Goal: Register for event/course

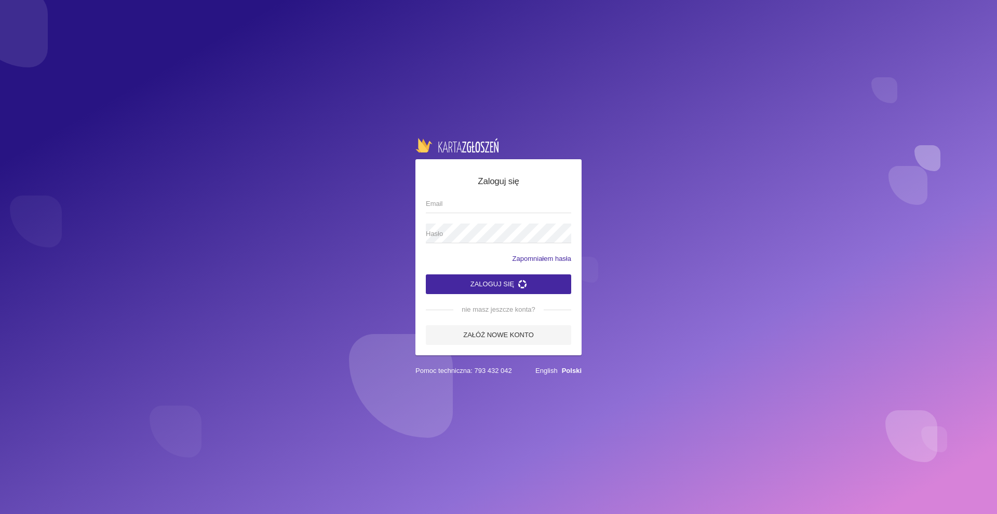
click at [461, 217] on app-labeled-field "Email" at bounding box center [498, 209] width 145 height 30
click at [458, 210] on app-labeled-field "Email" at bounding box center [498, 209] width 145 height 30
click at [445, 240] on app-labeled-field "Hasło" at bounding box center [498, 239] width 145 height 30
click at [462, 211] on app-labeled-field "Email" at bounding box center [498, 209] width 145 height 30
click at [450, 202] on span "Email" at bounding box center [493, 204] width 135 height 10
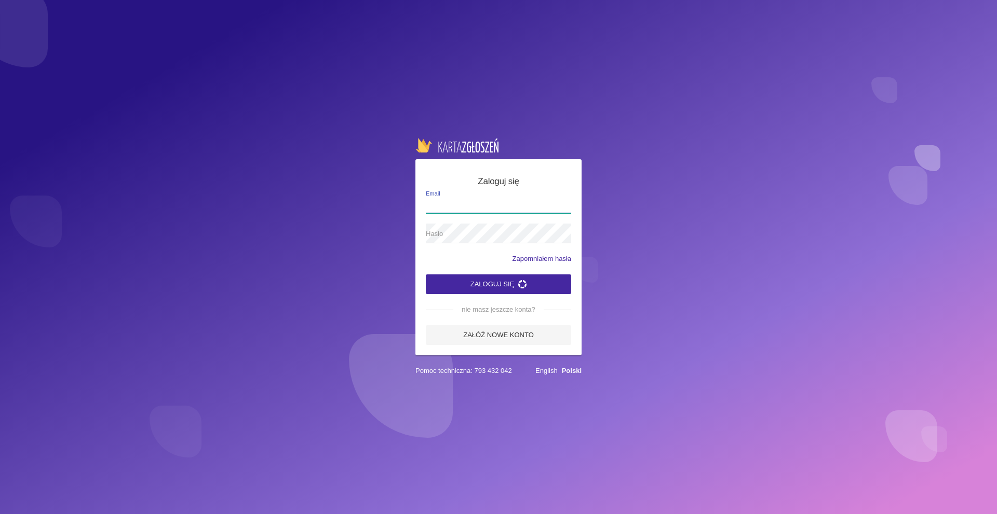
click at [450, 202] on input "Email" at bounding box center [498, 204] width 145 height 20
click at [512, 326] on link "Załóż nowe konto" at bounding box center [498, 335] width 145 height 20
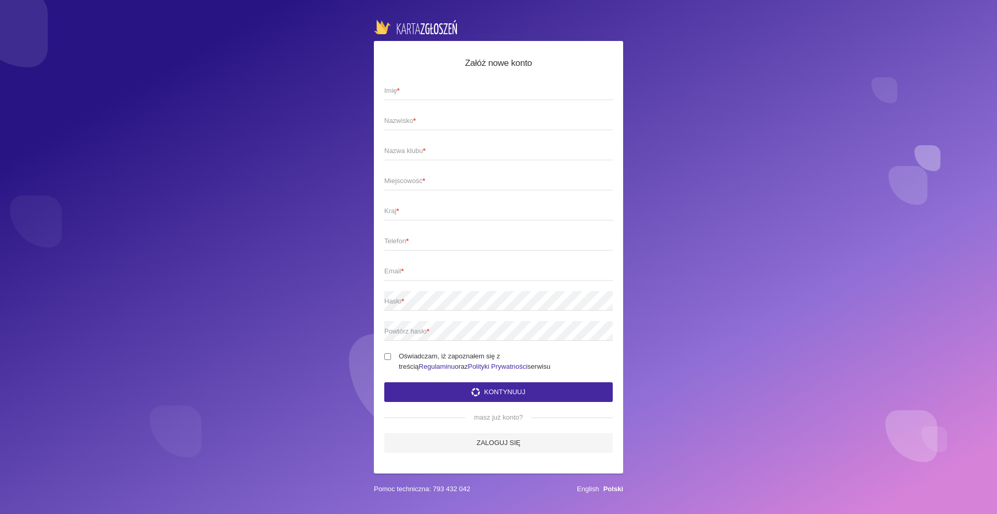
click at [408, 103] on app-labeled-field "Imię *" at bounding box center [498, 95] width 228 height 30
click at [407, 84] on input "Imię *" at bounding box center [498, 90] width 228 height 20
type input "Kamila"
type input "Makarska"
type input "Miasteczko Śląskie"
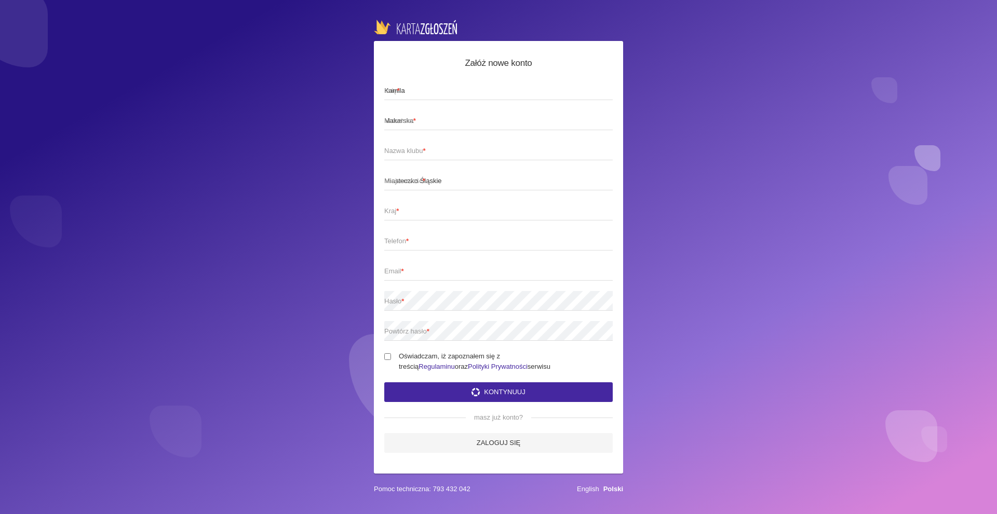
type input "Polska"
type input "533888092"
type input "kamilamakarska2009@gmail.com"
click at [417, 146] on span "Nazwa klubu *" at bounding box center [493, 151] width 218 height 10
click at [417, 146] on input "Nazwa klubu *" at bounding box center [498, 151] width 228 height 20
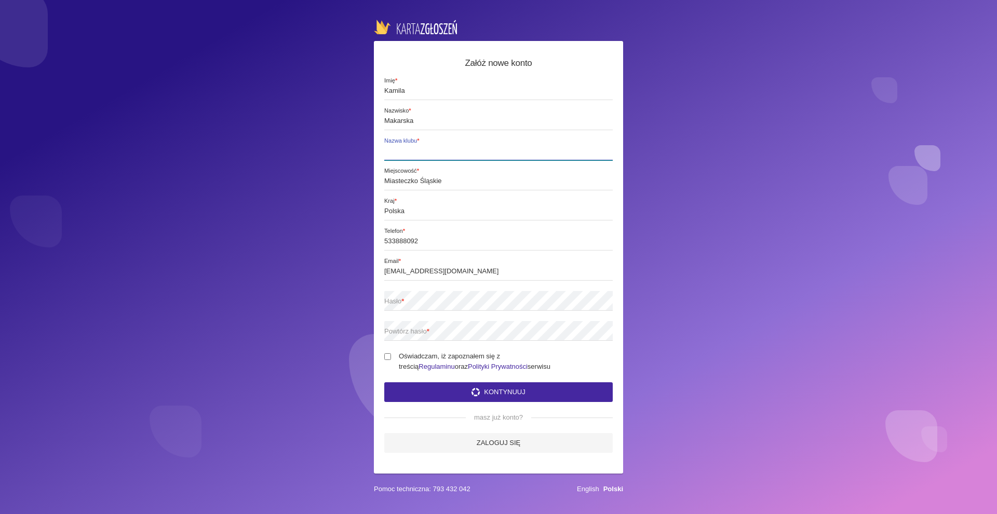
click at [412, 149] on input "Nazwa klubu *" at bounding box center [498, 151] width 228 height 20
type input "MTJ Dance Acadamy"
drag, startPoint x: 493, startPoint y: 261, endPoint x: 364, endPoint y: 272, distance: 129.2
click at [364, 272] on div "Załóż nowe konto Kamila Imię * Makarska Nazwisko * MTJ Dance Acadamy Nazwa klub…" at bounding box center [498, 257] width 997 height 514
click at [450, 260] on span "Email *" at bounding box center [505, 261] width 243 height 9
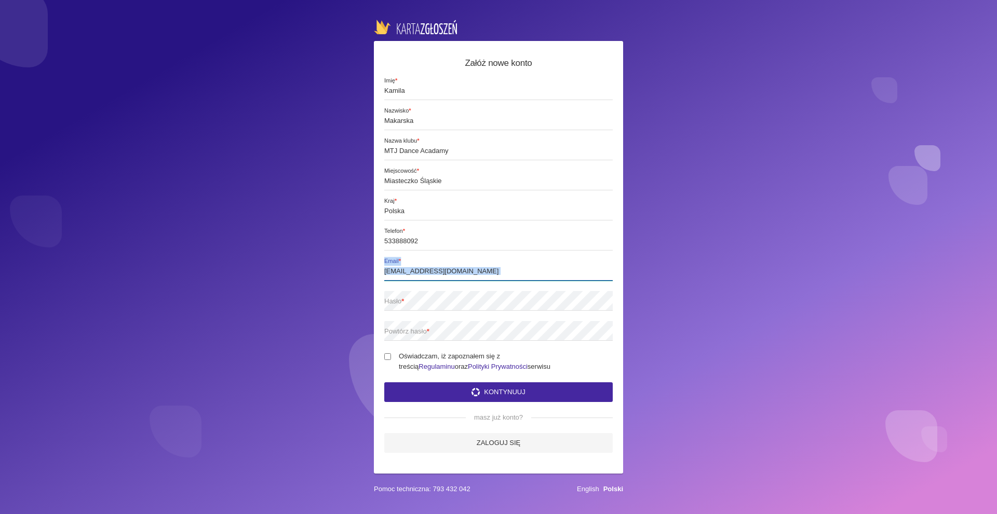
click at [450, 261] on input "kamilamakarska2009@gmail.com" at bounding box center [498, 271] width 228 height 20
click at [447, 264] on input "kamilamakarska2009@gmail.com" at bounding box center [498, 271] width 228 height 20
click at [384, 383] on button "Kontynuuj" at bounding box center [498, 393] width 228 height 20
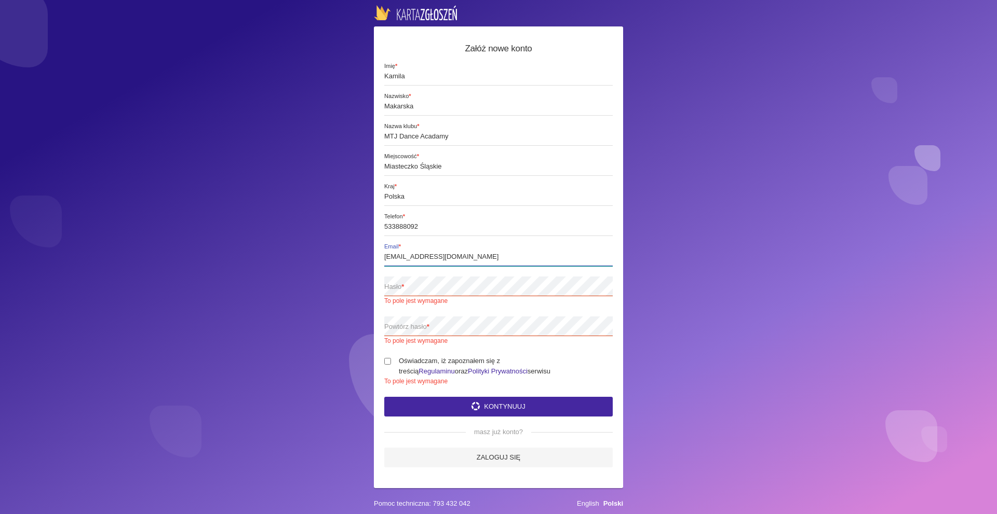
click at [384, 397] on button "Kontynuuj" at bounding box center [498, 407] width 228 height 20
type input "kamilamakarska12@gmail.com"
click at [440, 283] on span "Hasło *" at bounding box center [493, 287] width 218 height 10
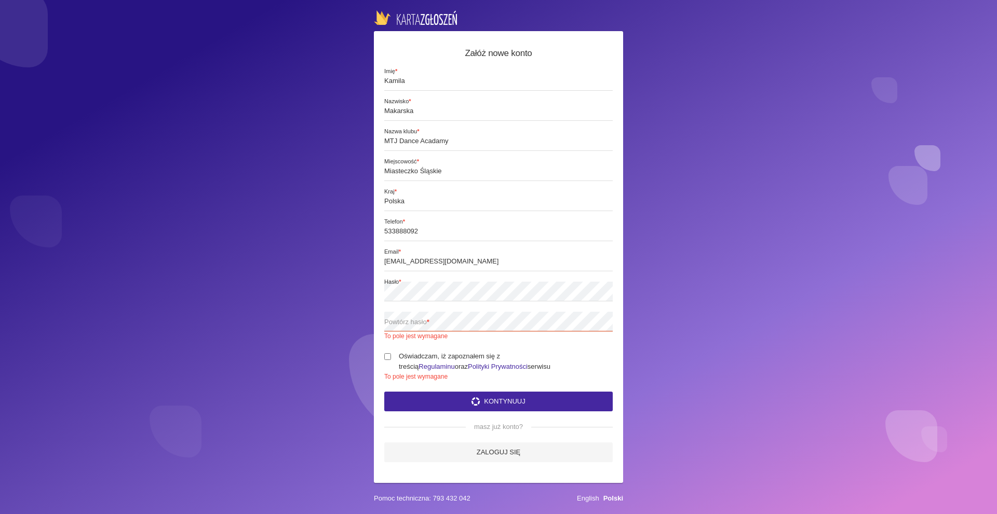
click at [416, 322] on span "Powtórz hasło *" at bounding box center [493, 322] width 218 height 10
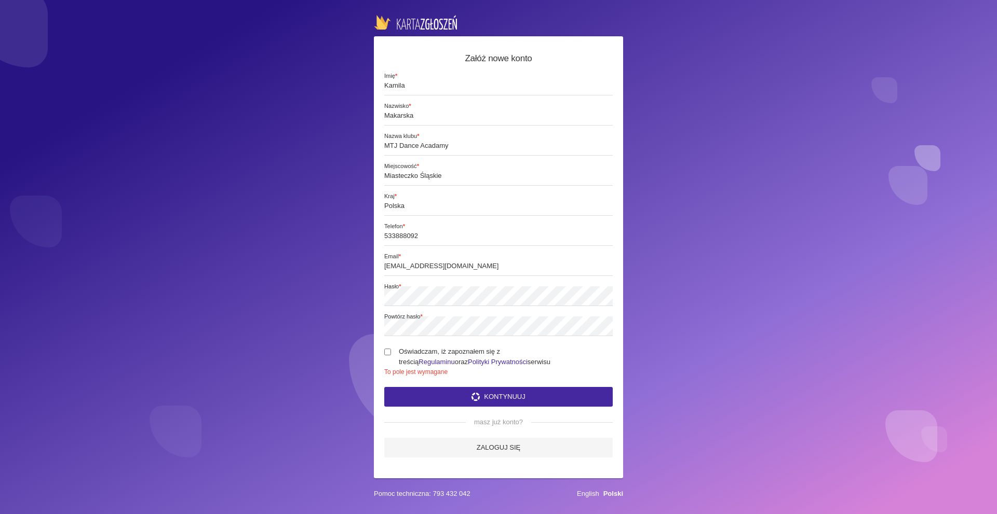
click at [386, 349] on input "Oświadczam, iż zapoznałem się z treścią Regulaminu oraz Polityki Prywatności se…" at bounding box center [387, 352] width 7 height 7
checkbox input "true"
click at [386, 346] on app-labeled-field "Powtórz hasło *" at bounding box center [498, 332] width 228 height 30
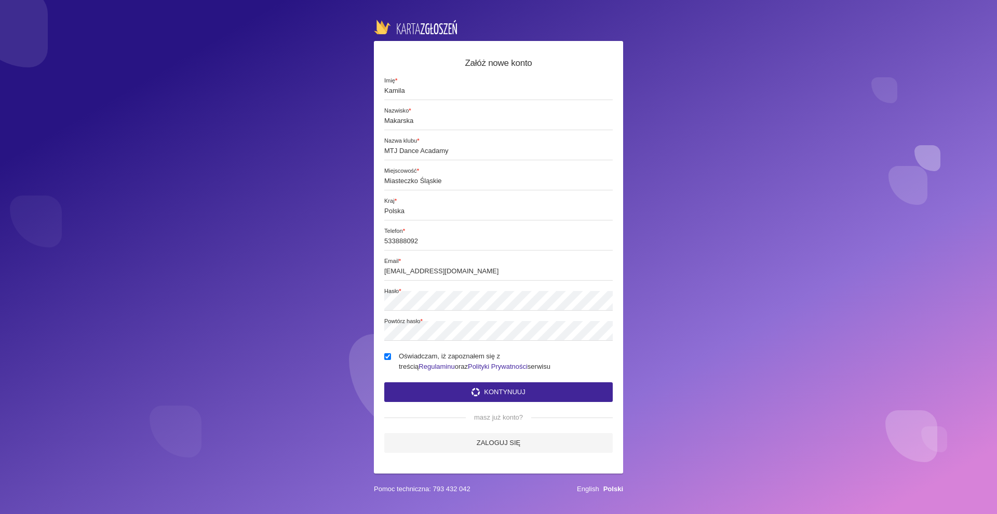
click at [472, 388] on icon "submit" at bounding box center [475, 392] width 8 height 8
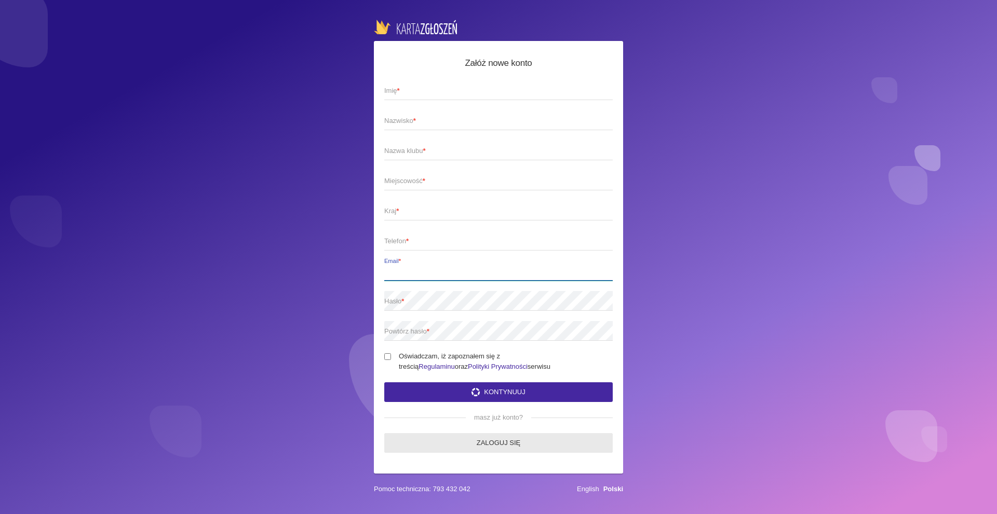
type input "kamilamakarska12@gmail.com"
click at [483, 440] on link "Zaloguj się" at bounding box center [498, 443] width 228 height 20
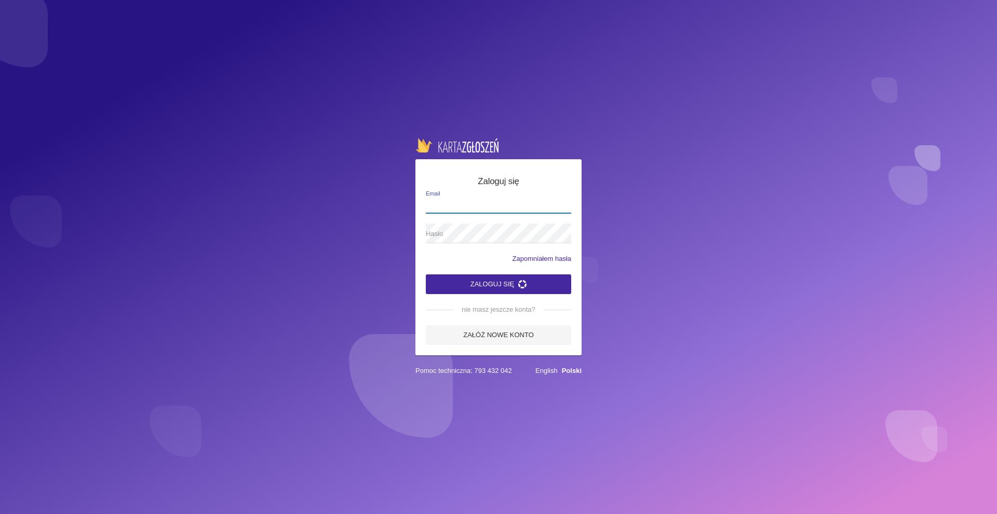
type input "kamilamakarska12@gmail.com"
click at [486, 282] on button "Zaloguj się" at bounding box center [498, 285] width 145 height 20
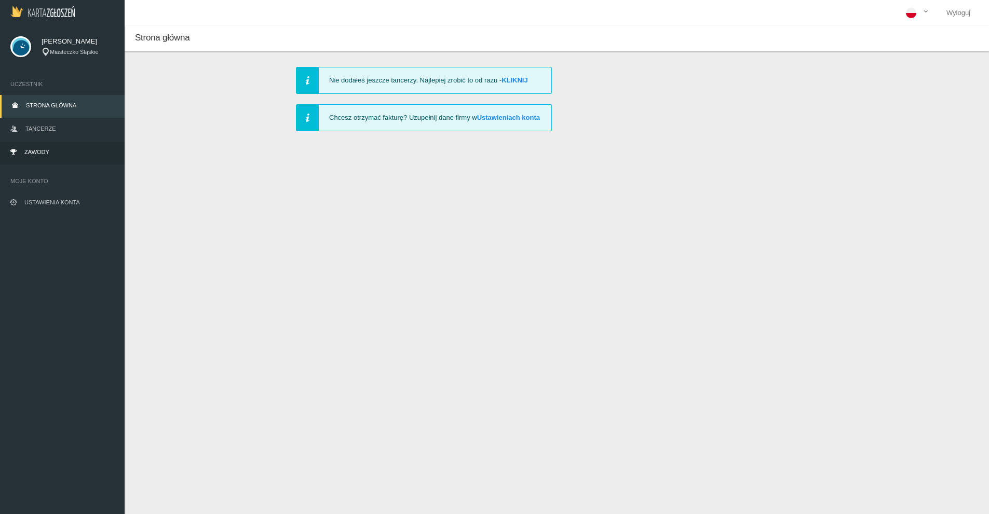
click at [47, 154] on span "Zawody" at bounding box center [36, 152] width 25 height 6
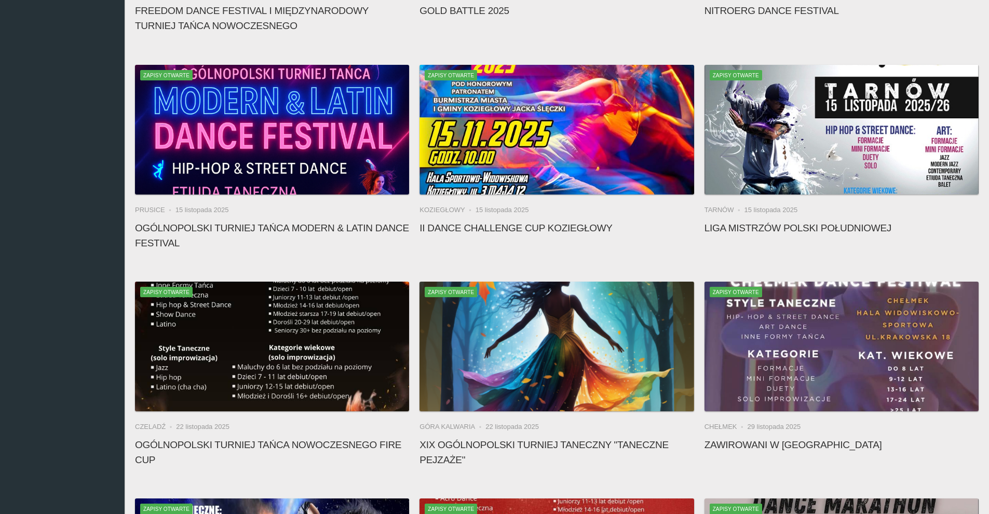
scroll to position [260, 0]
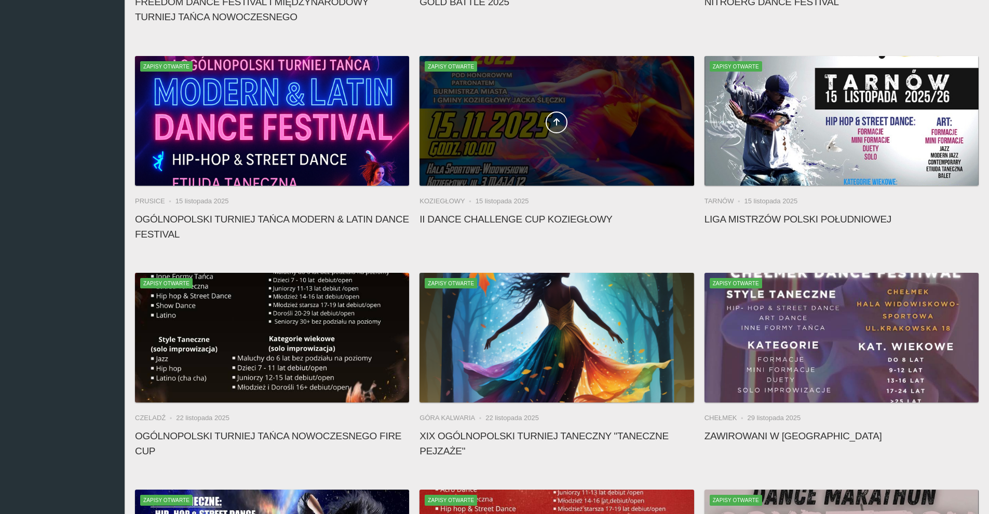
click at [576, 167] on div at bounding box center [556, 121] width 274 height 130
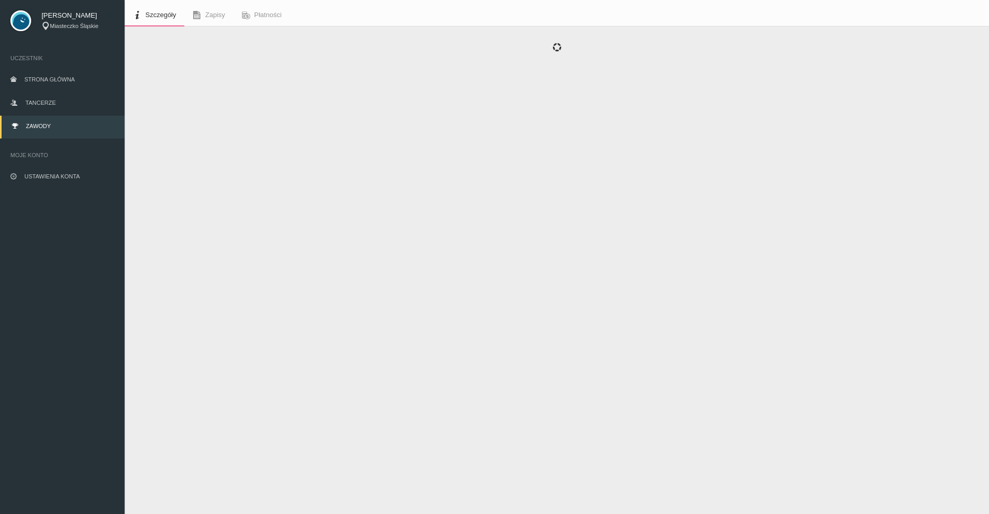
scroll to position [26, 0]
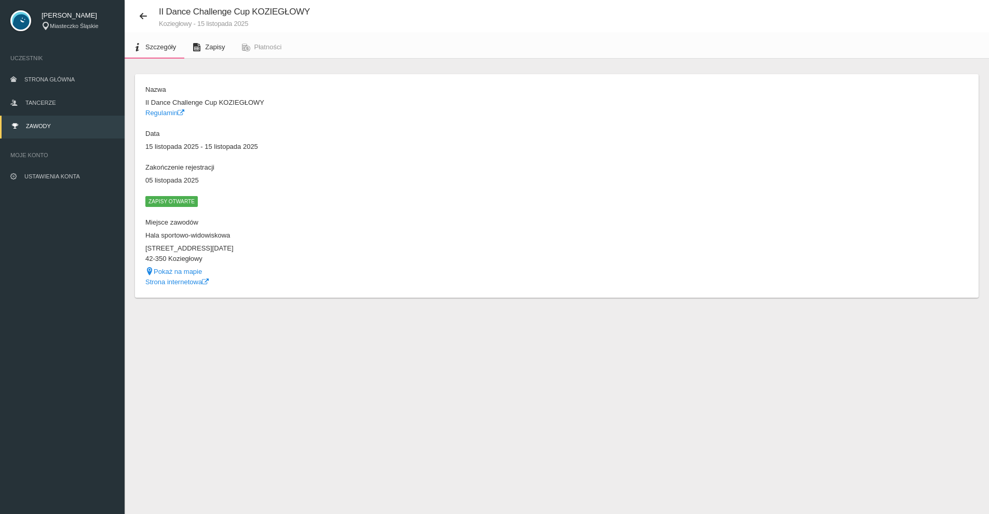
click at [212, 48] on span "Zapisy" at bounding box center [215, 47] width 20 height 8
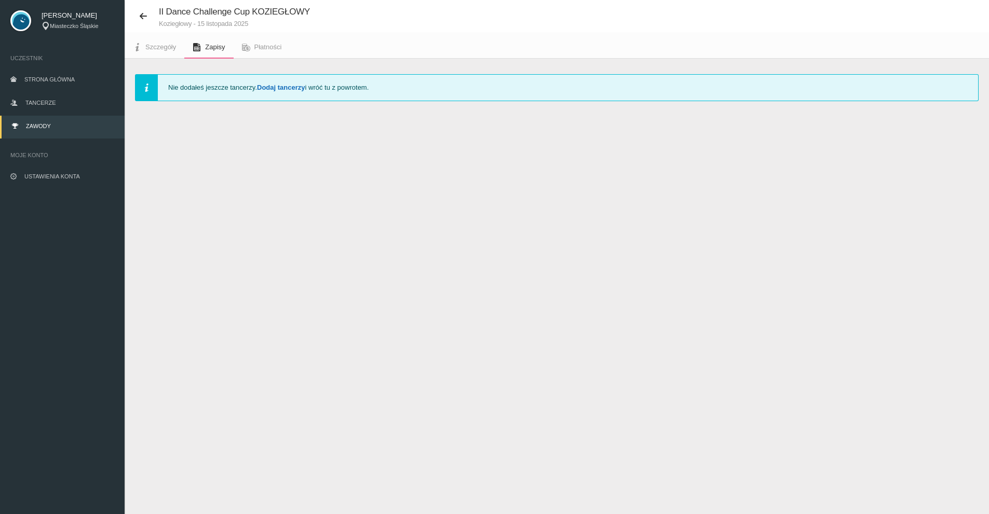
click at [269, 87] on link "Dodaj tancerzy" at bounding box center [281, 88] width 48 height 8
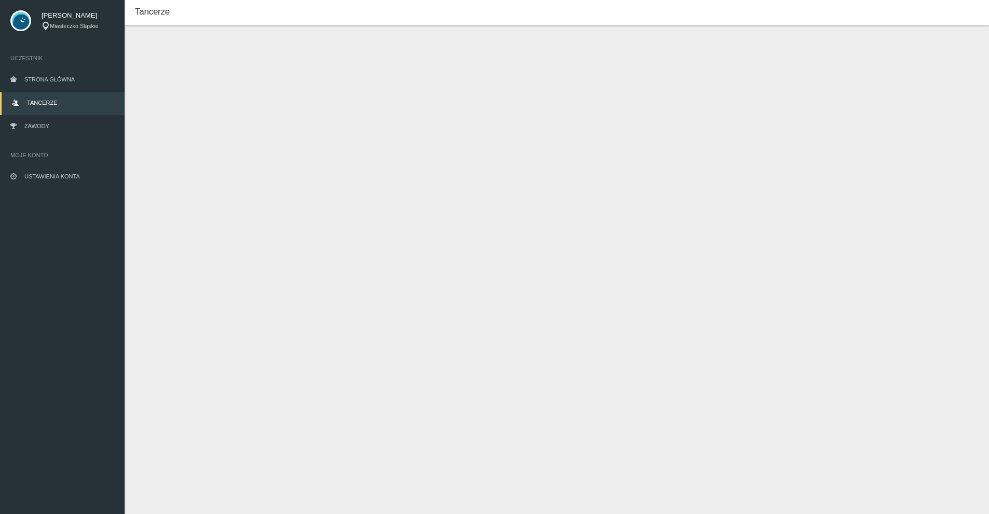
click at [202, 56] on button "Dodaj tancerza" at bounding box center [184, 61] width 78 height 20
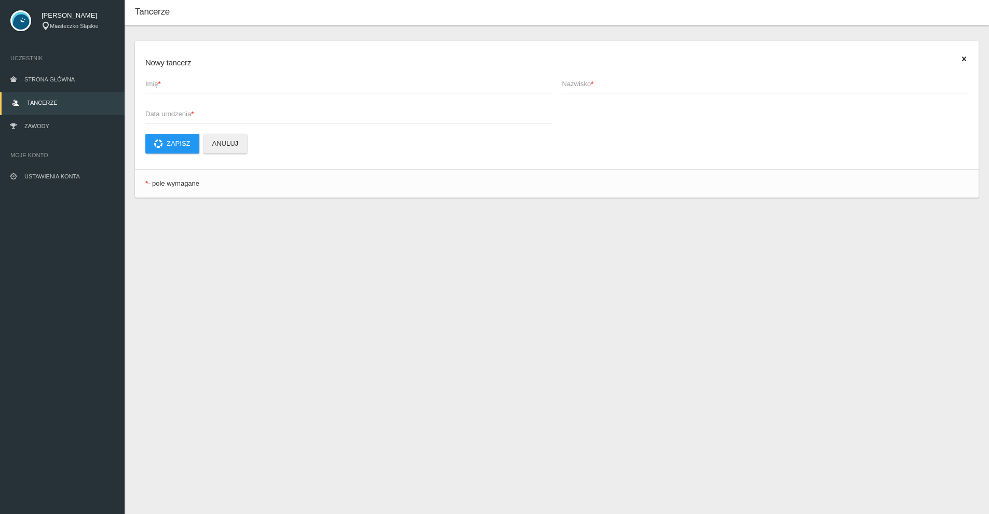
click at [182, 81] on span "Imię *" at bounding box center [343, 84] width 396 height 10
click at [182, 81] on input "Imię *" at bounding box center [348, 84] width 406 height 20
type input "Kamila"
click at [583, 77] on label "Nazwisko *" at bounding box center [765, 84] width 406 height 20
click at [583, 77] on input "Nazwisko *" at bounding box center [765, 84] width 406 height 20
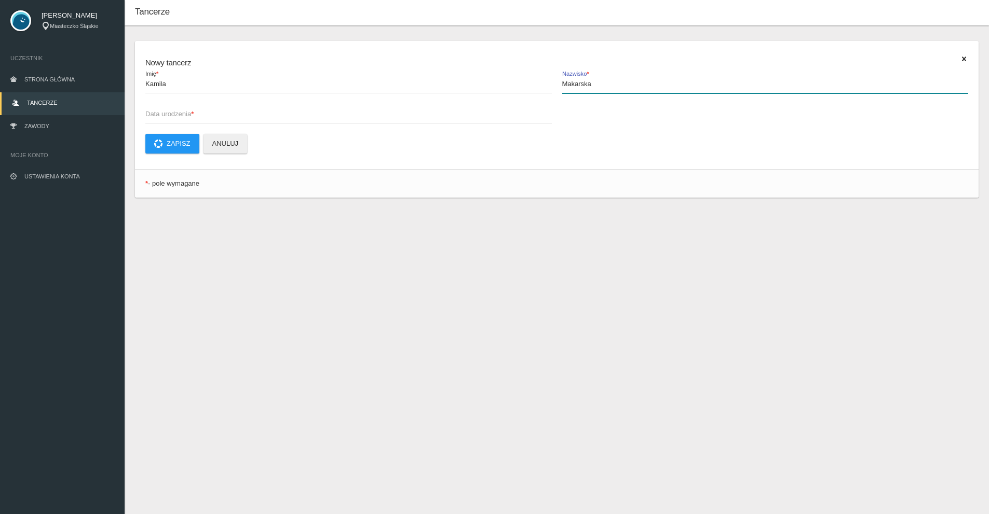
type input "Makarska"
click at [201, 116] on span "Data urodzenia *" at bounding box center [343, 114] width 396 height 10
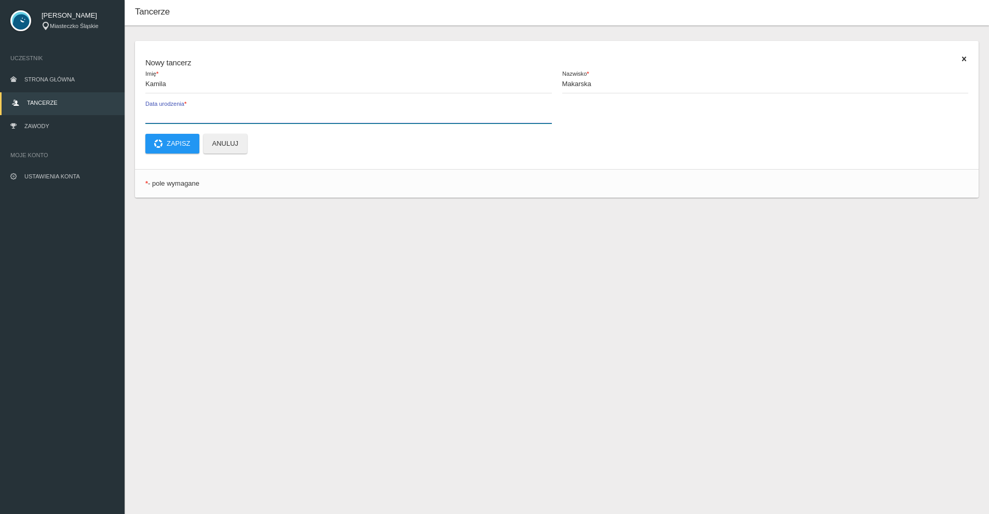
click at [201, 116] on input "Data urodzenia *" at bounding box center [348, 114] width 406 height 20
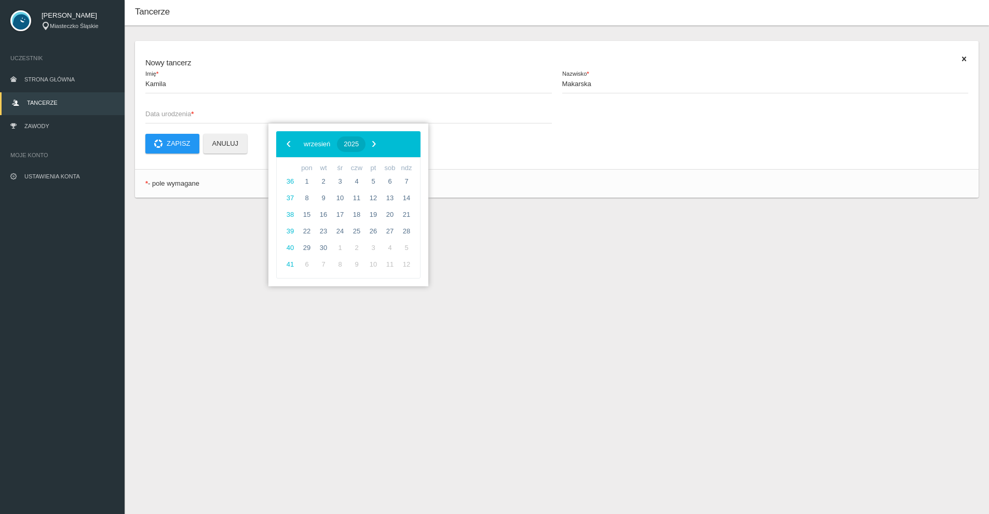
click at [359, 143] on span "2025" at bounding box center [351, 144] width 15 height 8
click at [282, 144] on span "‹" at bounding box center [289, 144] width 16 height 16
click at [392, 201] on span "2009" at bounding box center [398, 203] width 24 height 24
click at [391, 176] on span "marzec" at bounding box center [393, 176] width 43 height 17
click at [409, 249] on span "29" at bounding box center [406, 248] width 17 height 17
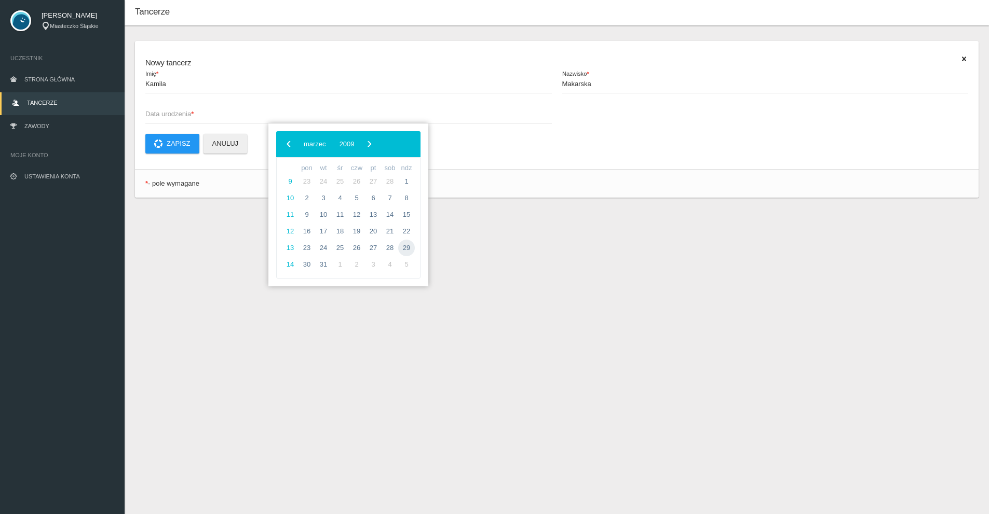
type input "[DATE]"
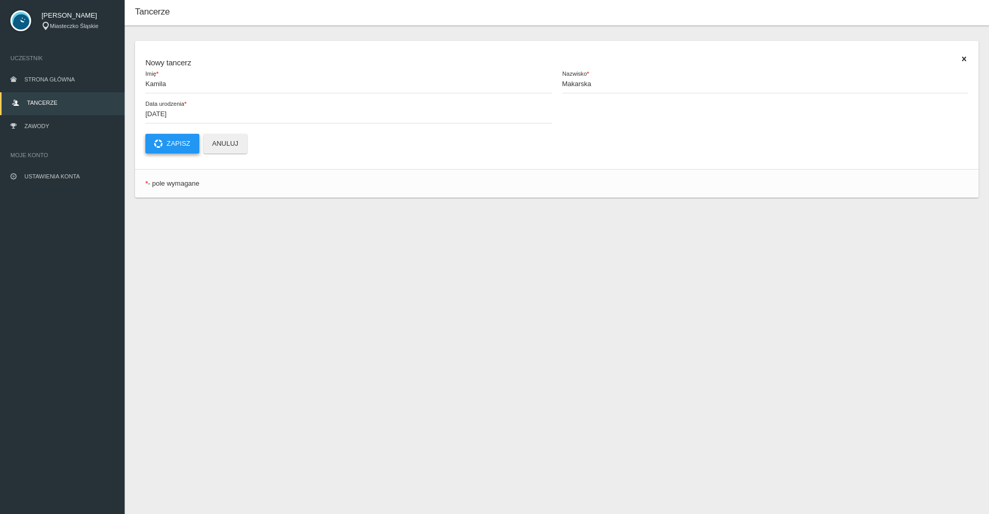
click at [176, 142] on button "Zapisz" at bounding box center [172, 144] width 54 height 20
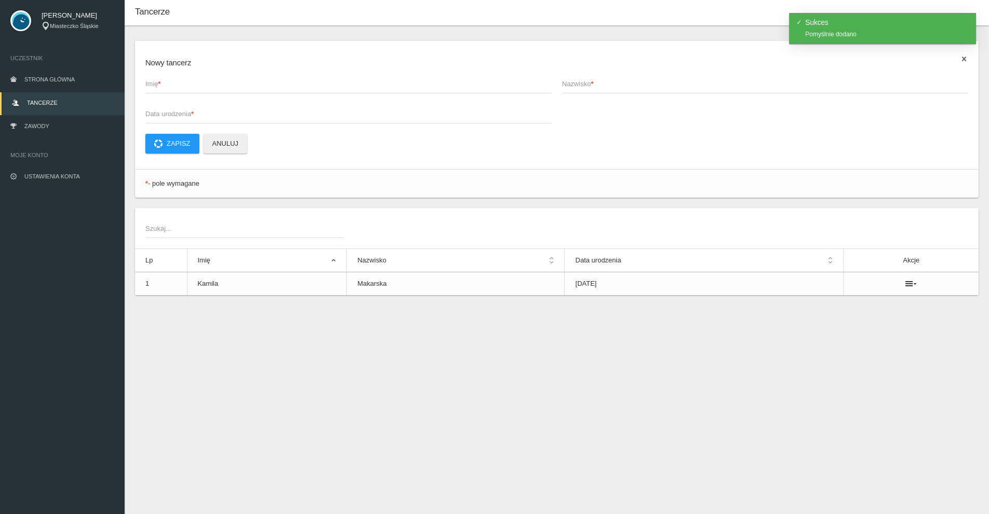
click at [965, 58] on icon at bounding box center [964, 59] width 8 height 8
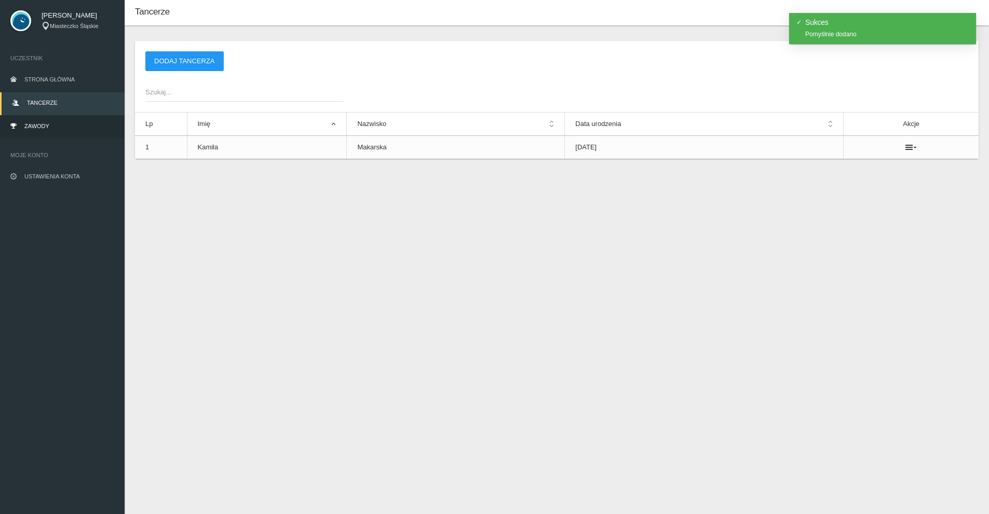
click at [40, 125] on span "Zawody" at bounding box center [36, 126] width 25 height 6
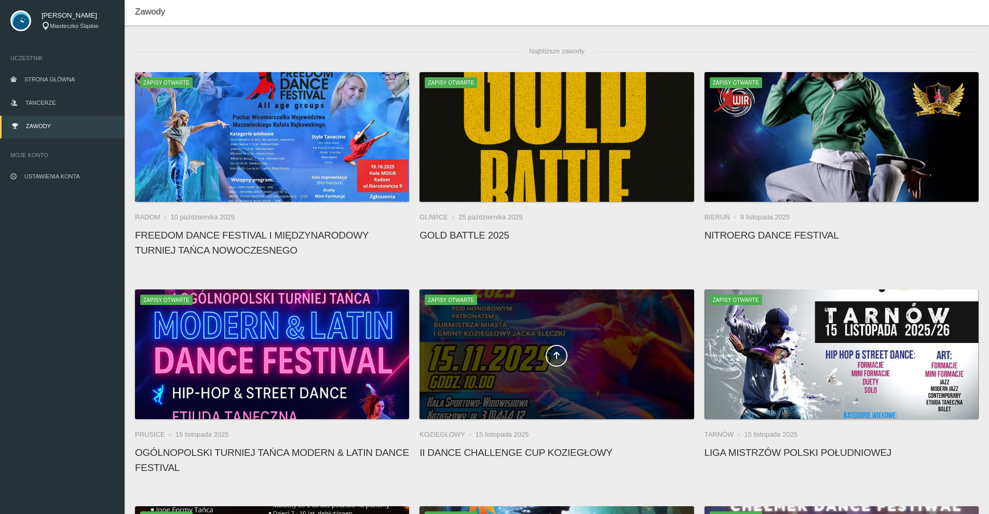
click at [568, 322] on div at bounding box center [556, 355] width 274 height 130
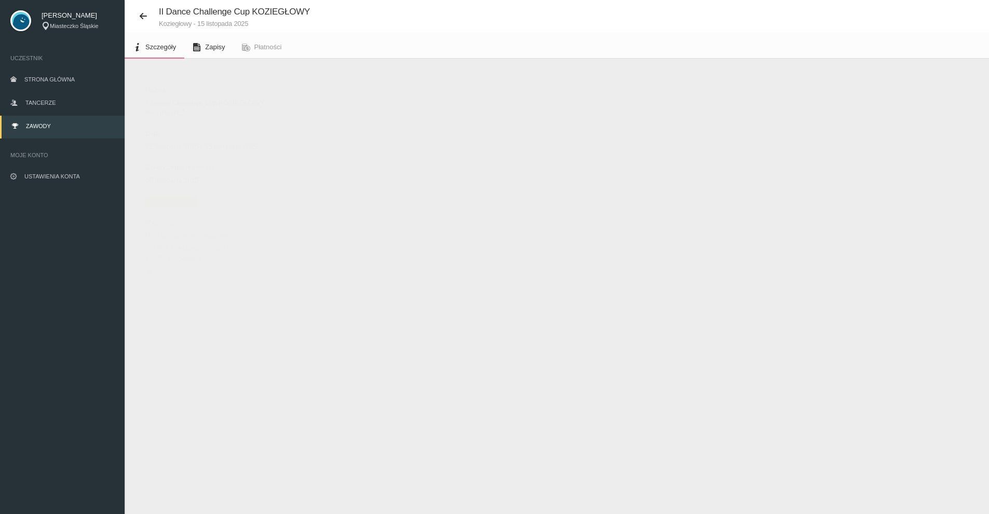
click at [197, 34] on div "II Dance Challenge Cup KOZIEGŁOWY Koziegłowy - 15 listopada 2025 Szczegóły Zapi…" at bounding box center [557, 257] width 864 height 514
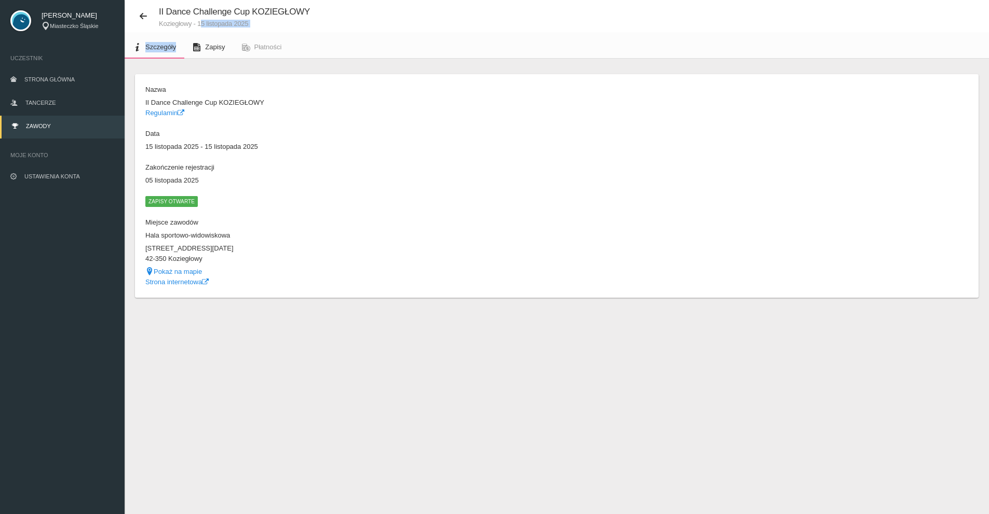
click at [200, 43] on icon at bounding box center [197, 47] width 8 height 8
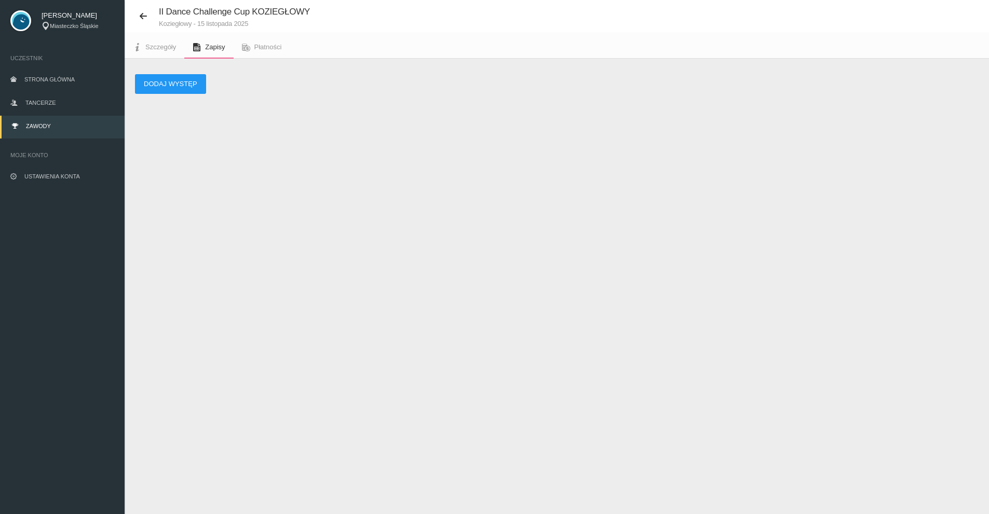
click at [247, 84] on div "Dodaj występ" at bounding box center [556, 84] width 843 height 20
click at [190, 83] on button "Dodaj występ" at bounding box center [170, 84] width 71 height 20
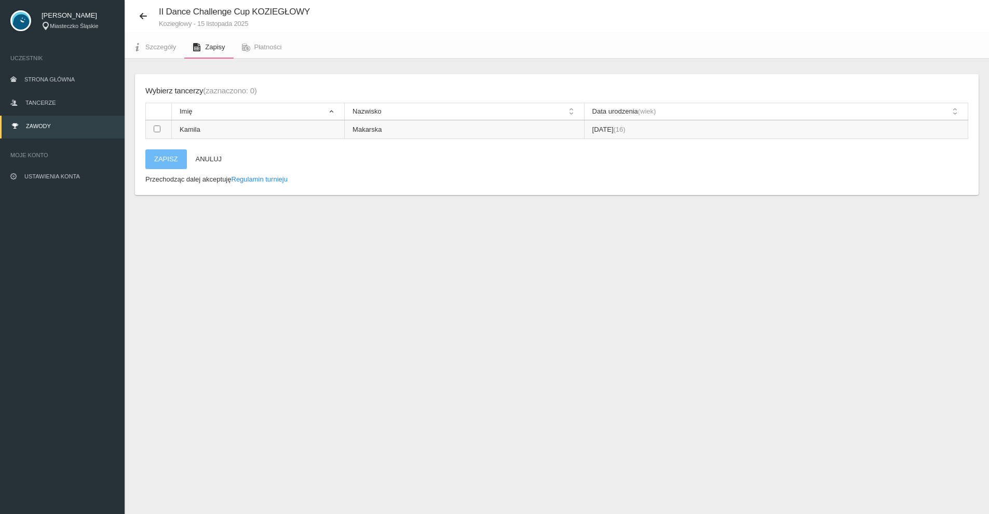
click at [291, 138] on td "Kamila" at bounding box center [258, 129] width 173 height 19
checkbox input "true"
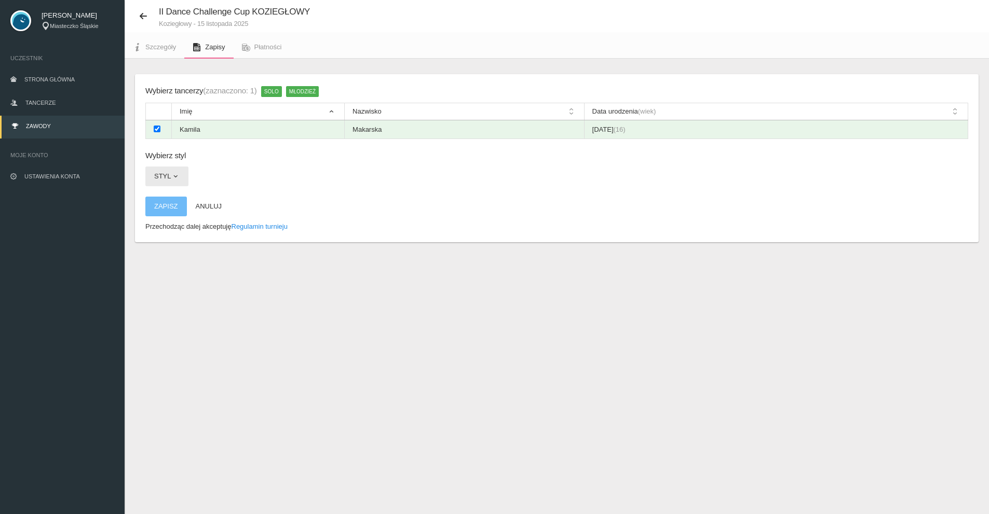
click at [179, 184] on button "Styl" at bounding box center [166, 177] width 43 height 20
click at [276, 221] on link "HIP-HOP & STREET DANCE" at bounding box center [217, 220] width 144 height 19
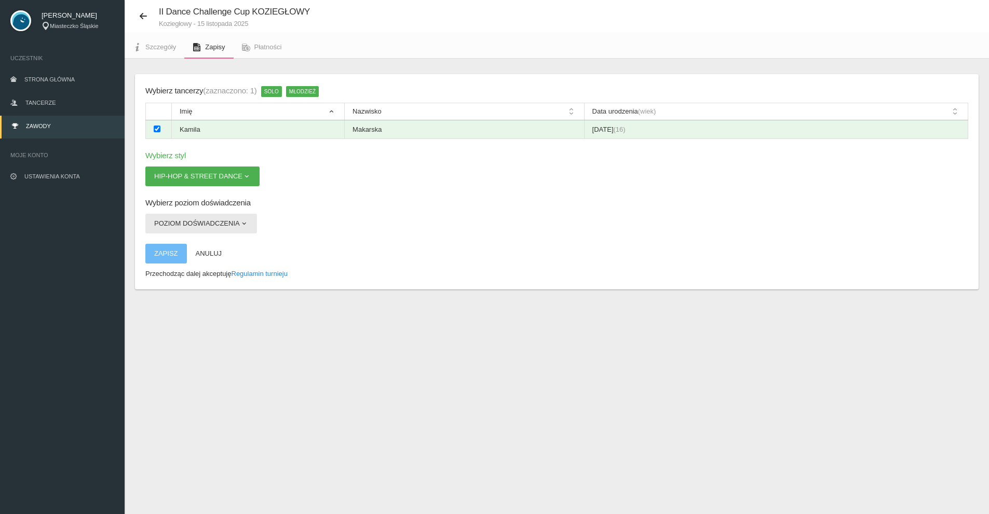
click at [186, 232] on button "Poziom doświadczenia" at bounding box center [201, 224] width 112 height 20
click at [190, 251] on link "Open" at bounding box center [191, 248] width 93 height 19
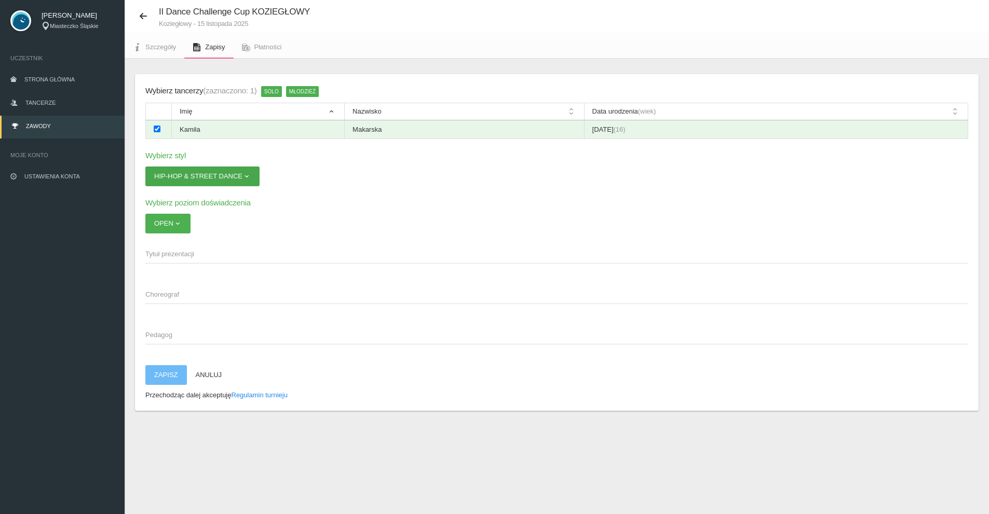
click at [222, 176] on button "HIP-HOP & STREET DANCE" at bounding box center [202, 177] width 114 height 20
click at [234, 216] on link "HIP-HOP & STREET DANCE" at bounding box center [217, 220] width 144 height 19
click at [194, 265] on app-labeled-field "Tytuł prezentacji" at bounding box center [556, 259] width 823 height 30
click at [186, 255] on span "Tytuł prezentacji" at bounding box center [551, 254] width 812 height 10
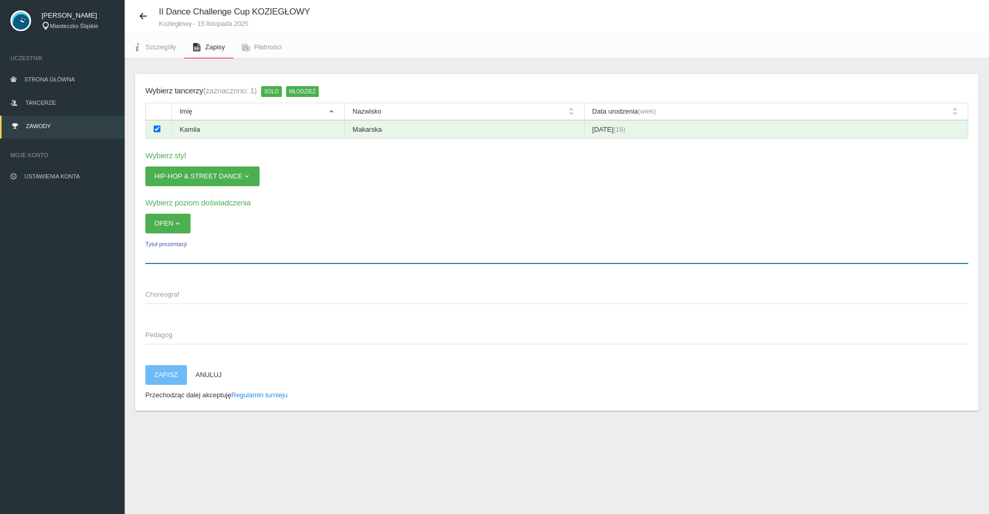
click at [186, 255] on input "Tytuł prezentacji" at bounding box center [556, 254] width 823 height 20
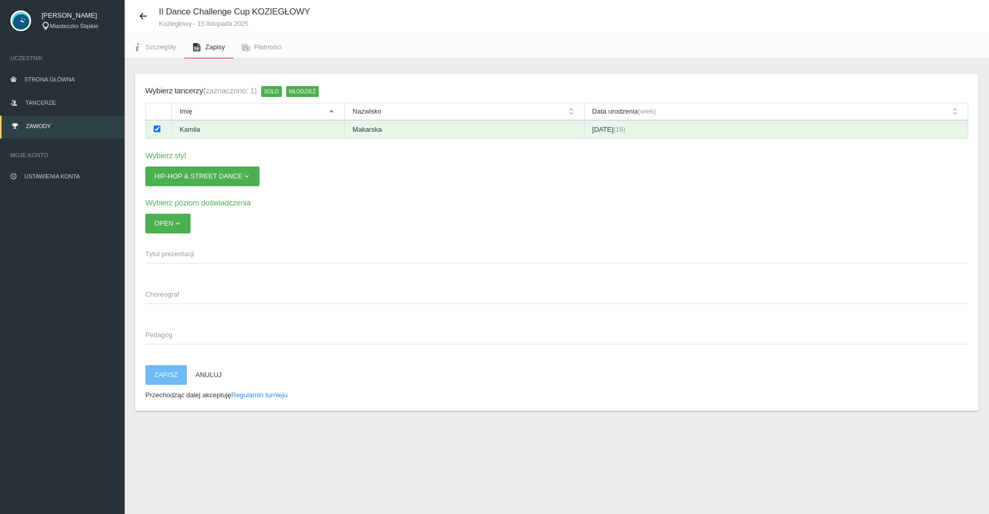
click at [189, 282] on app-registration-form "Wybierz tancerzy (zaznaczono: 1) Solo Młodzież Imię Nazwisko Data urodzenia (wi…" at bounding box center [556, 243] width 823 height 316
click at [182, 295] on span "Choreograf" at bounding box center [551, 295] width 812 height 10
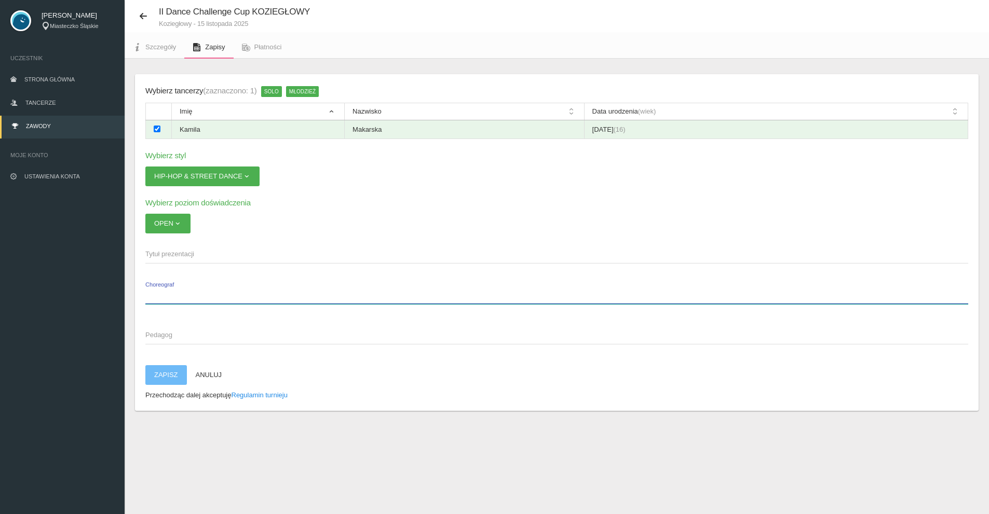
click at [182, 295] on input "Choreograf" at bounding box center [556, 294] width 823 height 20
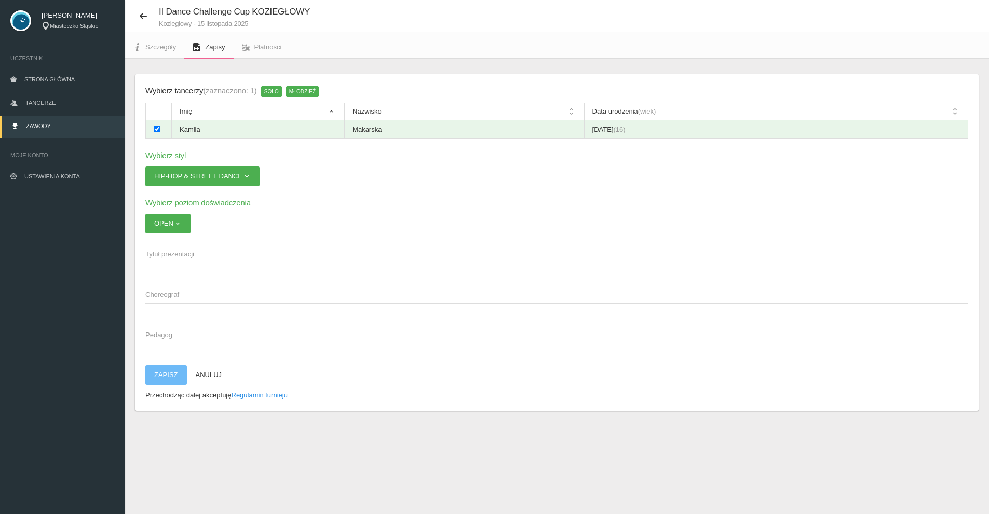
click at [140, 25] on div "II Dance Challenge Cup KOZIEGŁOWY Koziegłowy - 15 listopada 2025" at bounding box center [557, 16] width 864 height 32
click at [140, 19] on icon at bounding box center [143, 16] width 8 height 8
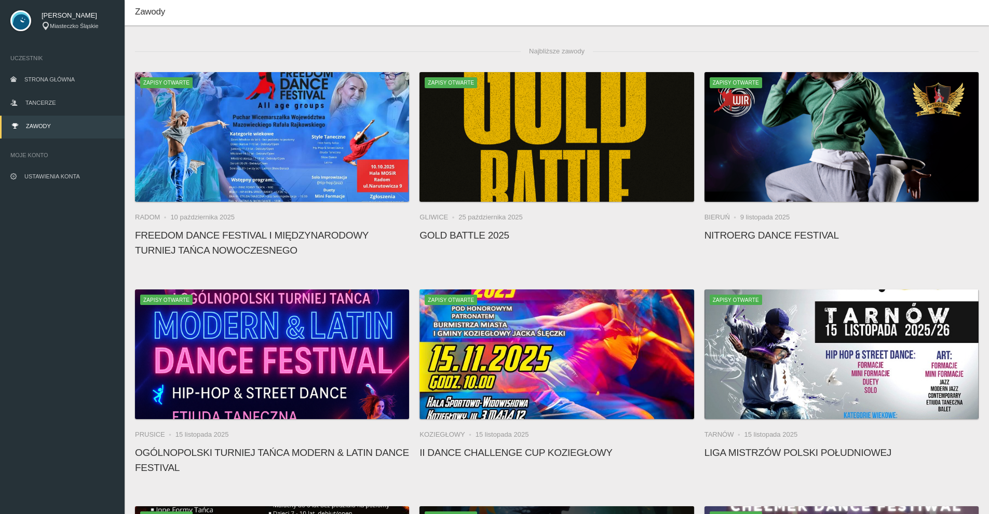
scroll to position [285, 0]
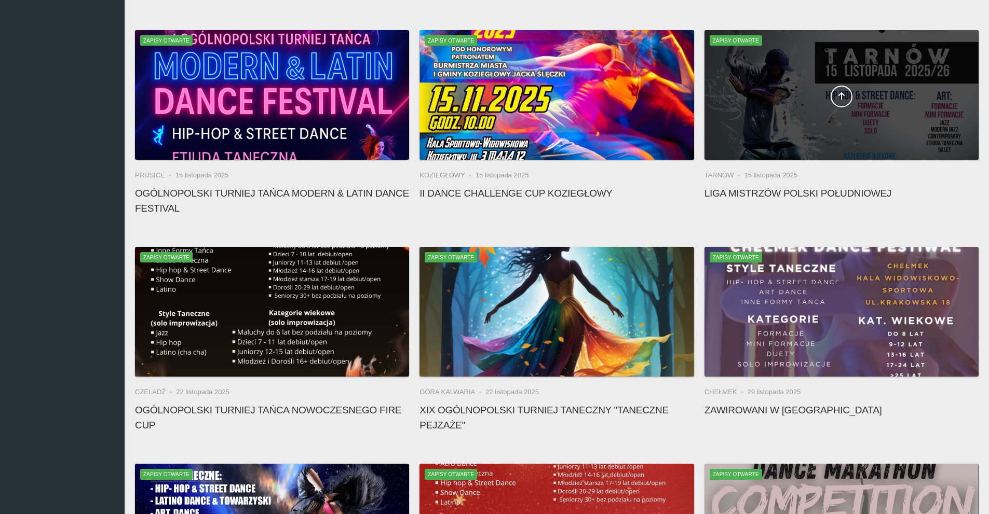
click at [862, 129] on div at bounding box center [841, 95] width 274 height 130
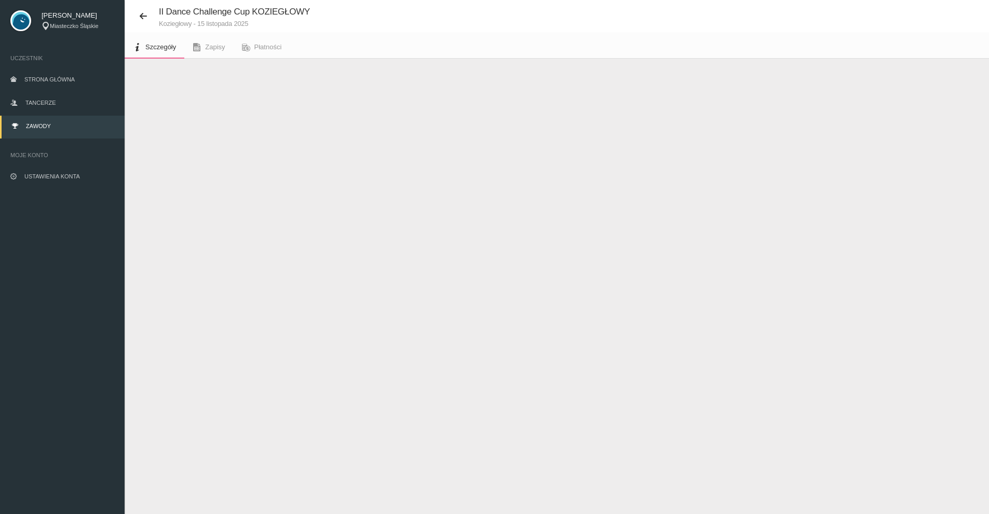
scroll to position [26, 0]
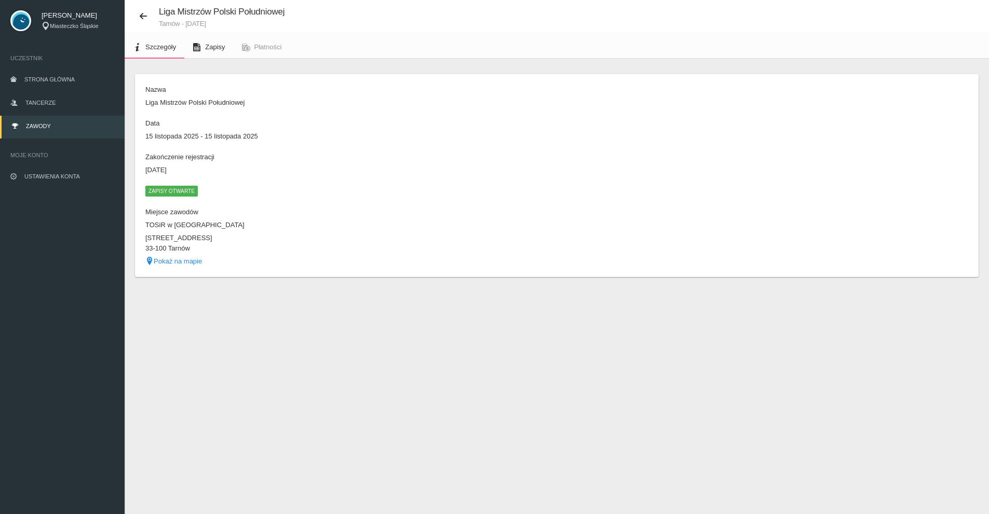
click at [201, 47] on link "Zapisy" at bounding box center [208, 47] width 49 height 23
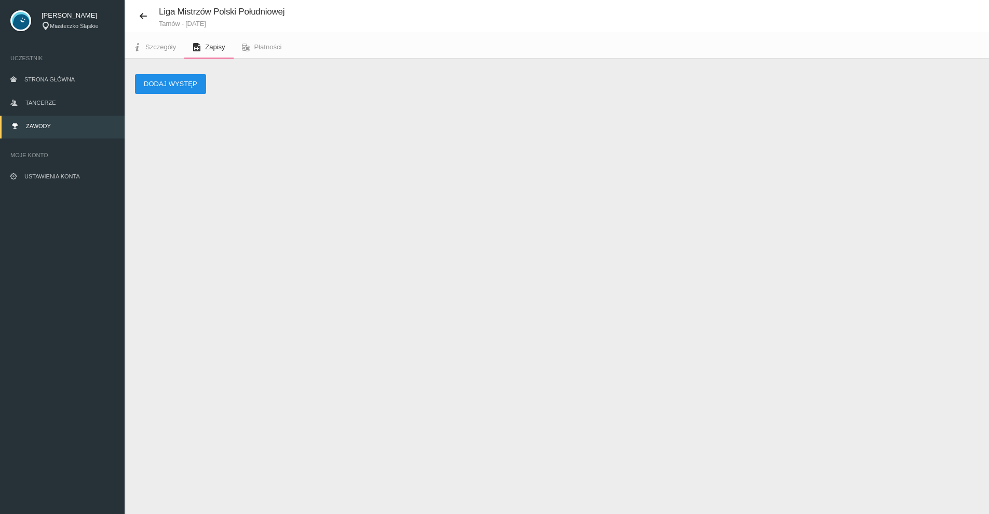
click at [161, 89] on button "Dodaj występ" at bounding box center [170, 84] width 71 height 20
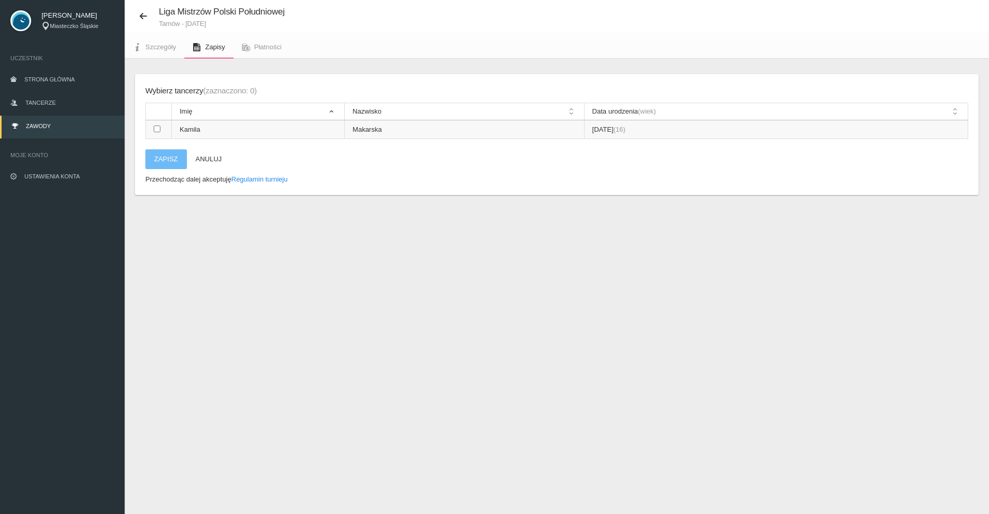
click at [159, 130] on input "checkbox" at bounding box center [157, 129] width 7 height 7
checkbox input "true"
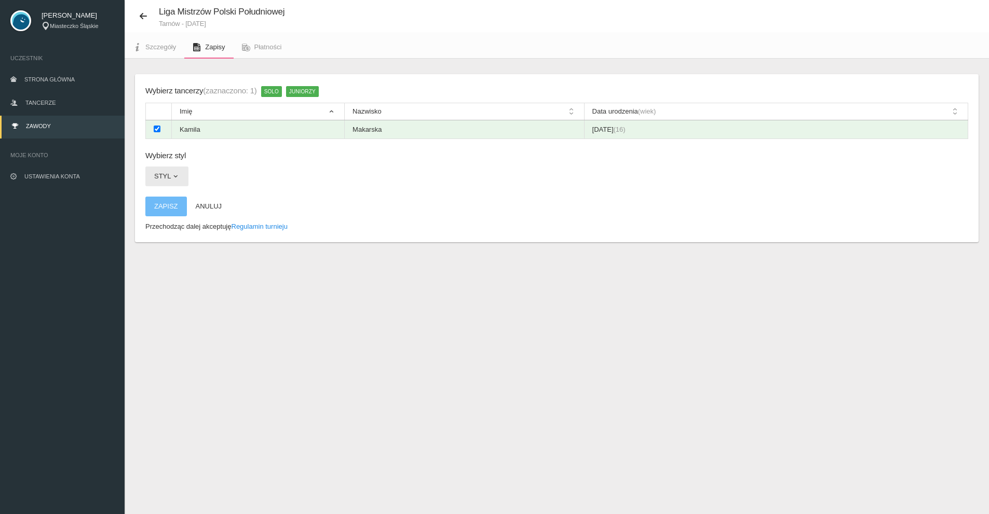
click at [172, 175] on span "button" at bounding box center [175, 176] width 8 height 8
click at [166, 196] on link "HIP HOP" at bounding box center [191, 201] width 93 height 19
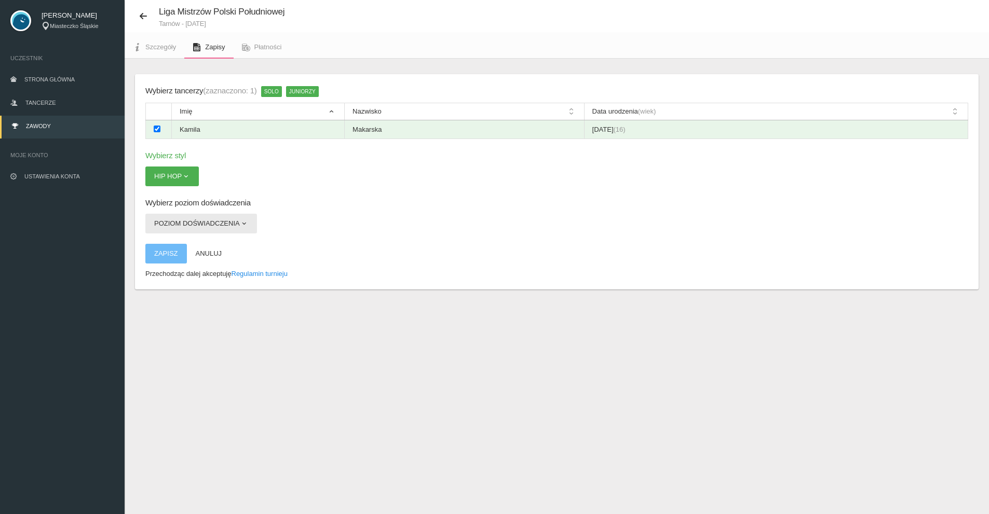
click at [202, 214] on button "Poziom doświadczenia" at bounding box center [201, 224] width 112 height 20
click at [170, 265] on link "OPEN" at bounding box center [191, 267] width 93 height 19
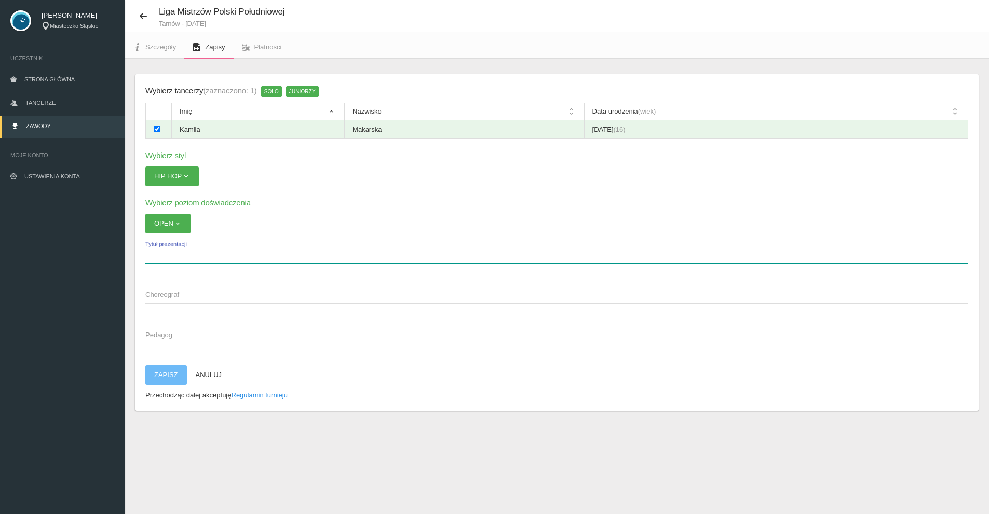
click at [182, 261] on input "Tytuł prezentacji" at bounding box center [556, 254] width 823 height 20
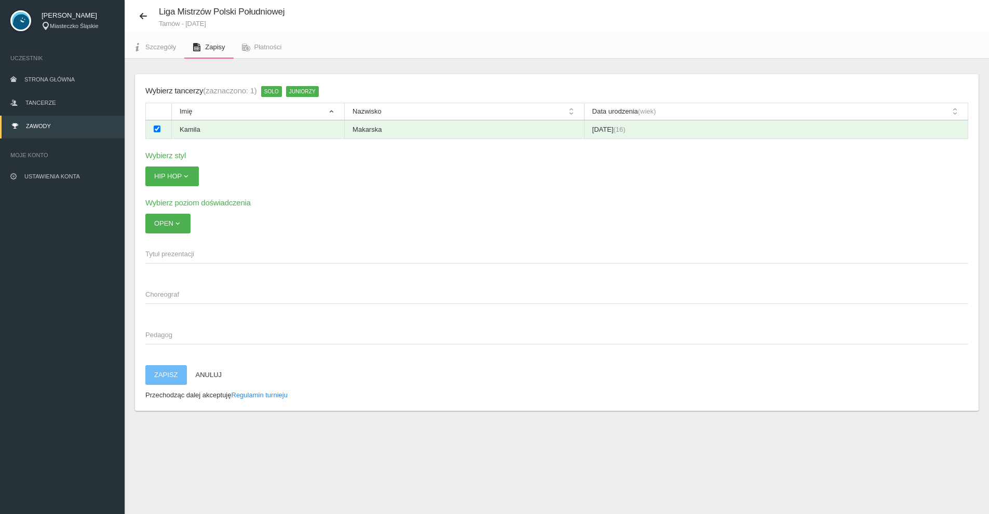
click at [169, 317] on app-registration-form "Wybierz tancerzy (zaznaczono: 1) SOLO JUNIORZY Imię Nazwisko Data urodzenia (wi…" at bounding box center [556, 243] width 823 height 316
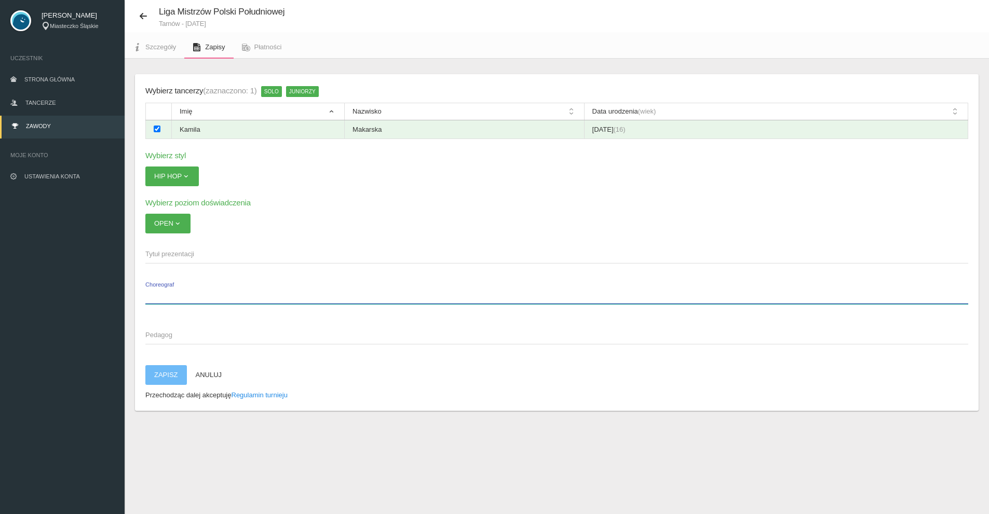
click at [165, 302] on input "Choreograf" at bounding box center [556, 294] width 823 height 20
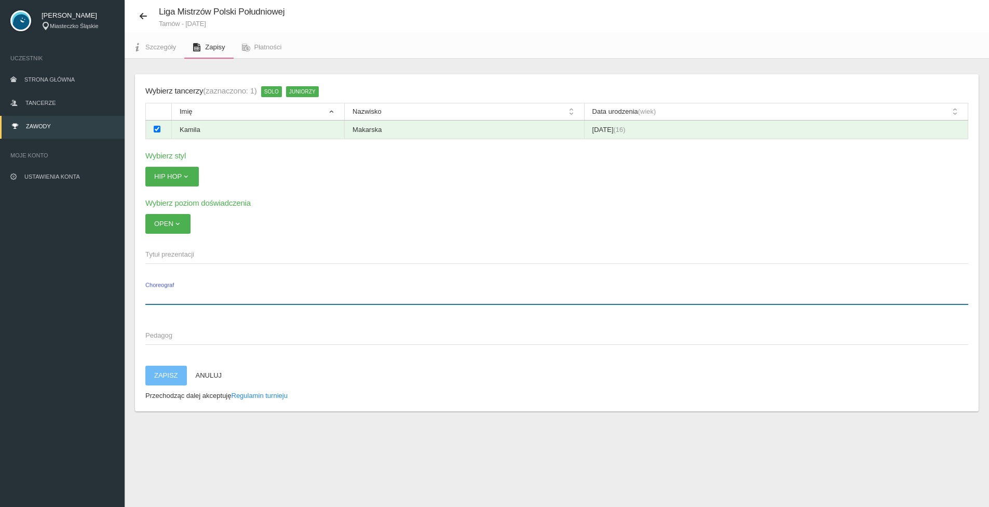
click at [165, 302] on input "Choreograf" at bounding box center [556, 294] width 823 height 20
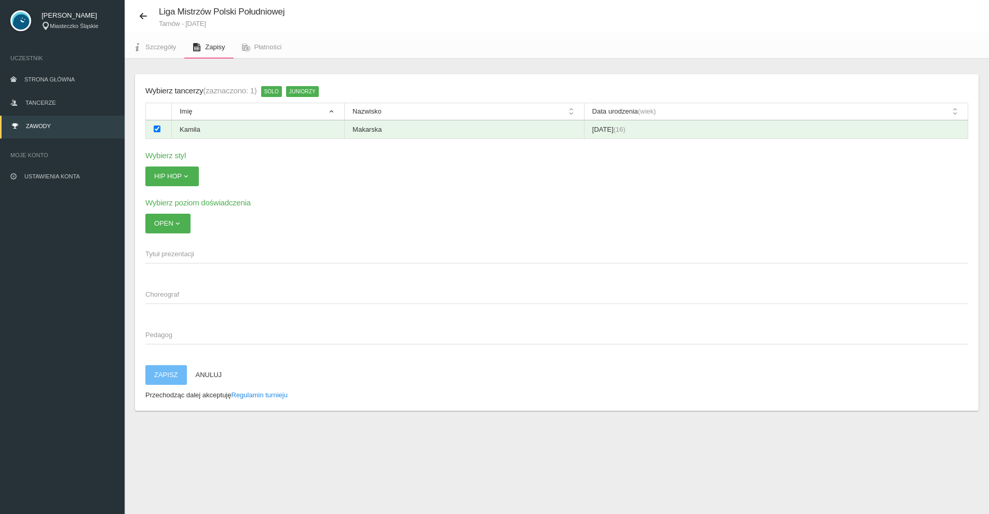
click at [184, 339] on span "Pedagog" at bounding box center [551, 335] width 812 height 10
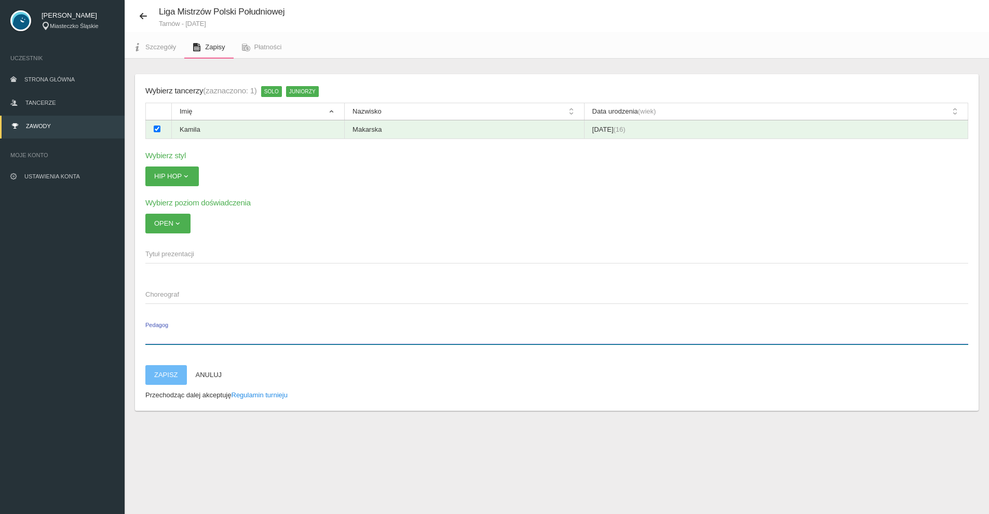
click at [184, 339] on input "Pedagog" at bounding box center [556, 335] width 823 height 20
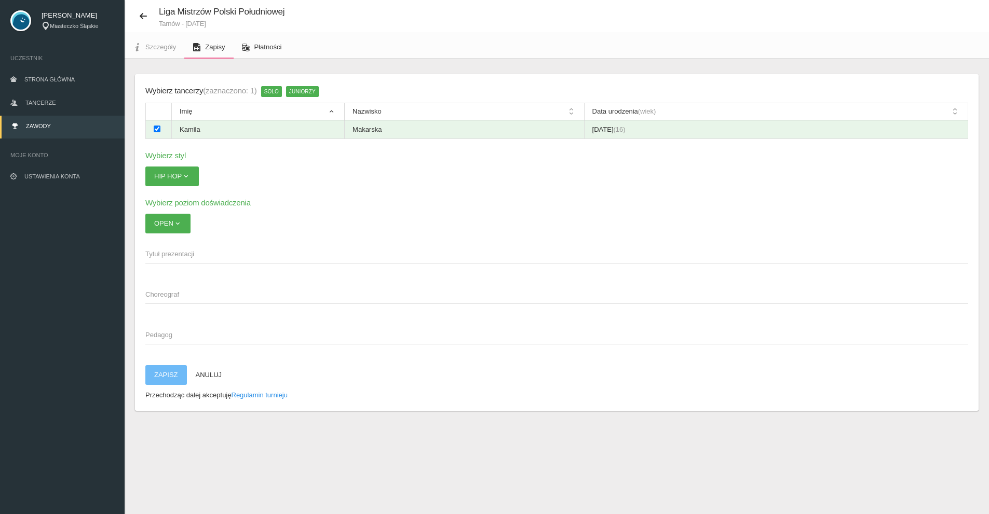
click at [263, 42] on link "Płatności" at bounding box center [262, 47] width 57 height 23
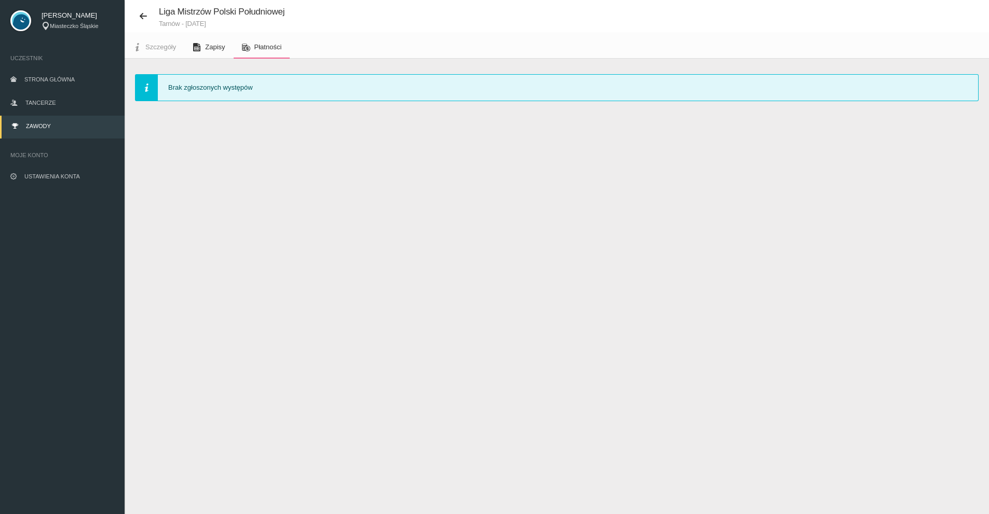
click at [222, 52] on link "Zapisy" at bounding box center [208, 47] width 49 height 23
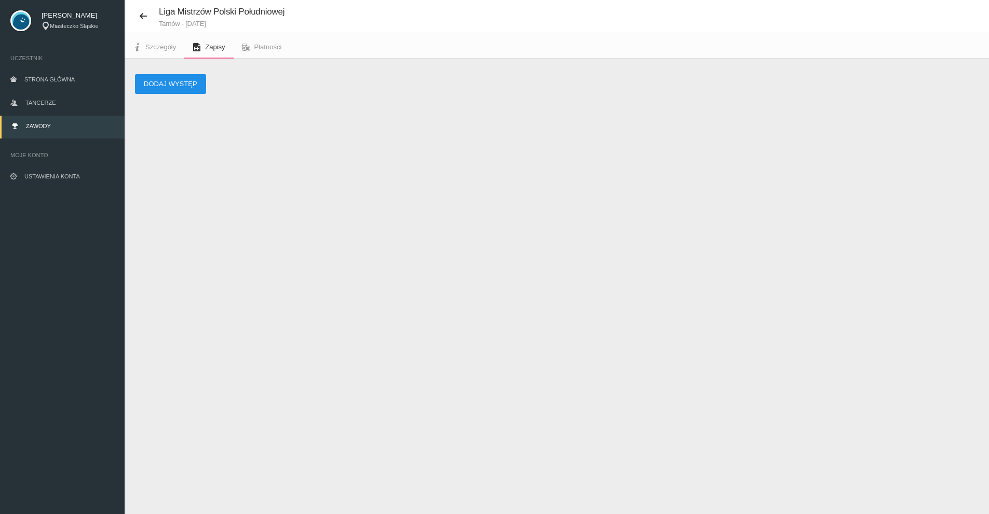
click at [179, 77] on button "Dodaj występ" at bounding box center [170, 84] width 71 height 20
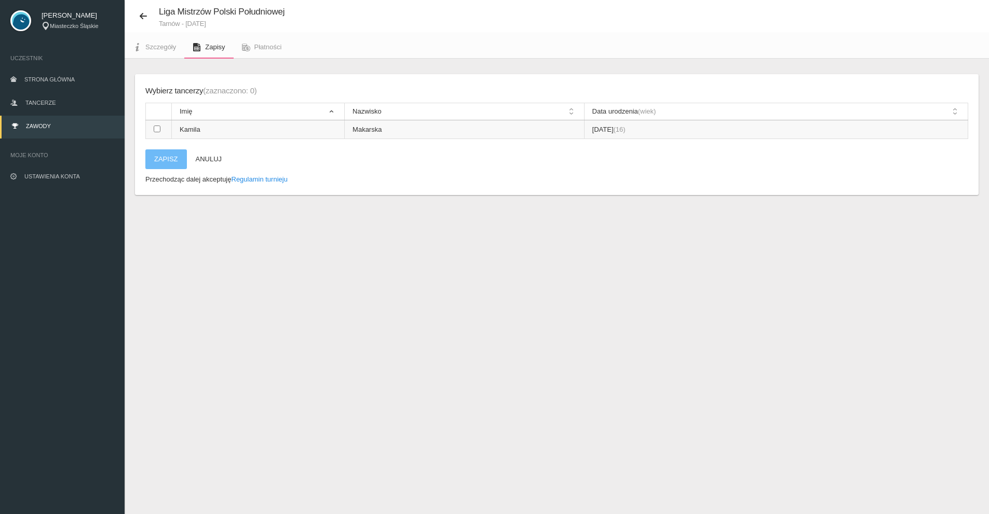
click at [295, 129] on td "Kamila" at bounding box center [258, 129] width 173 height 19
checkbox input "true"
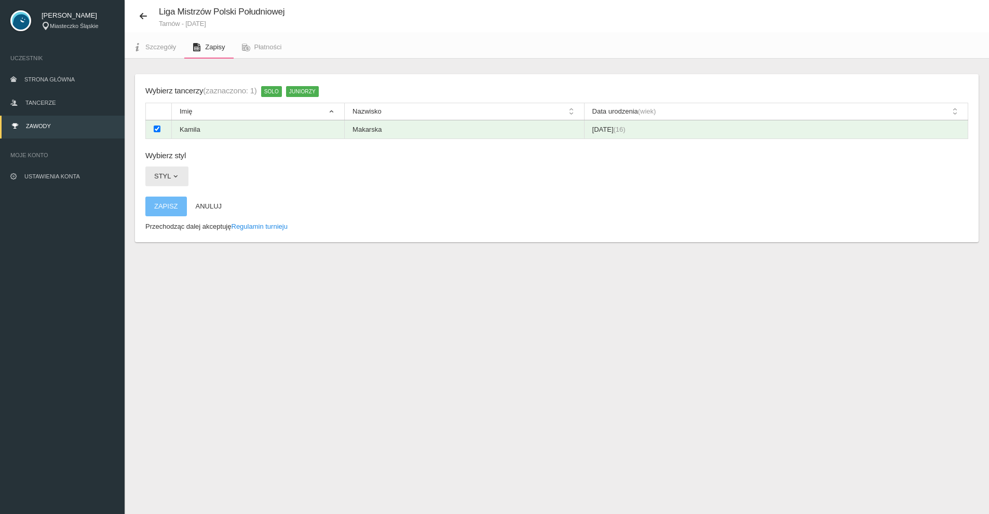
click at [160, 181] on button "Styl" at bounding box center [166, 177] width 43 height 20
click at [209, 196] on link "HIP HOP" at bounding box center [191, 201] width 93 height 19
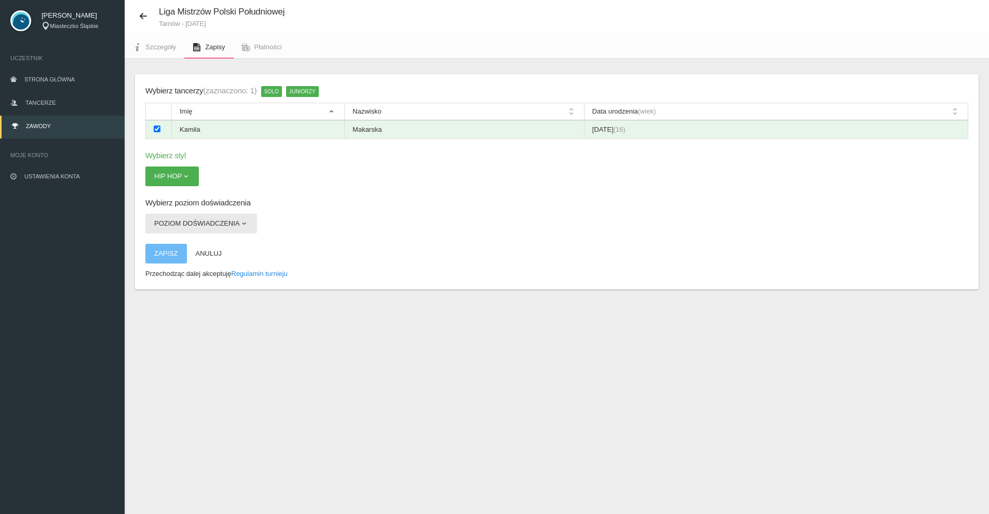
click at [230, 227] on button "Poziom doświadczenia" at bounding box center [201, 224] width 112 height 20
click at [180, 267] on link "OPEN" at bounding box center [191, 267] width 93 height 19
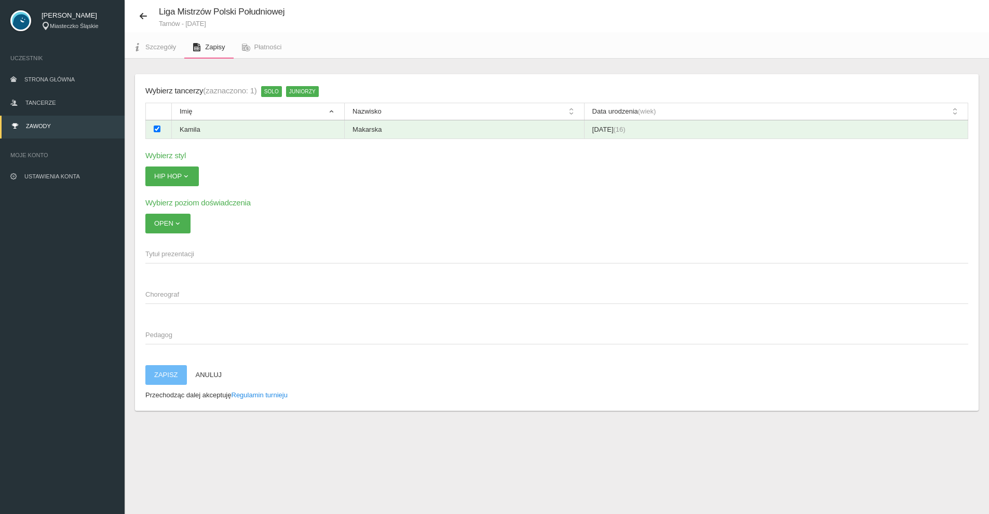
click at [180, 265] on app-labeled-field "Tytuł prezentacji" at bounding box center [556, 259] width 823 height 30
drag, startPoint x: 172, startPoint y: 306, endPoint x: 172, endPoint y: 315, distance: 8.8
click at [171, 307] on app-labeled-field "Choreograf" at bounding box center [556, 299] width 823 height 30
click at [171, 331] on span "Pedagog" at bounding box center [551, 335] width 812 height 10
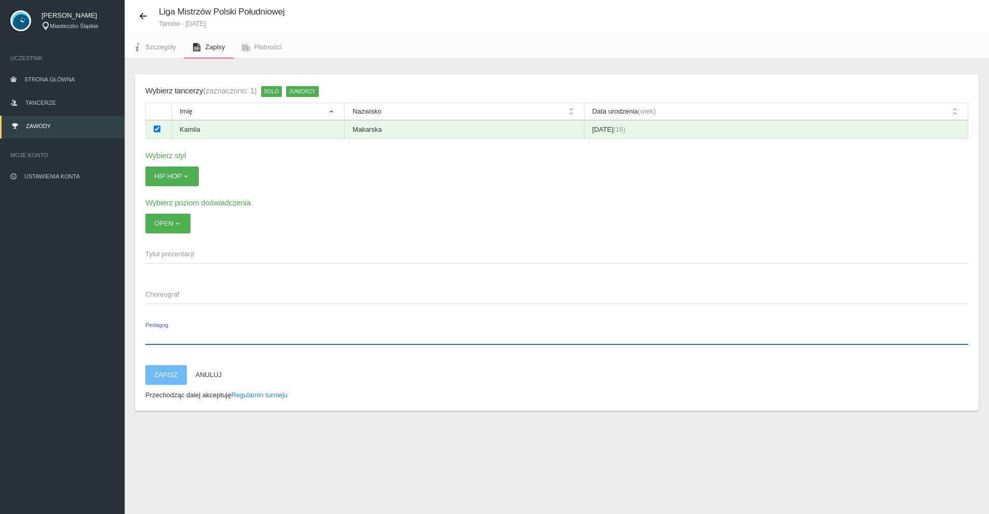
click at [171, 331] on input "Pedagog" at bounding box center [556, 335] width 823 height 20
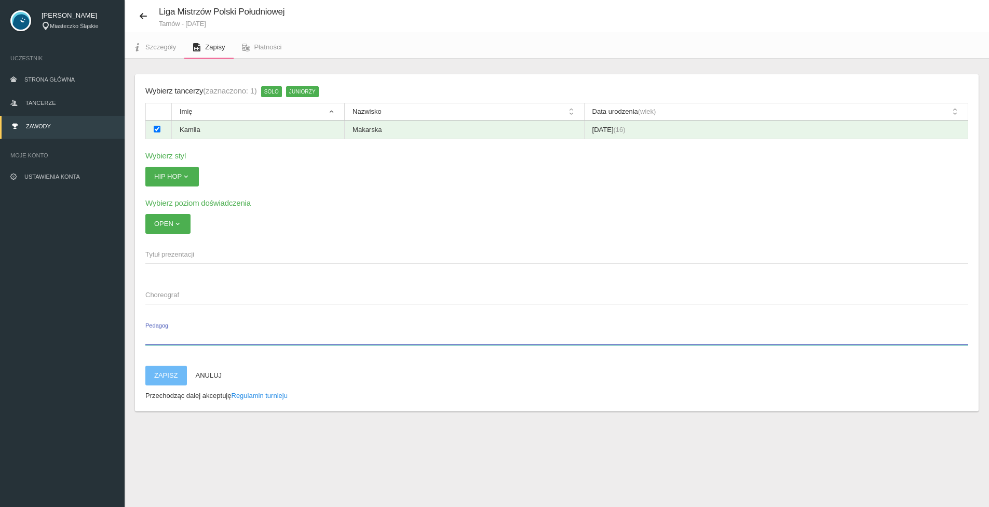
click at [171, 334] on input "Pedagog" at bounding box center [556, 335] width 823 height 20
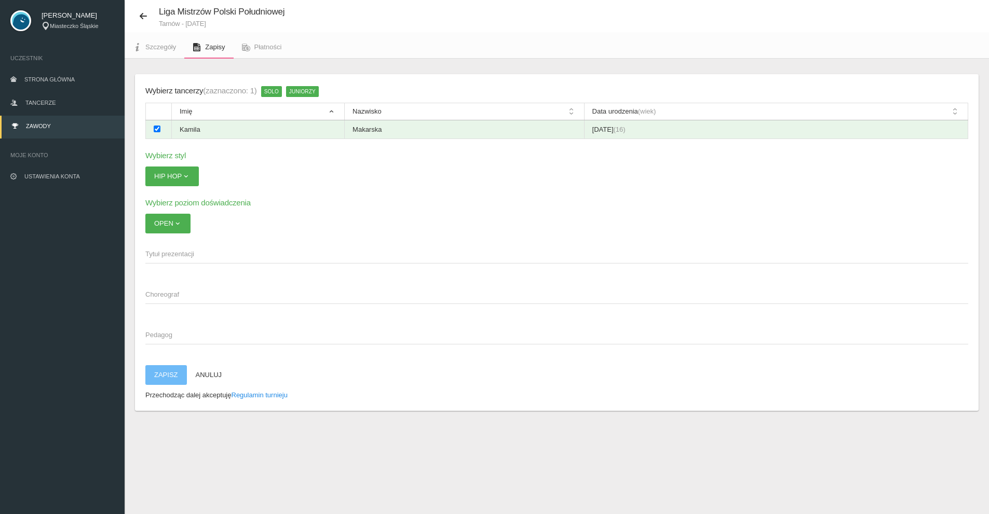
click at [164, 367] on button "Zapisz" at bounding box center [166, 375] width 42 height 20
click at [164, 254] on span "Tytuł prezentacji" at bounding box center [551, 254] width 812 height 10
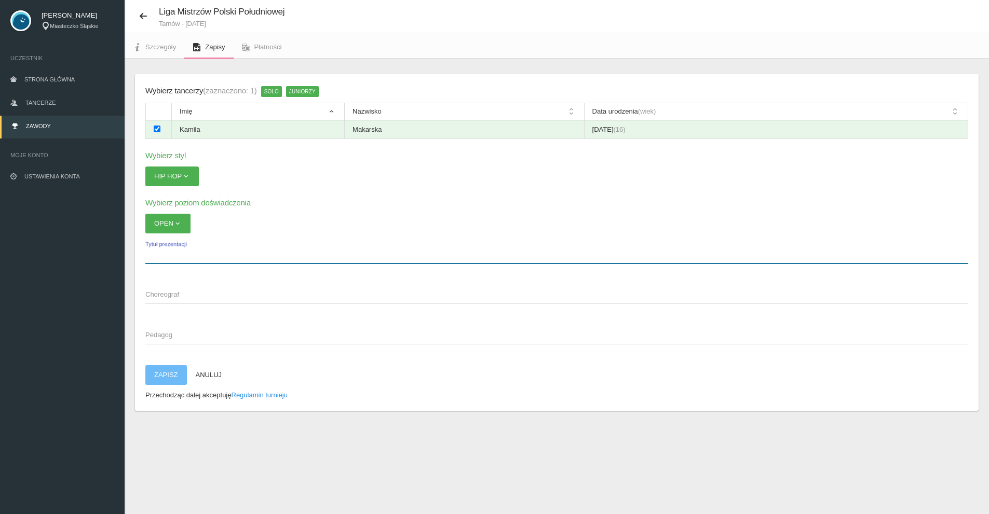
click at [164, 254] on input "Tytuł prezentacji" at bounding box center [556, 254] width 823 height 20
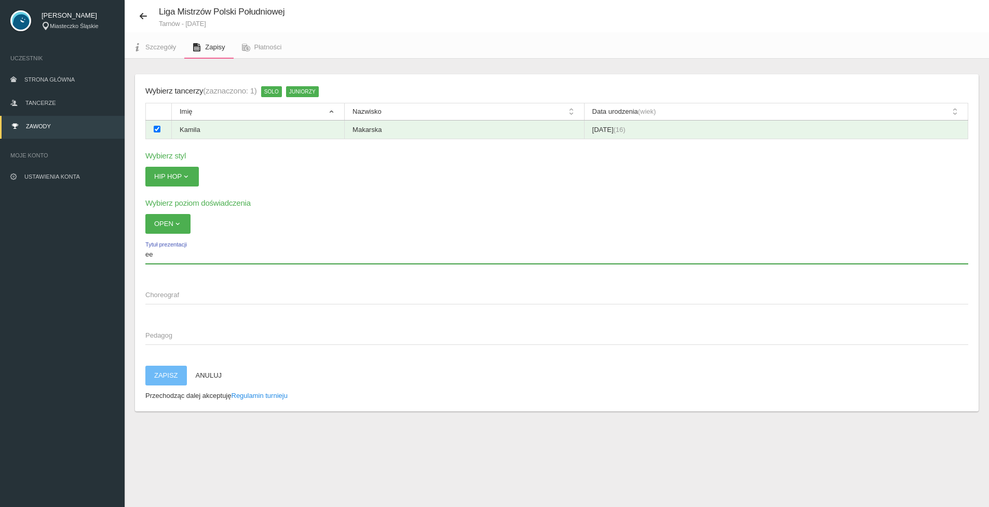
type input "ee"
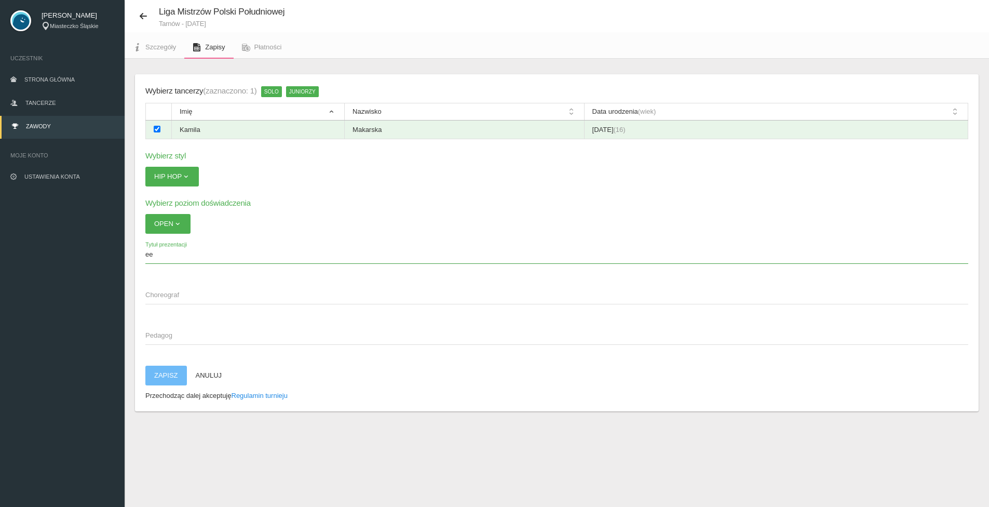
click at [174, 300] on span "Choreograf" at bounding box center [551, 295] width 812 height 10
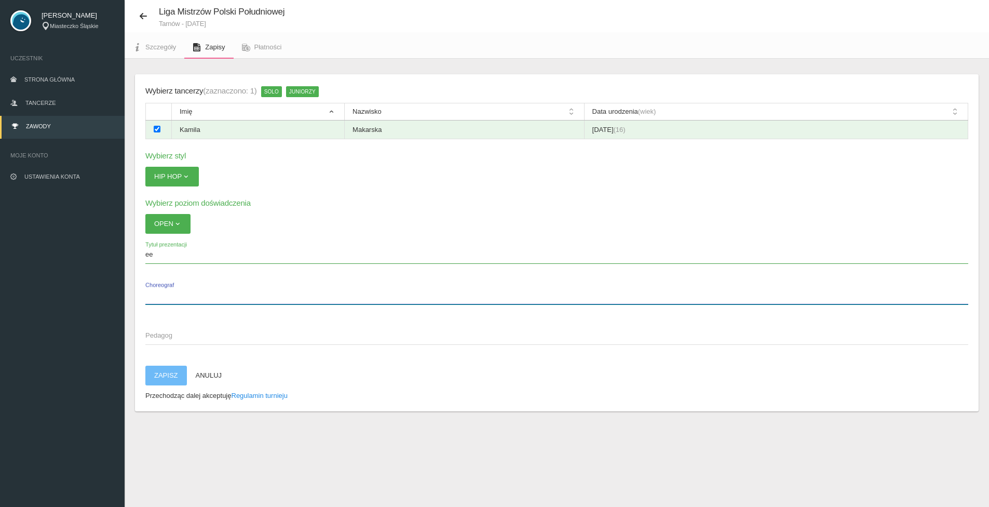
click at [174, 300] on input "Choreograf" at bounding box center [556, 294] width 823 height 20
click at [172, 298] on input "e" at bounding box center [556, 294] width 823 height 20
type input "ee"
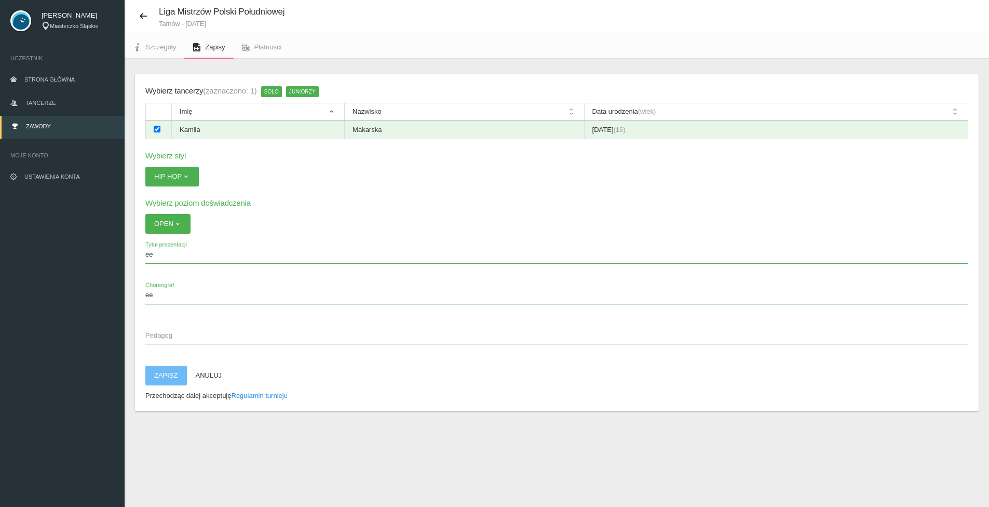
click at [159, 332] on span "Pedagog" at bounding box center [551, 335] width 812 height 10
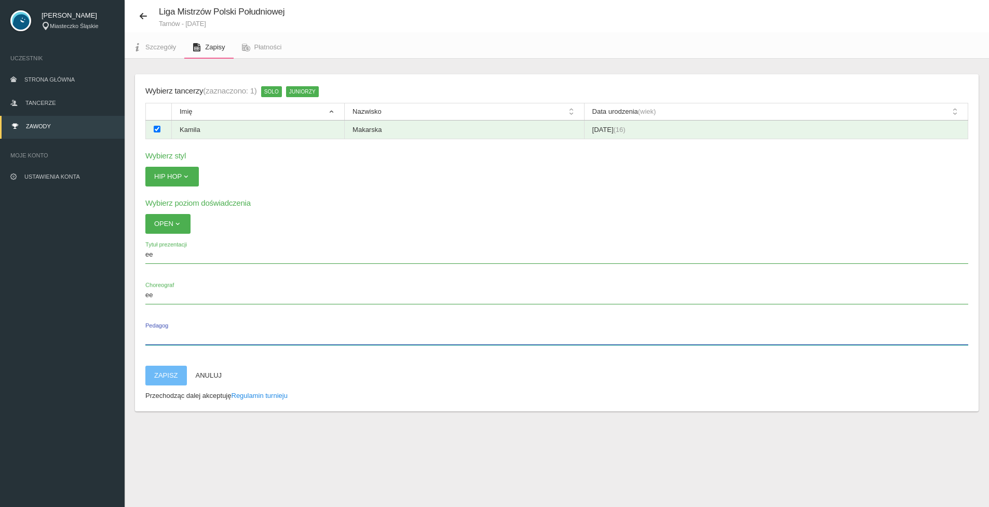
click at [159, 332] on input "Pedagog" at bounding box center [556, 335] width 823 height 20
type input "ee"
drag, startPoint x: 164, startPoint y: 332, endPoint x: 111, endPoint y: 325, distance: 53.4
click at [101, 324] on div "Kamila Makarska Miasteczko Śląskie Uczestnik Strona główna Tancerze Zawody Moje…" at bounding box center [494, 253] width 989 height 507
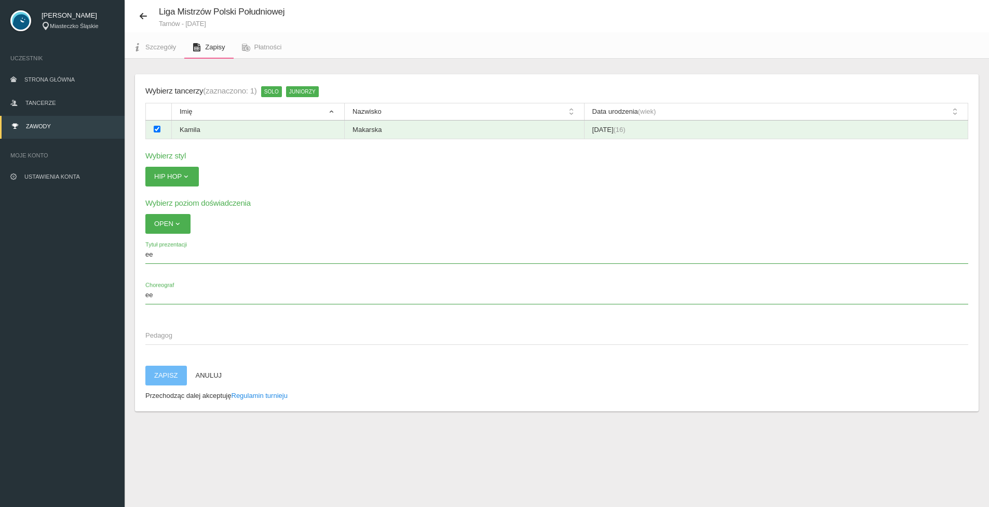
click at [187, 283] on span "Choreograf" at bounding box center [595, 285] width 900 height 9
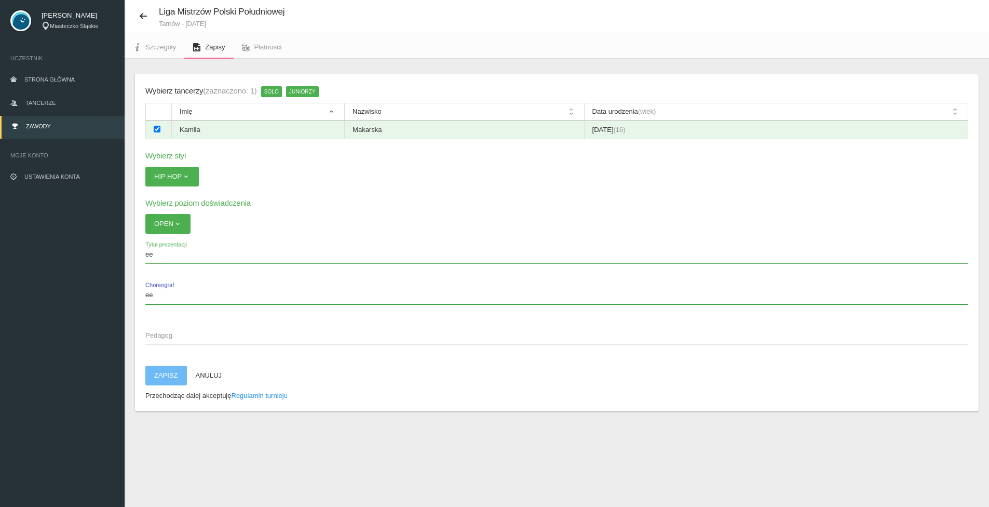
click at [187, 284] on input "ee" at bounding box center [556, 294] width 823 height 20
type input "e"
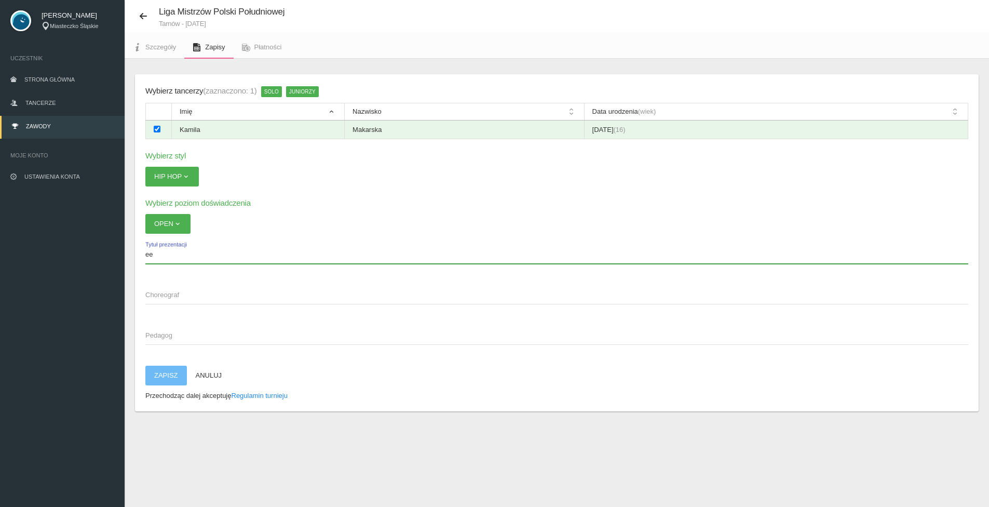
click at [174, 260] on input "ee" at bounding box center [556, 254] width 823 height 20
type input "e"
click at [171, 256] on input "Tytuł prezentacji" at bounding box center [556, 254] width 823 height 20
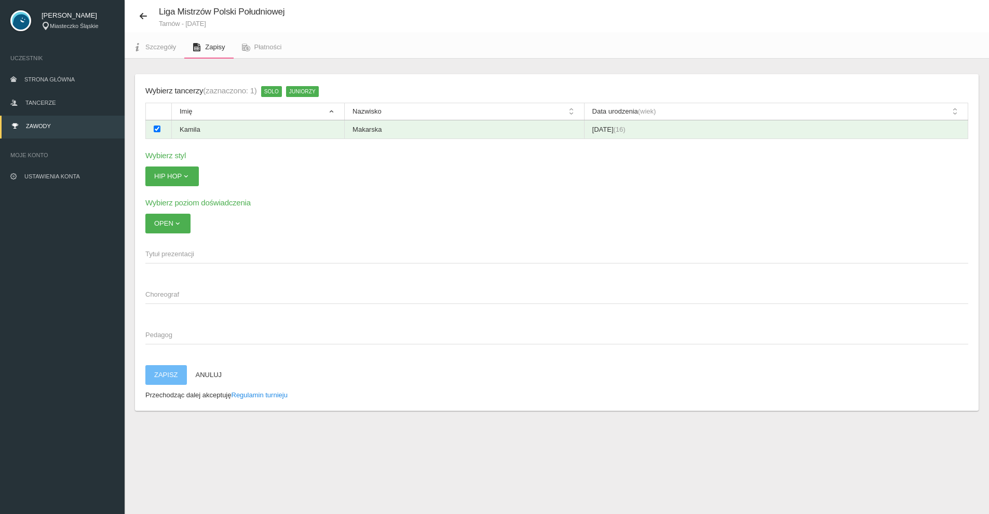
click at [277, 89] on span "SOLO" at bounding box center [271, 91] width 21 height 10
click at [276, 90] on span "SOLO" at bounding box center [271, 91] width 21 height 10
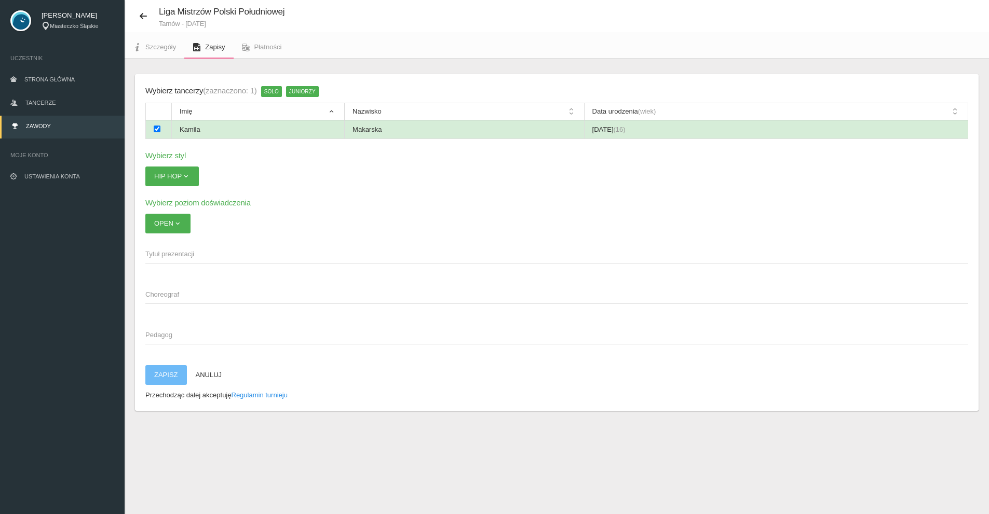
click at [302, 139] on td "Kamila" at bounding box center [258, 129] width 173 height 19
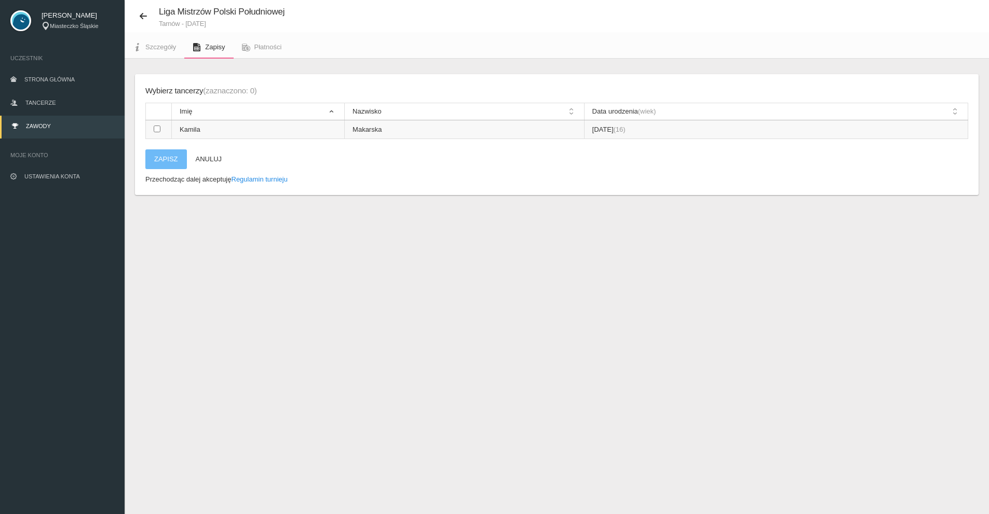
click at [159, 126] on input "checkbox" at bounding box center [157, 129] width 7 height 7
checkbox input "true"
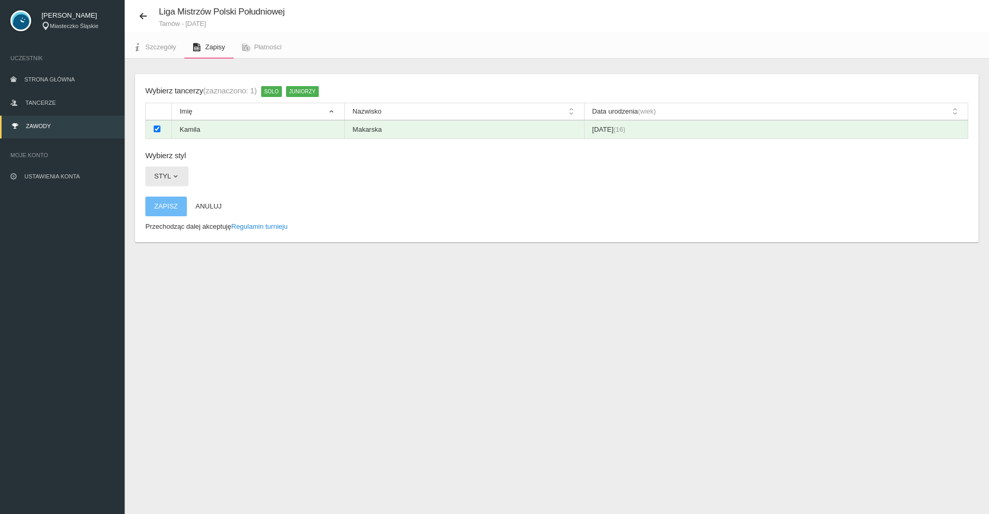
click at [166, 170] on button "Styl" at bounding box center [166, 177] width 43 height 20
click at [177, 199] on link "HIP HOP" at bounding box center [191, 201] width 93 height 19
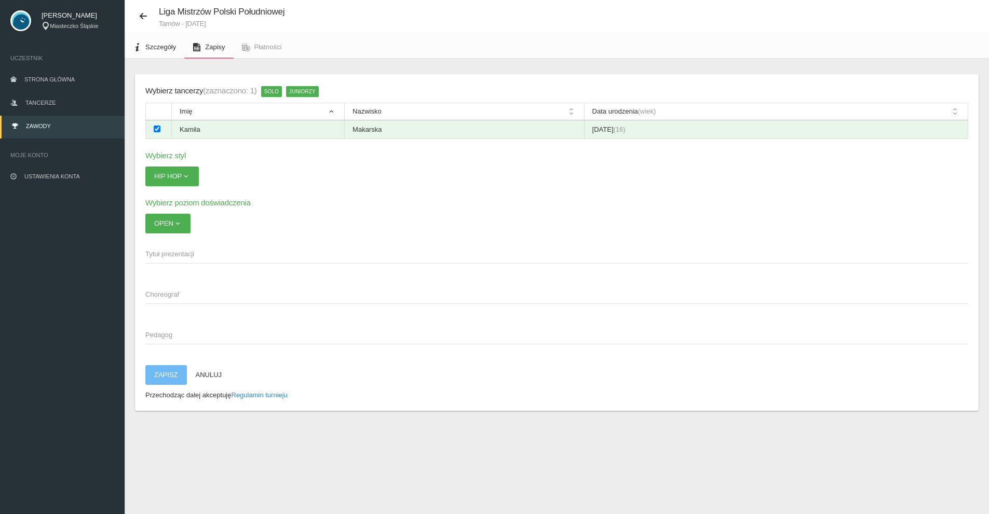
click at [154, 40] on link "Szczegóły" at bounding box center [155, 47] width 60 height 23
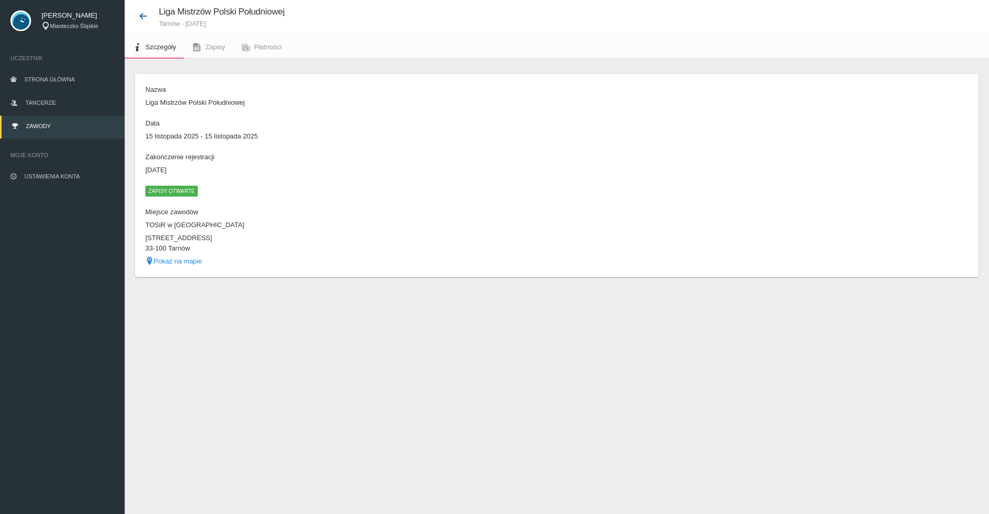
click at [143, 16] on icon at bounding box center [143, 16] width 8 height 8
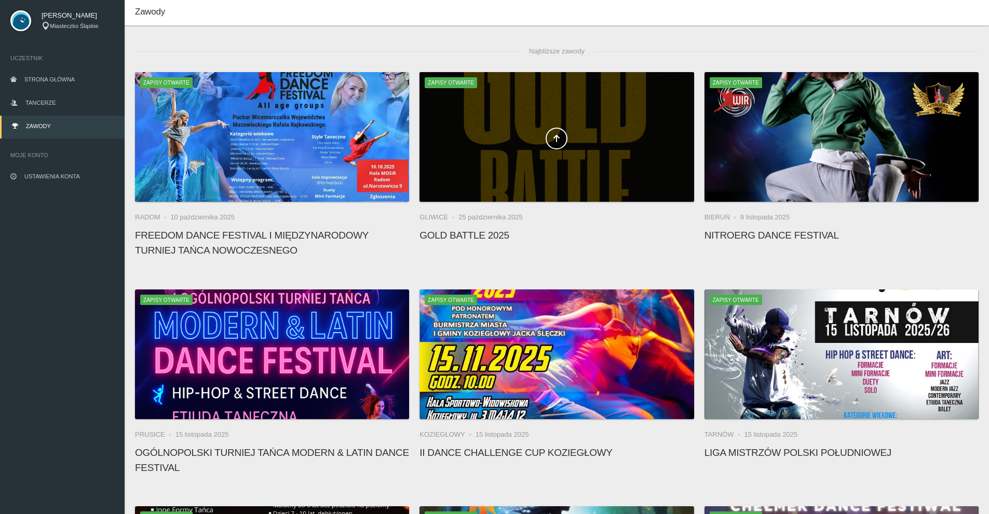
click at [572, 141] on span at bounding box center [556, 139] width 274 height 22
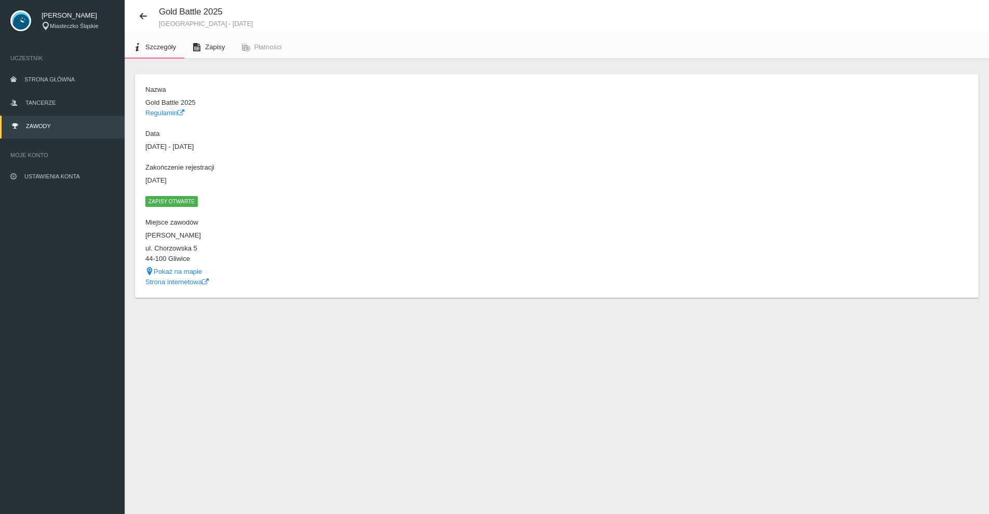
click at [211, 44] on span "Zapisy" at bounding box center [215, 47] width 20 height 8
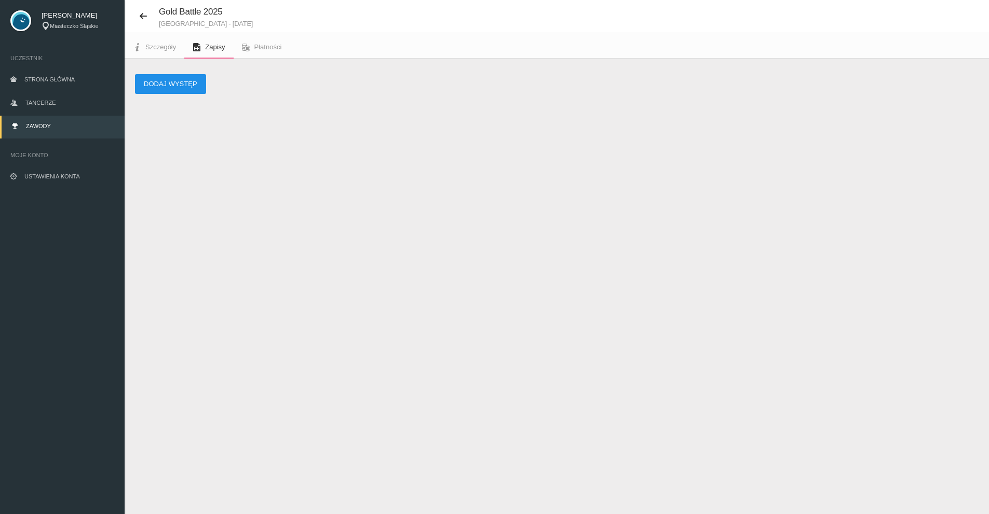
click at [179, 78] on button "Dodaj występ" at bounding box center [170, 84] width 71 height 20
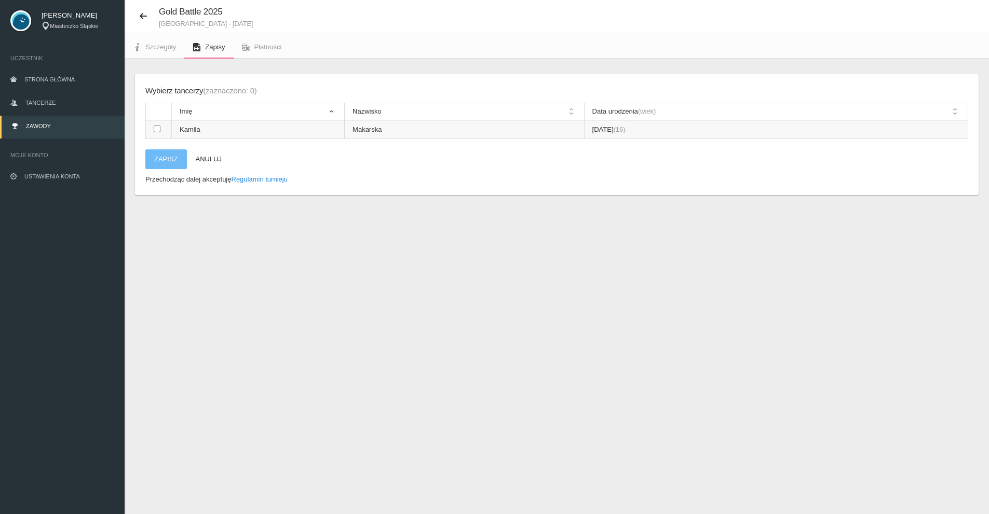
click at [159, 122] on td at bounding box center [159, 129] width 26 height 19
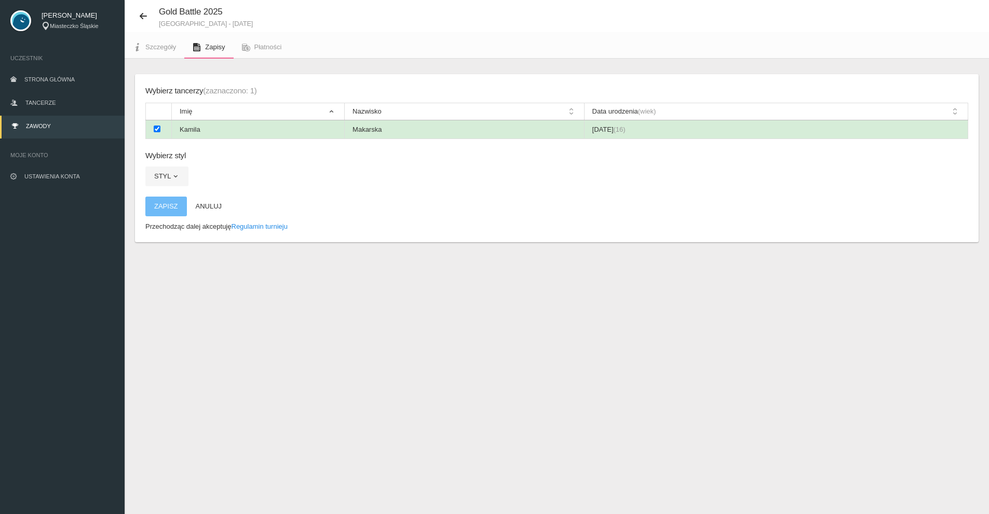
click at [160, 127] on td at bounding box center [159, 129] width 26 height 19
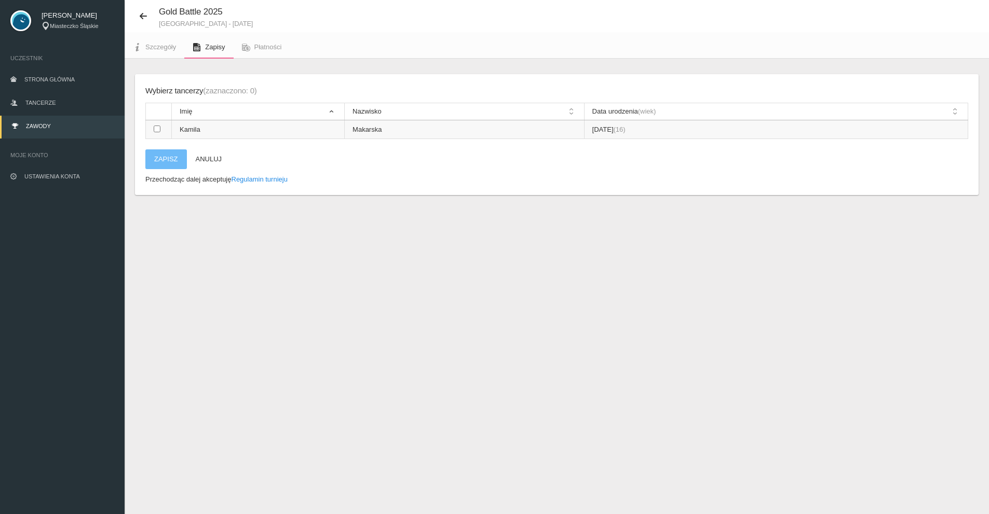
click at [160, 127] on td at bounding box center [159, 129] width 26 height 19
checkbox input "true"
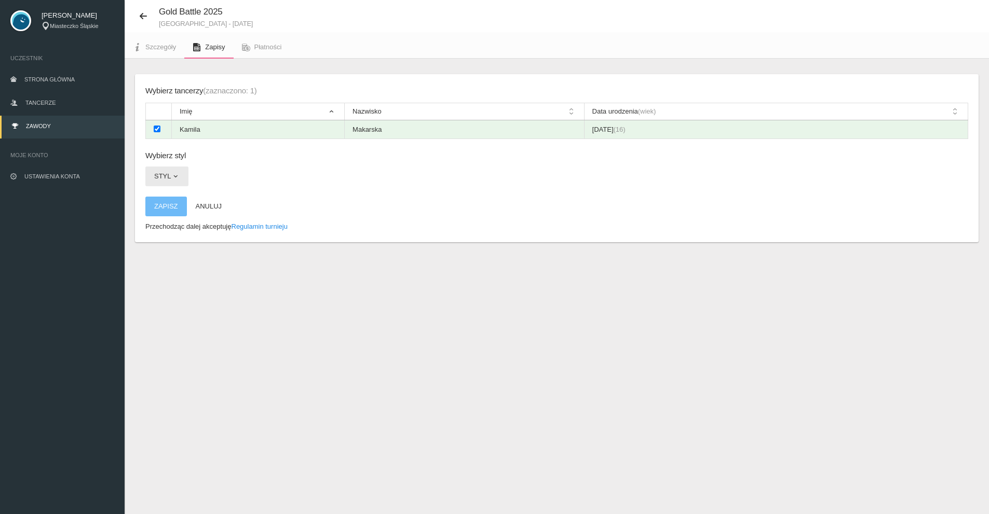
drag, startPoint x: 168, startPoint y: 162, endPoint x: 169, endPoint y: 174, distance: 11.9
click at [168, 163] on div "Wybierz tancerzy (zaznaczono: 1) Imię Nazwisko Data urodzenia (wiek) Kamila Mak…" at bounding box center [556, 158] width 843 height 168
click at [169, 175] on button "Styl" at bounding box center [166, 177] width 43 height 20
click at [175, 245] on link "Hip-hop" at bounding box center [191, 239] width 93 height 19
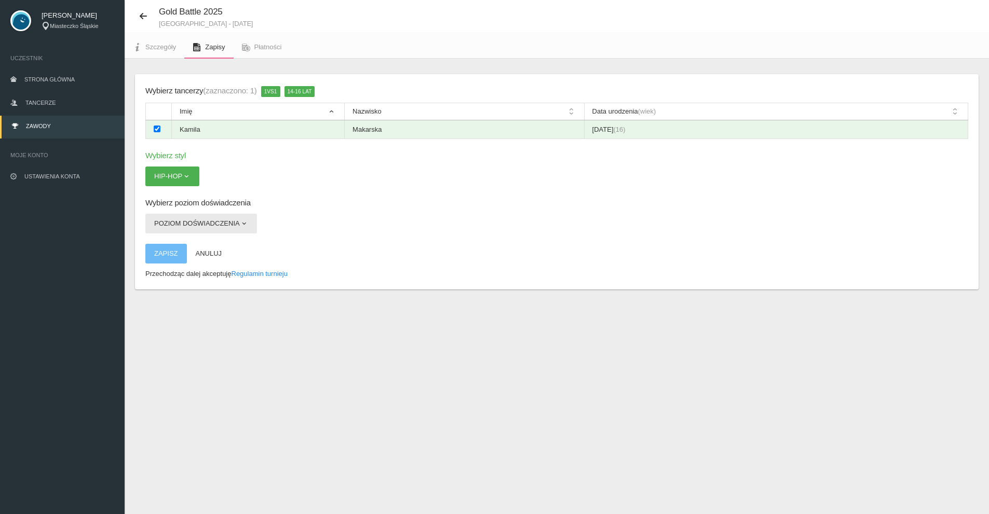
click at [225, 223] on button "Poziom doświadczenia" at bounding box center [201, 224] width 112 height 20
click at [174, 266] on link "Open" at bounding box center [191, 267] width 93 height 19
click at [143, 12] on icon at bounding box center [143, 16] width 8 height 8
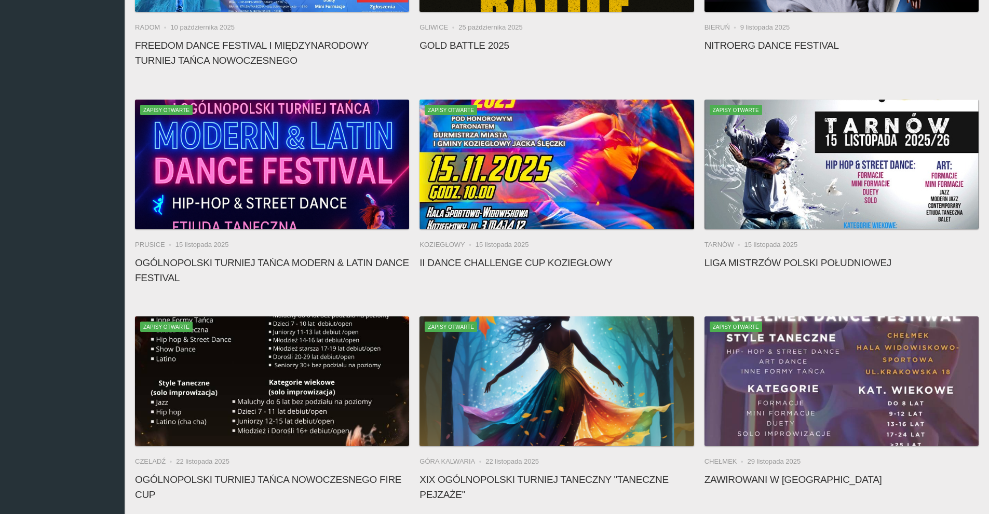
scroll to position [441, 0]
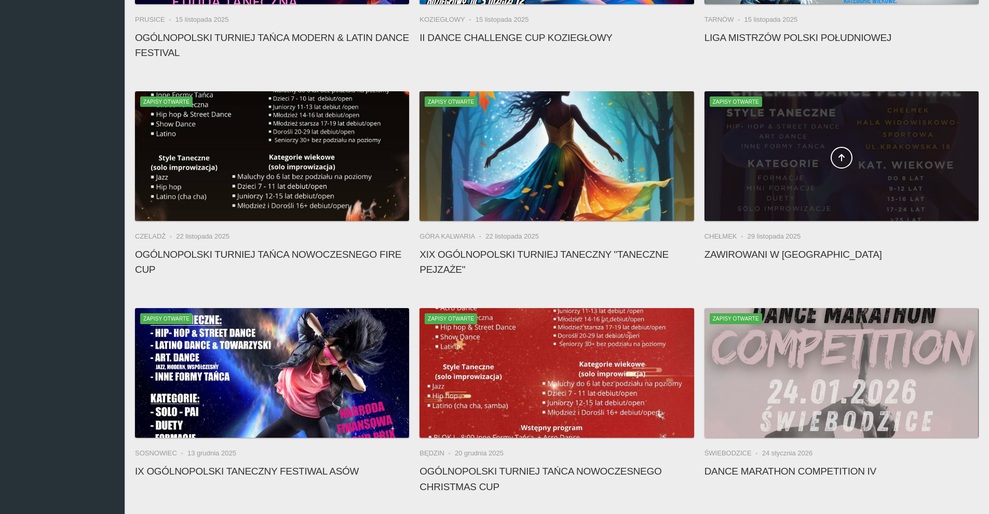
click at [851, 182] on div at bounding box center [841, 156] width 274 height 130
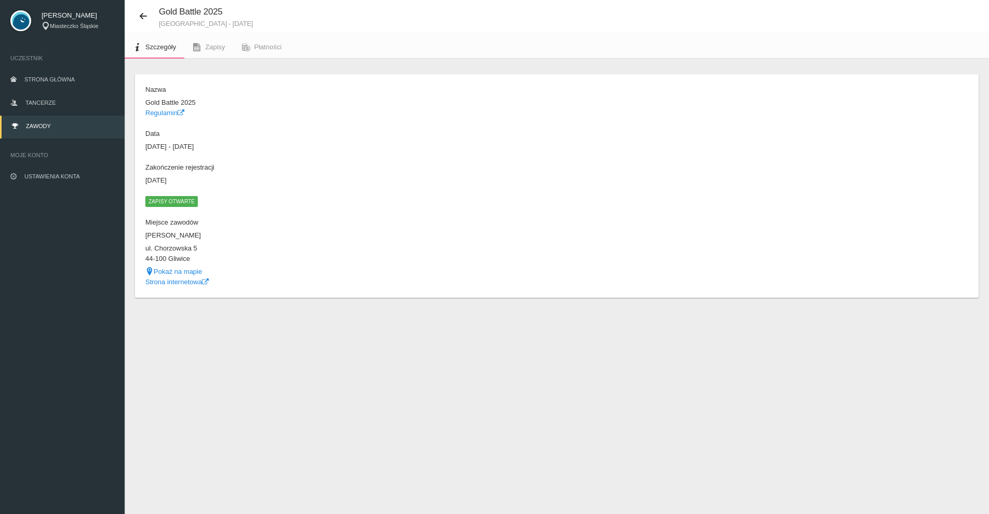
scroll to position [26, 0]
click at [198, 45] on icon at bounding box center [197, 47] width 8 height 8
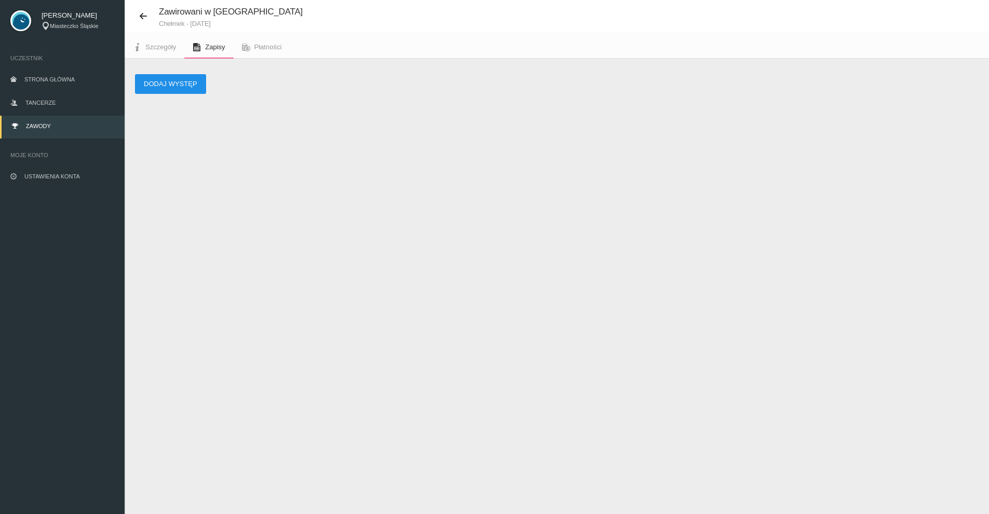
click at [180, 84] on button "Dodaj występ" at bounding box center [170, 84] width 71 height 20
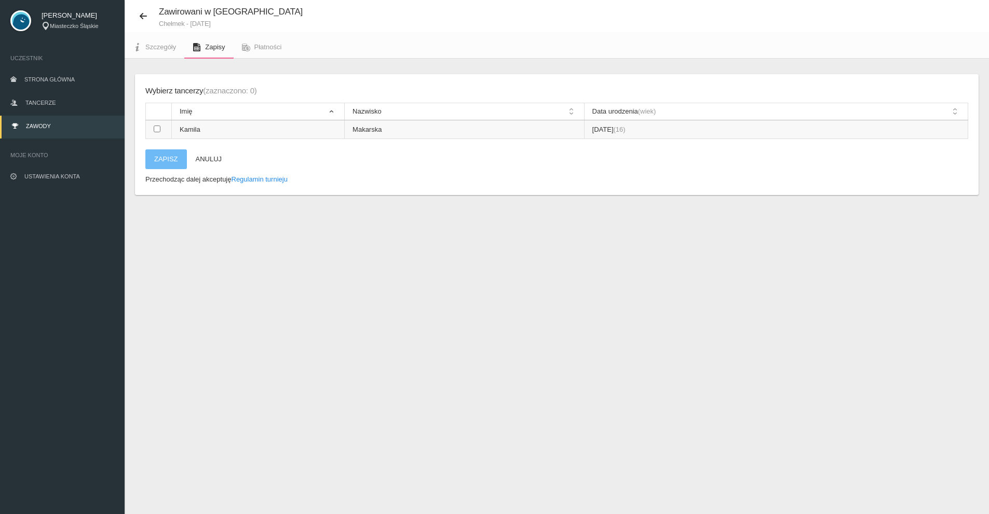
click at [158, 119] on th at bounding box center [159, 111] width 26 height 17
click at [158, 128] on input "checkbox" at bounding box center [157, 129] width 7 height 7
checkbox input "true"
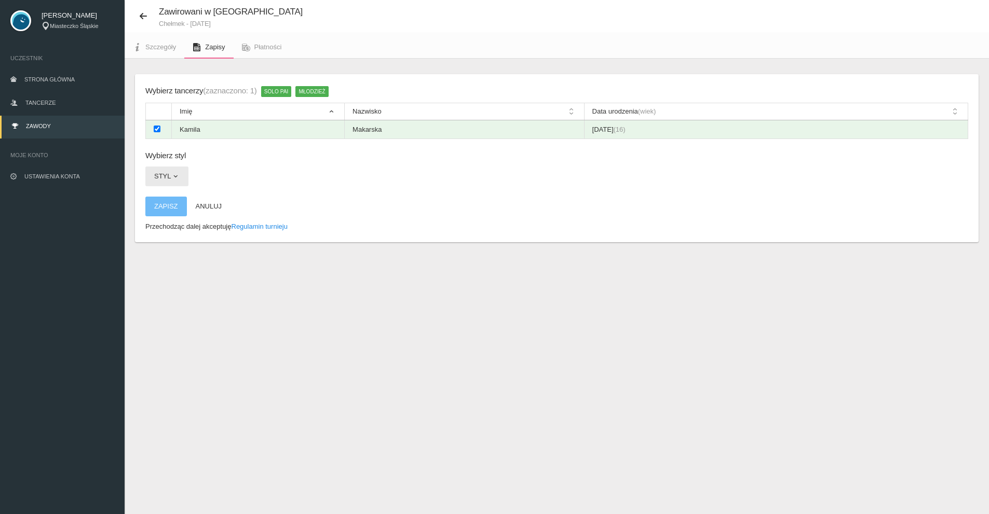
click at [166, 177] on button "Styl" at bounding box center [166, 177] width 43 height 20
click at [182, 220] on link "HIP - HOP & STREET DANCE" at bounding box center [199, 220] width 108 height 19
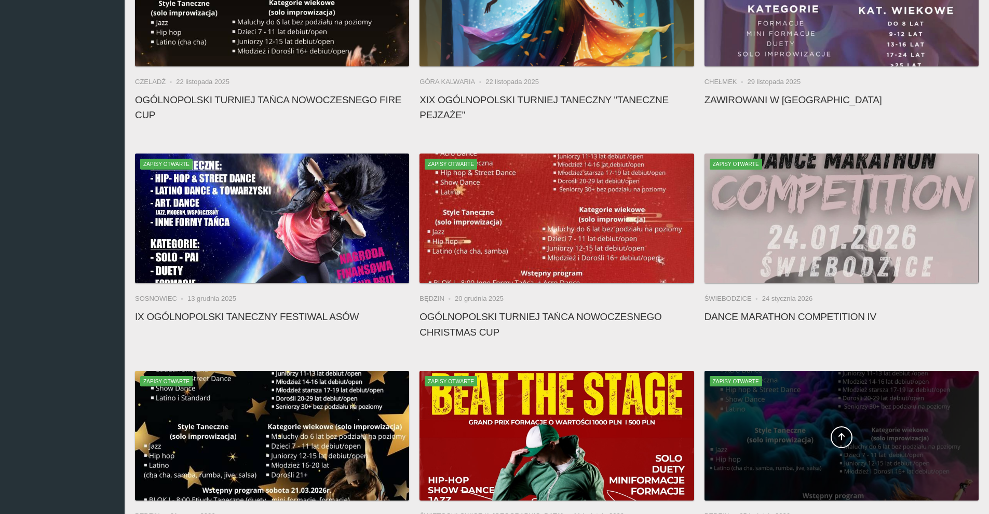
scroll to position [597, 0]
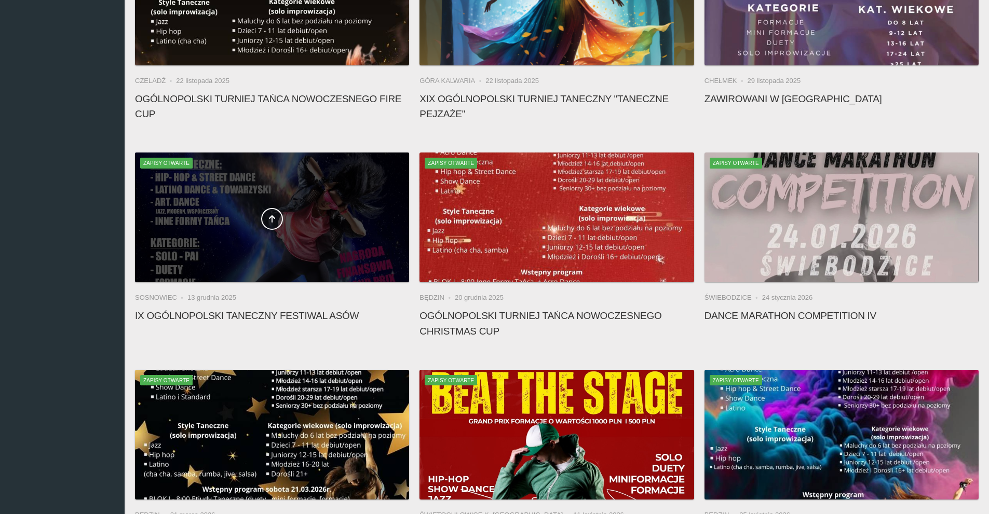
click at [317, 223] on span at bounding box center [272, 219] width 274 height 22
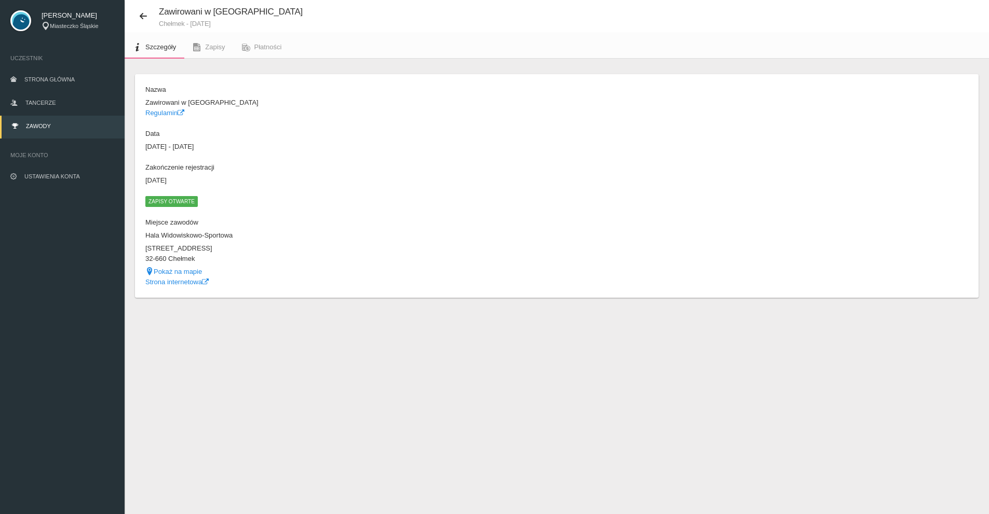
scroll to position [26, 0]
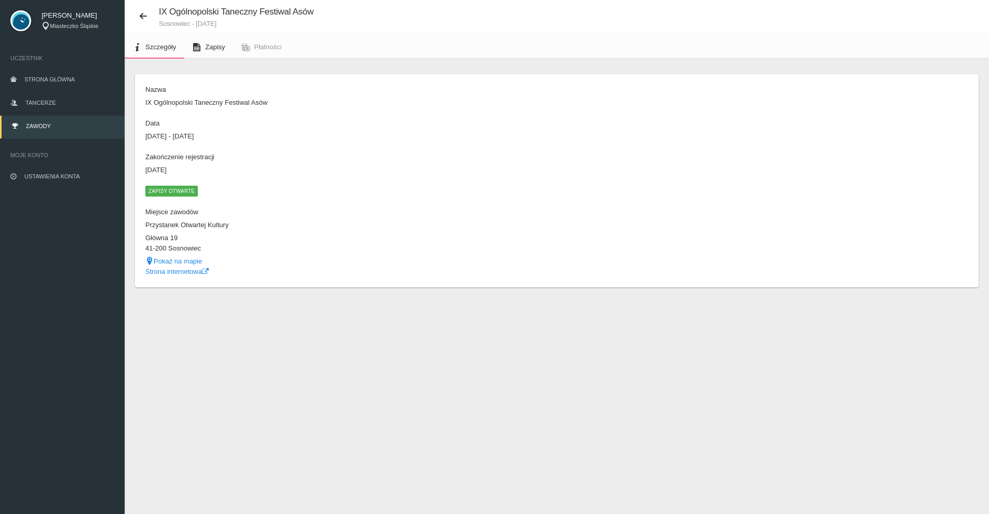
click at [211, 52] on link "Zapisy" at bounding box center [208, 47] width 49 height 23
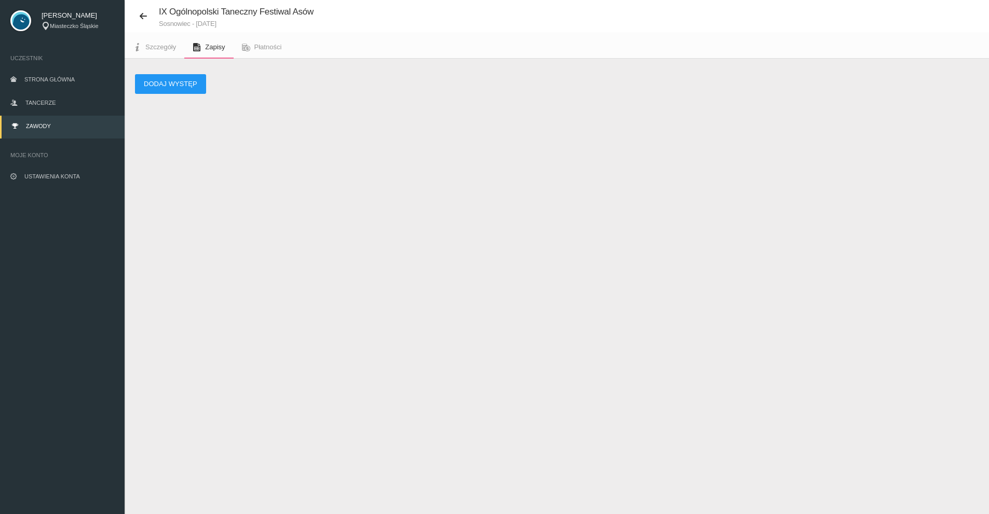
click at [169, 97] on div "Dodaj występ" at bounding box center [557, 97] width 864 height 77
click at [169, 90] on button "Dodaj występ" at bounding box center [170, 84] width 71 height 20
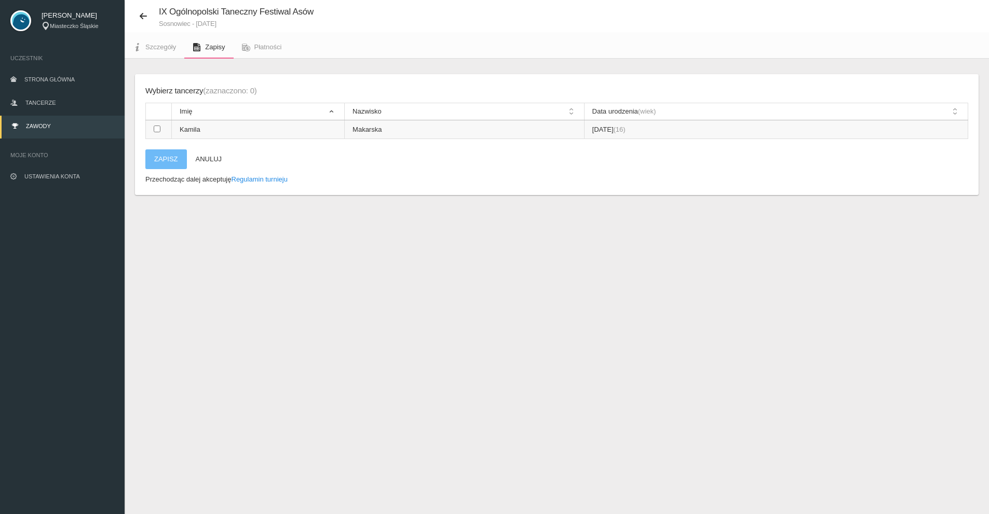
click at [165, 129] on td at bounding box center [159, 129] width 26 height 19
checkbox input "true"
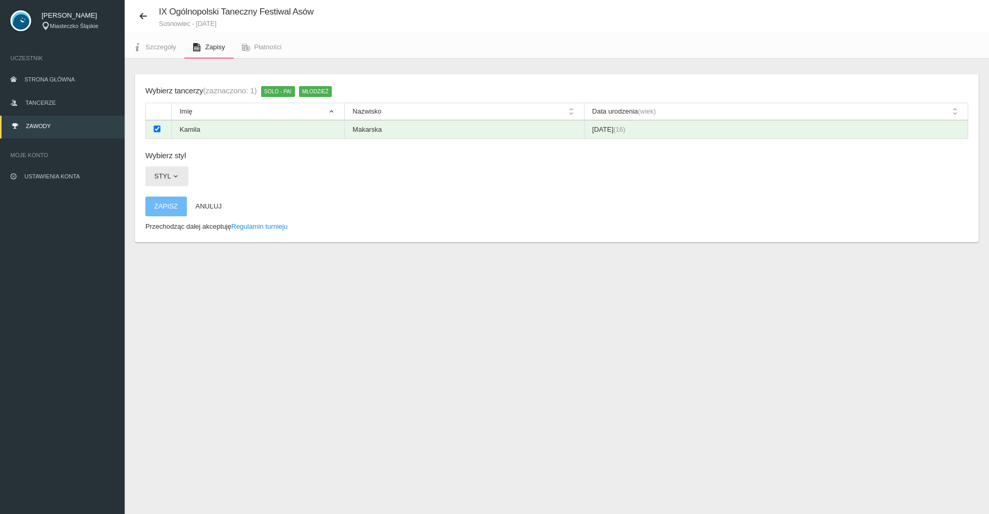
click at [170, 169] on button "Styl" at bounding box center [166, 177] width 43 height 20
click at [175, 218] on link "HIP-HOP & STREET DANCE" at bounding box center [197, 220] width 105 height 19
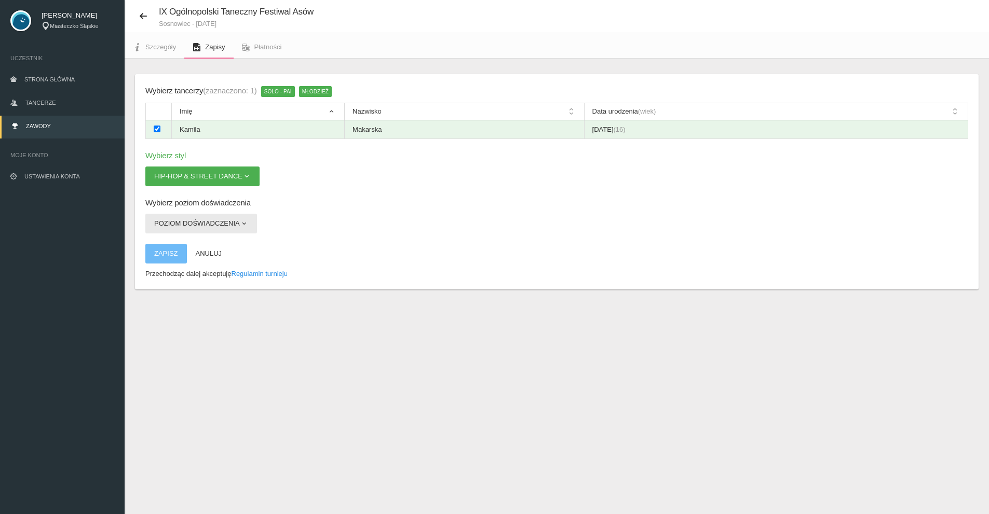
click at [213, 219] on button "Poziom doświadczenia" at bounding box center [201, 224] width 112 height 20
click at [184, 241] on link "Open" at bounding box center [191, 248] width 93 height 19
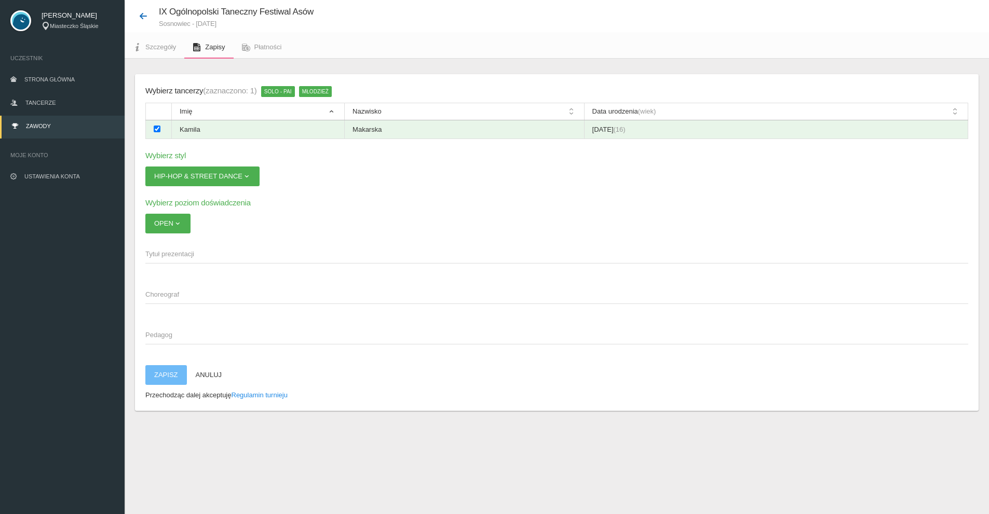
click at [145, 21] on button at bounding box center [147, 15] width 24 height 13
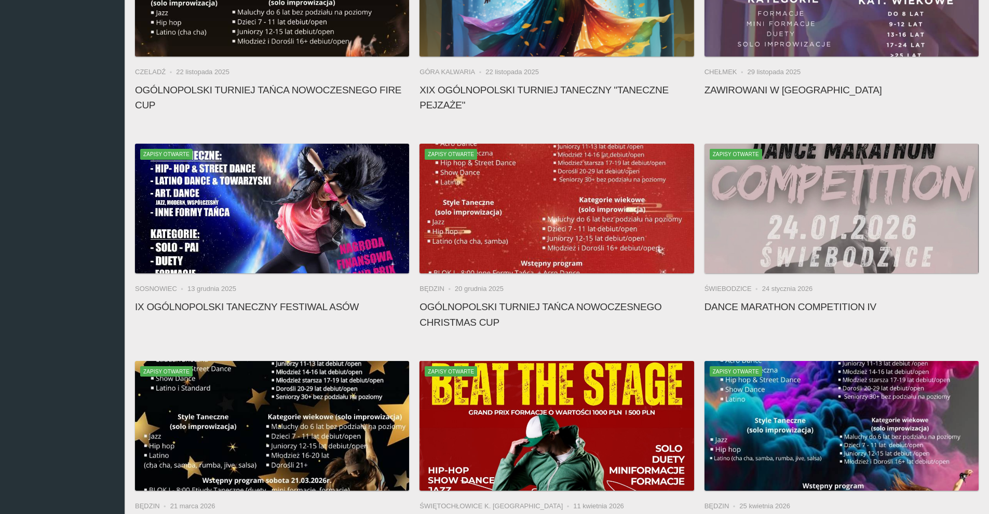
scroll to position [701, 0]
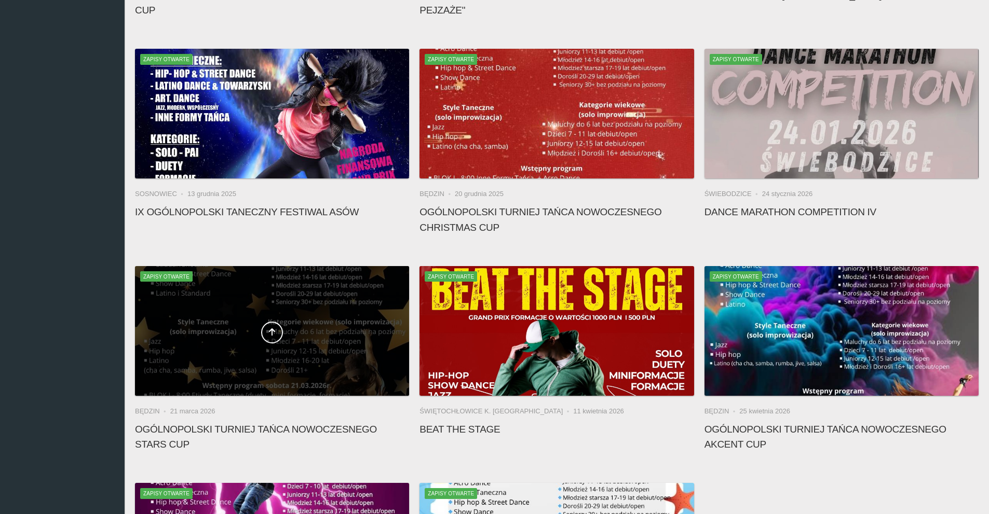
drag, startPoint x: 310, startPoint y: 318, endPoint x: 331, endPoint y: 318, distance: 21.3
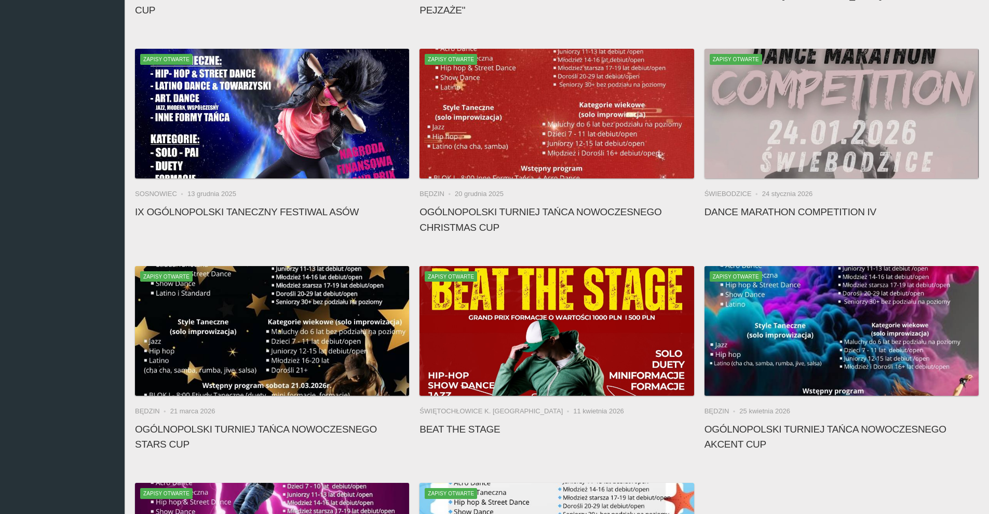
drag, startPoint x: 331, startPoint y: 318, endPoint x: 76, endPoint y: 323, distance: 254.9
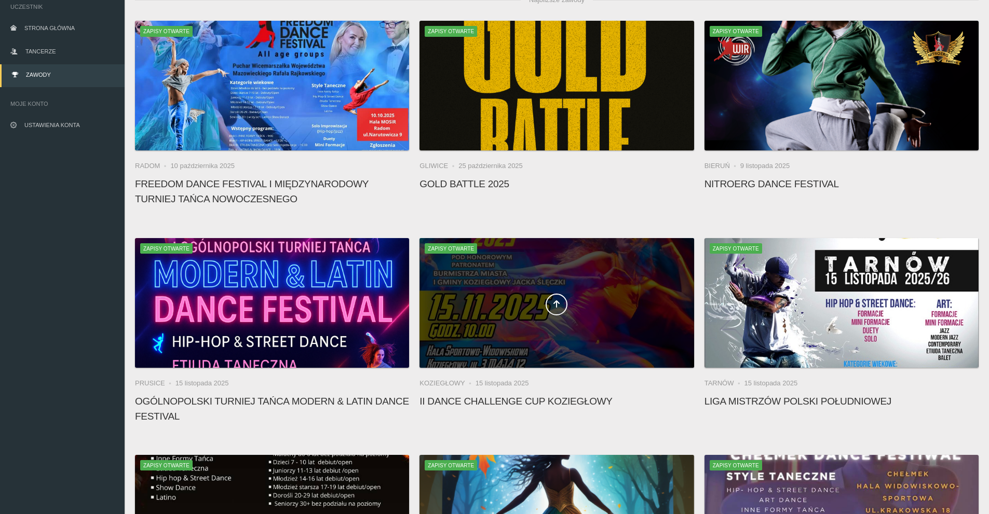
scroll to position [0, 0]
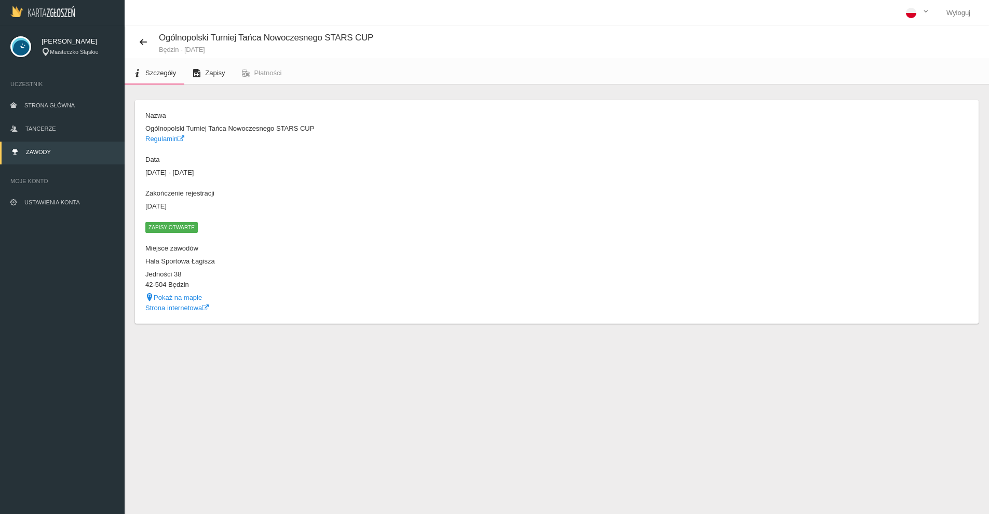
click at [214, 69] on link "Zapisy" at bounding box center [208, 73] width 49 height 23
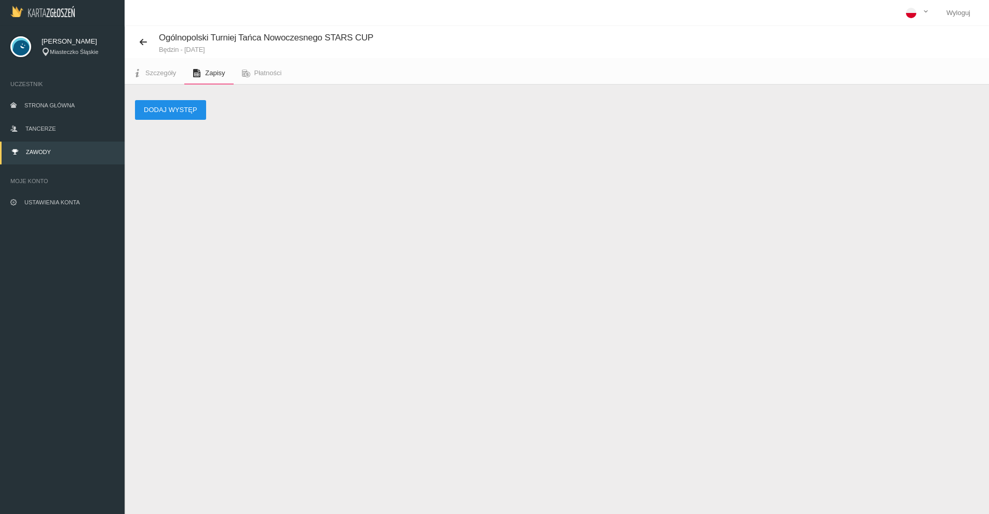
click at [177, 114] on button "Dodaj występ" at bounding box center [170, 110] width 71 height 20
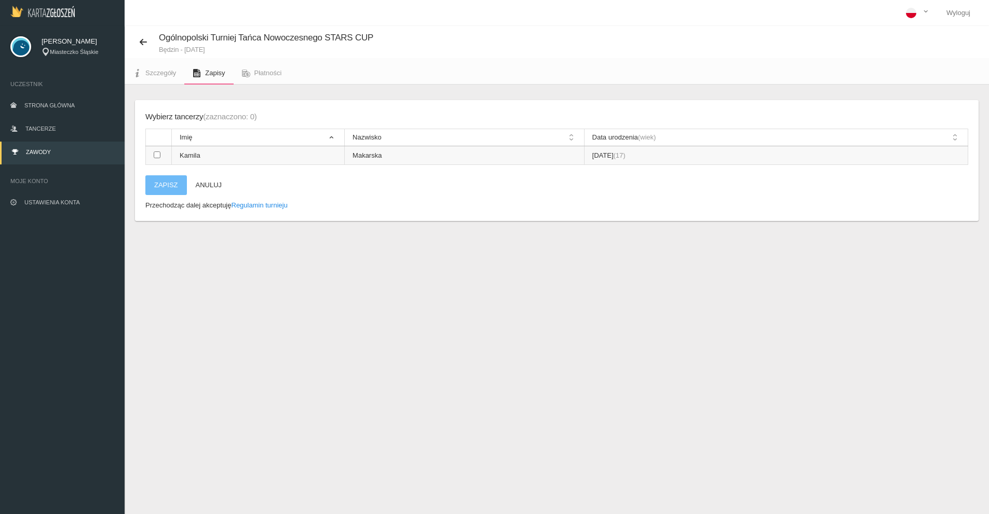
click at [155, 155] on input "checkbox" at bounding box center [157, 155] width 7 height 7
checkbox input "true"
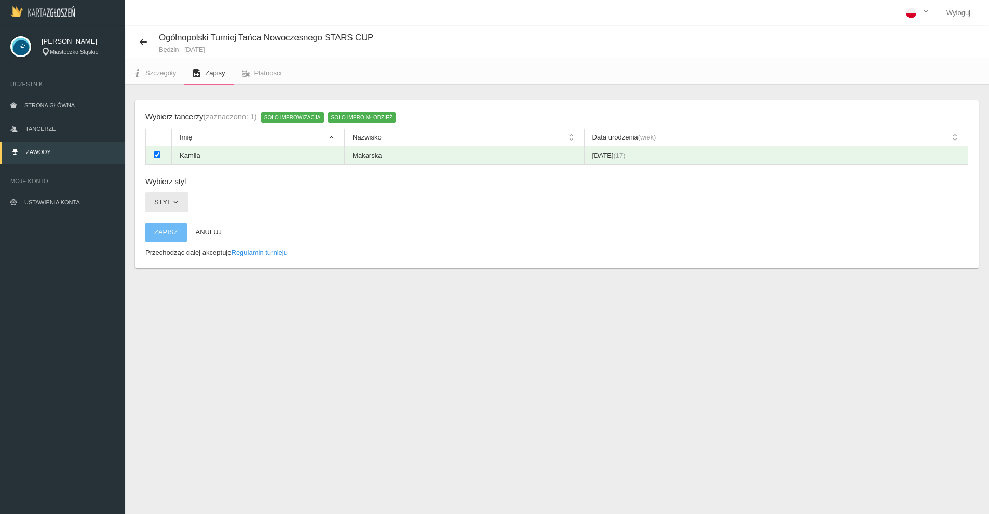
click at [173, 200] on span "button" at bounding box center [175, 202] width 8 height 8
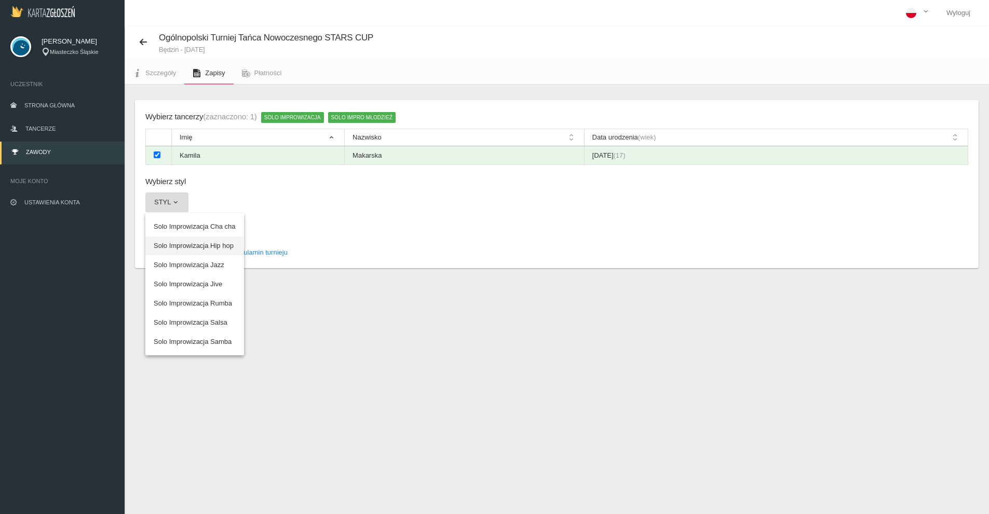
click at [216, 242] on link "Solo Improwizacja Hip hop" at bounding box center [194, 246] width 99 height 19
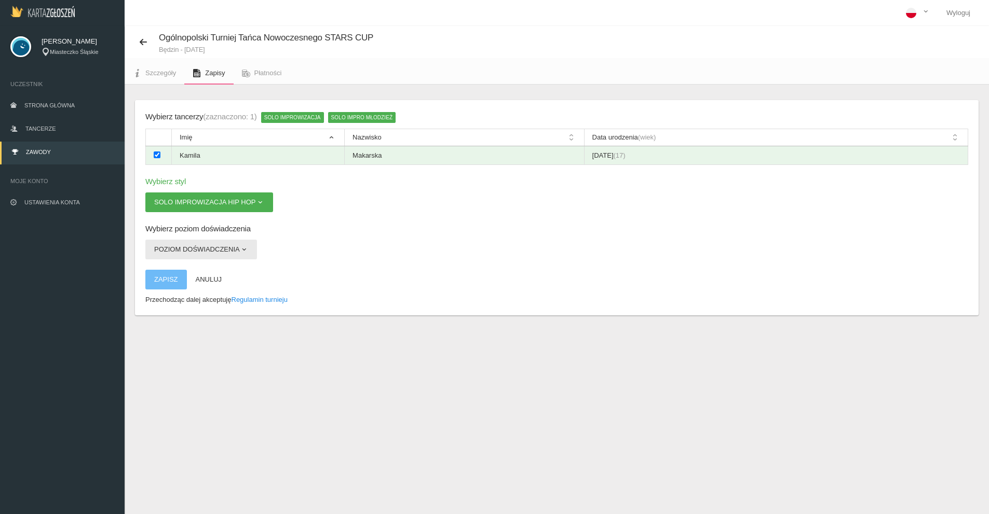
click at [199, 253] on button "Poziom doświadczenia" at bounding box center [201, 250] width 112 height 20
click at [172, 288] on link "Open" at bounding box center [191, 293] width 93 height 19
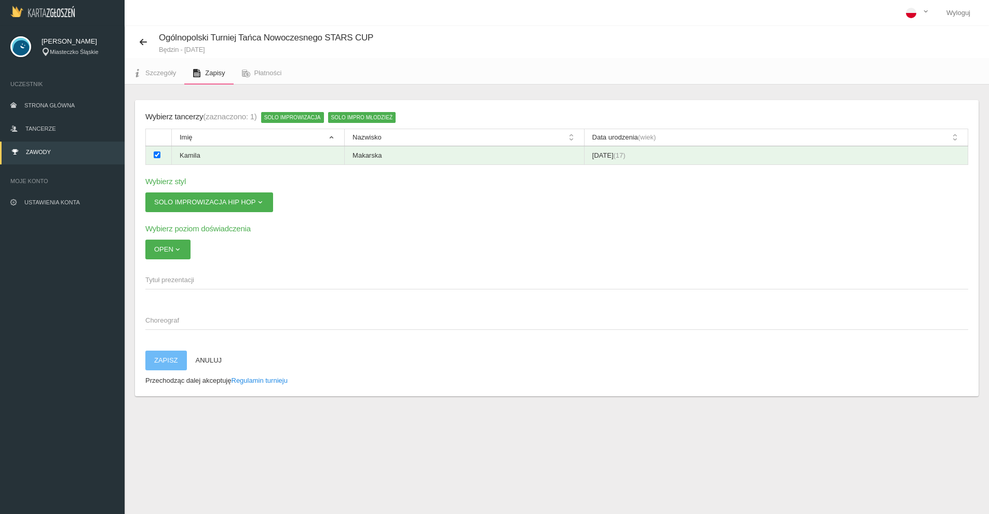
click at [179, 279] on span "Tytuł prezentacji" at bounding box center [551, 280] width 812 height 10
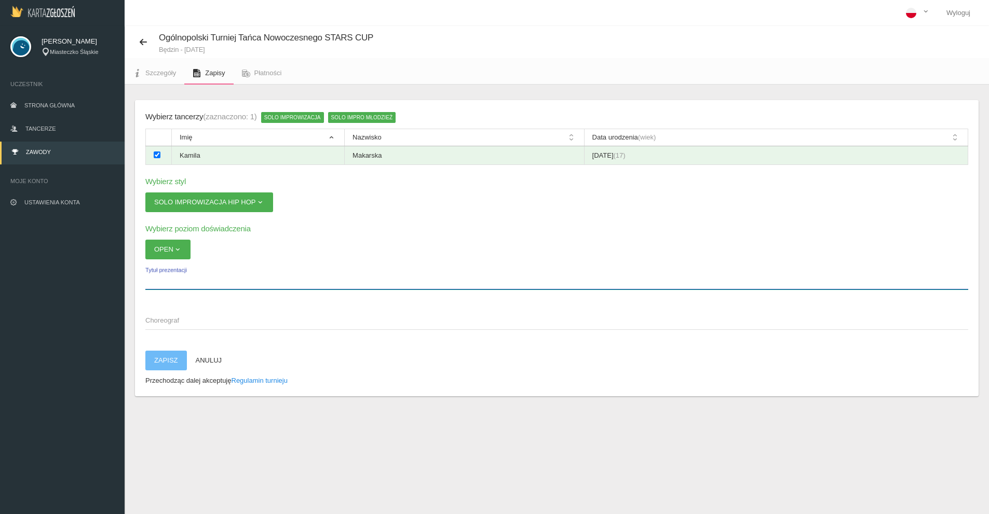
click at [179, 279] on input "Tytuł prezentacji" at bounding box center [556, 280] width 823 height 20
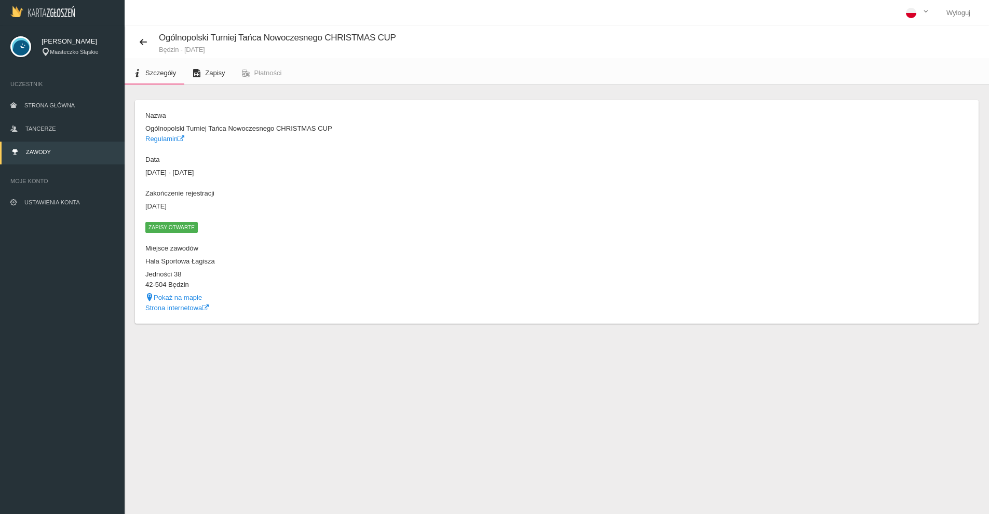
click at [207, 72] on span "Zapisy" at bounding box center [215, 73] width 20 height 8
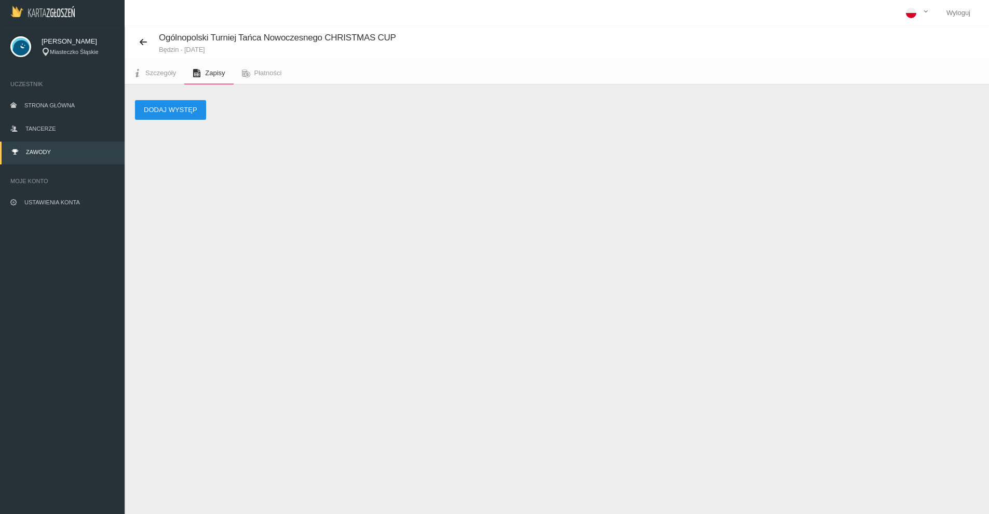
click at [177, 118] on button "Dodaj występ" at bounding box center [170, 110] width 71 height 20
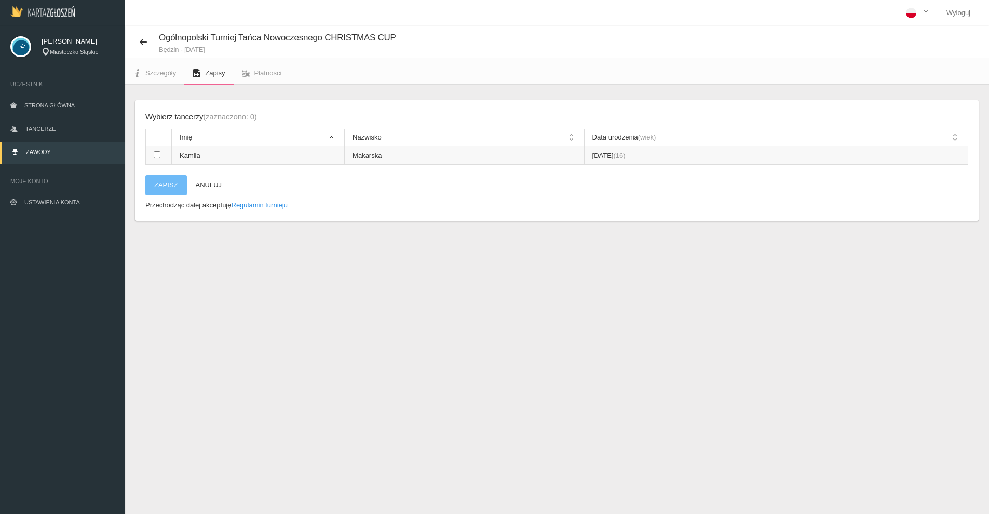
click at [161, 148] on td at bounding box center [159, 155] width 26 height 19
checkbox input "true"
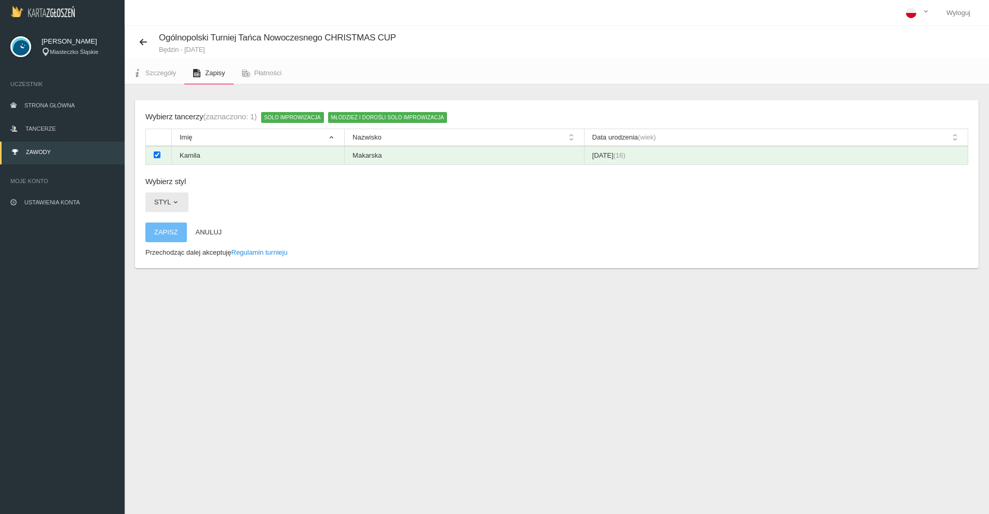
click at [166, 203] on button "Styl" at bounding box center [166, 203] width 43 height 20
click at [212, 223] on link "Solo Improwizacja Hip Hop" at bounding box center [194, 226] width 98 height 19
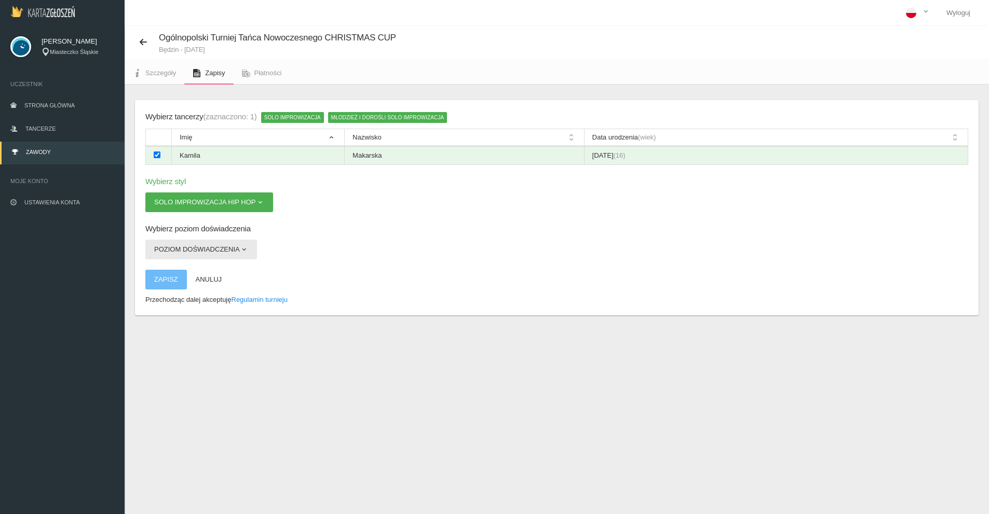
click at [200, 240] on button "Poziom doświadczenia" at bounding box center [201, 250] width 112 height 20
click at [168, 291] on link "Open" at bounding box center [191, 293] width 93 height 19
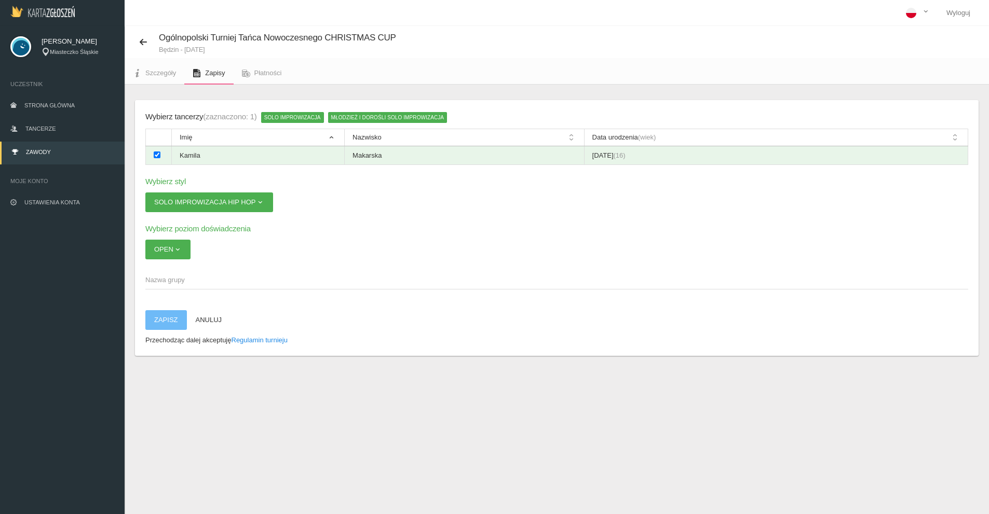
click at [199, 282] on span "Nazwa grupy" at bounding box center [551, 280] width 812 height 10
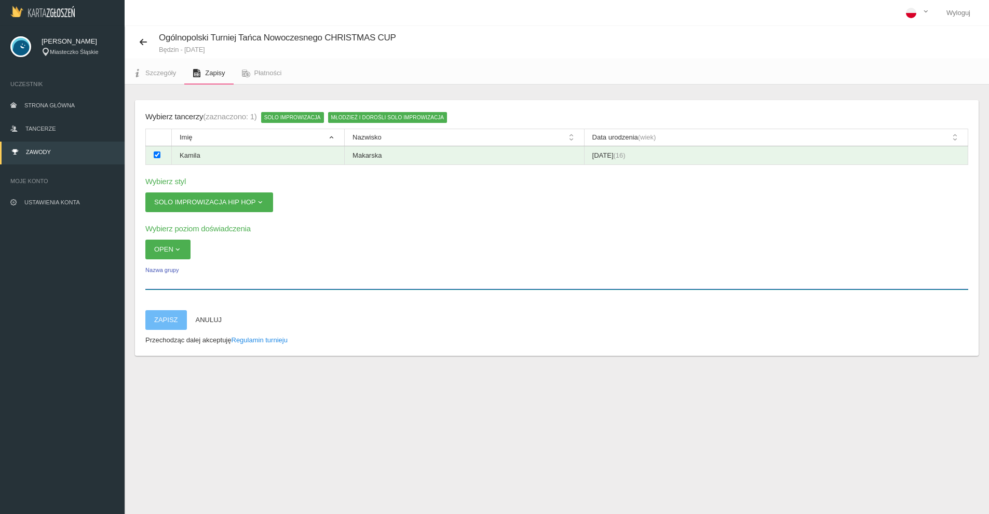
click at [199, 282] on input "Nazwa grupy" at bounding box center [556, 280] width 823 height 20
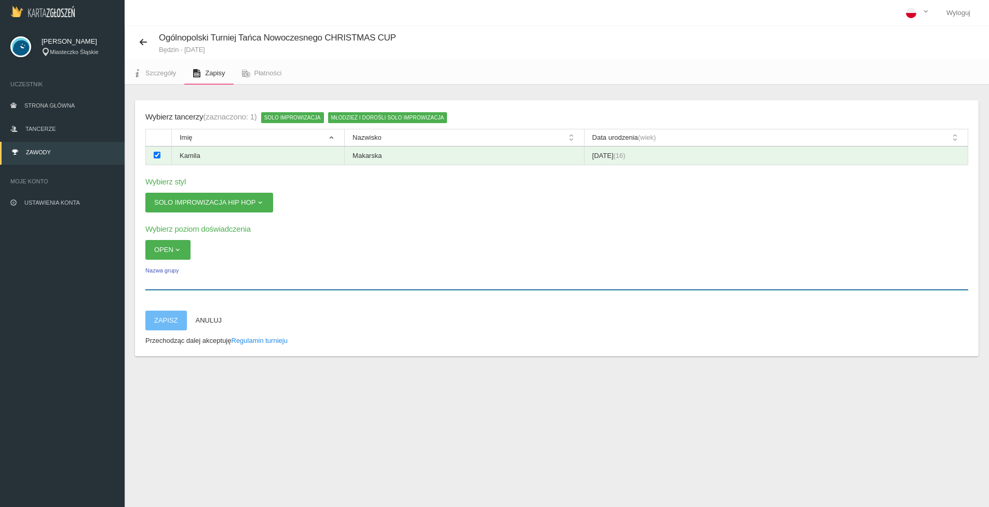
drag, startPoint x: 147, startPoint y: 279, endPoint x: 174, endPoint y: 276, distance: 27.2
click at [147, 279] on input "Nazwa grupy" at bounding box center [556, 280] width 823 height 20
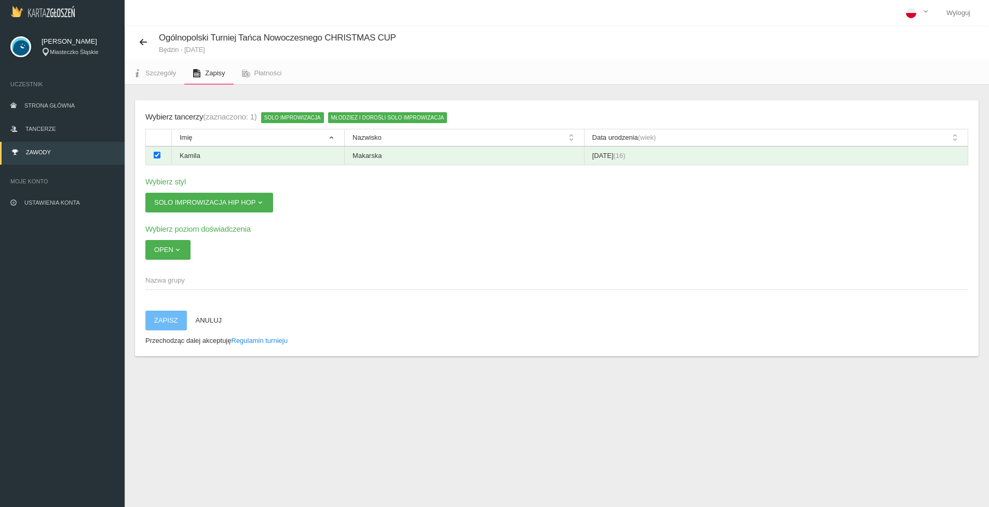
click at [176, 275] on span "Nazwa grupy" at bounding box center [551, 280] width 812 height 10
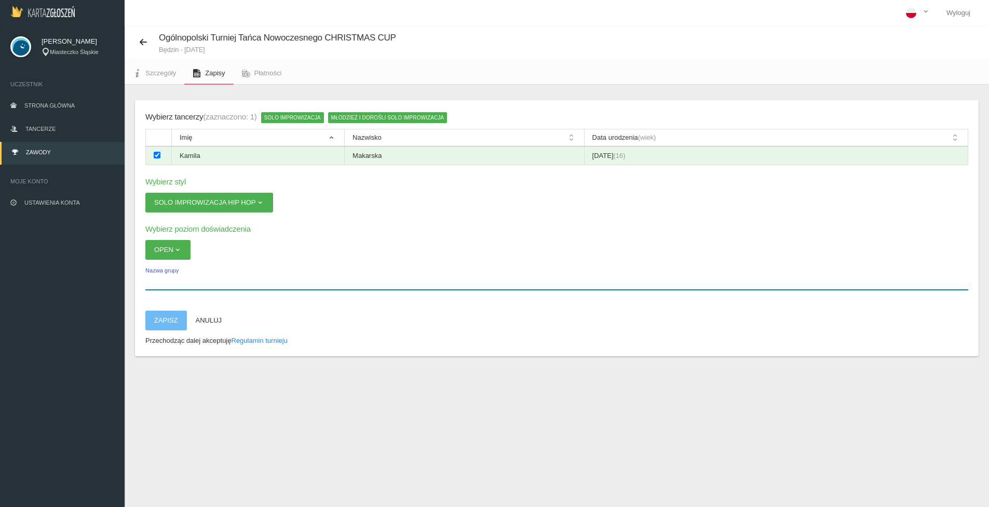
click at [176, 275] on input "Nazwa grupy" at bounding box center [556, 280] width 823 height 20
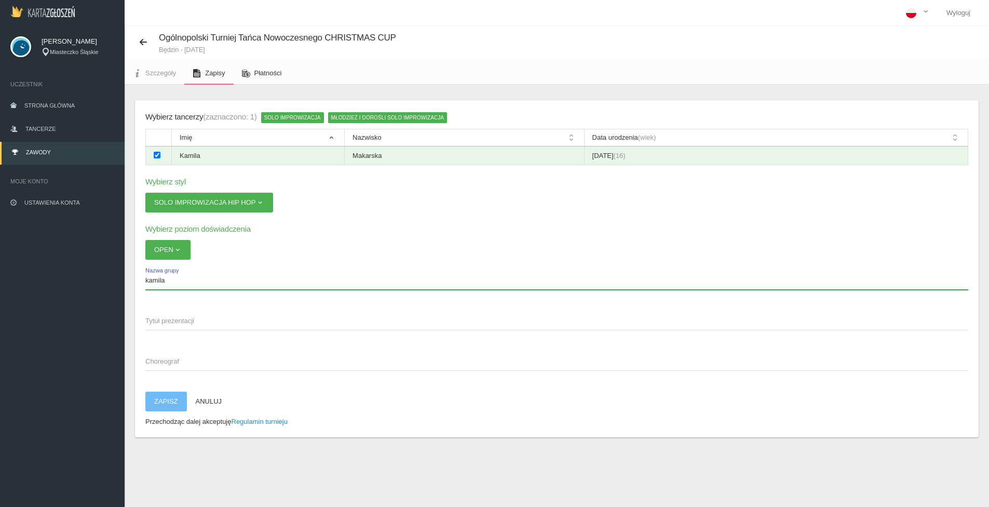
type input "kamila"
click at [202, 331] on app-labeled-field "Tytuł prezentacji" at bounding box center [556, 325] width 823 height 30
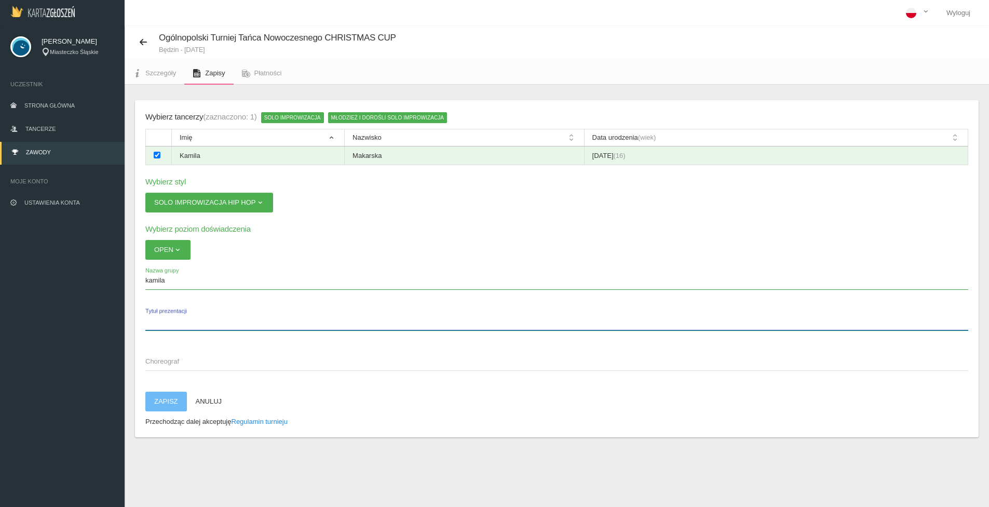
click at [182, 326] on input "Tytuł prezentacji" at bounding box center [556, 320] width 823 height 20
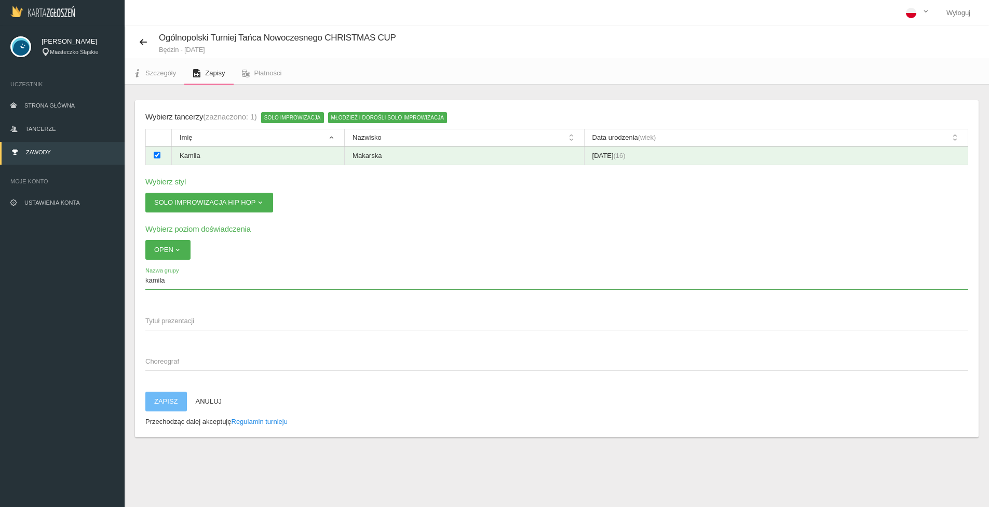
click at [160, 339] on app-labeled-field "Tytuł prezentacji" at bounding box center [556, 325] width 823 height 30
drag, startPoint x: 156, startPoint y: 319, endPoint x: 179, endPoint y: 348, distance: 37.0
click at [156, 319] on span "Tytuł prezentacji" at bounding box center [551, 321] width 812 height 10
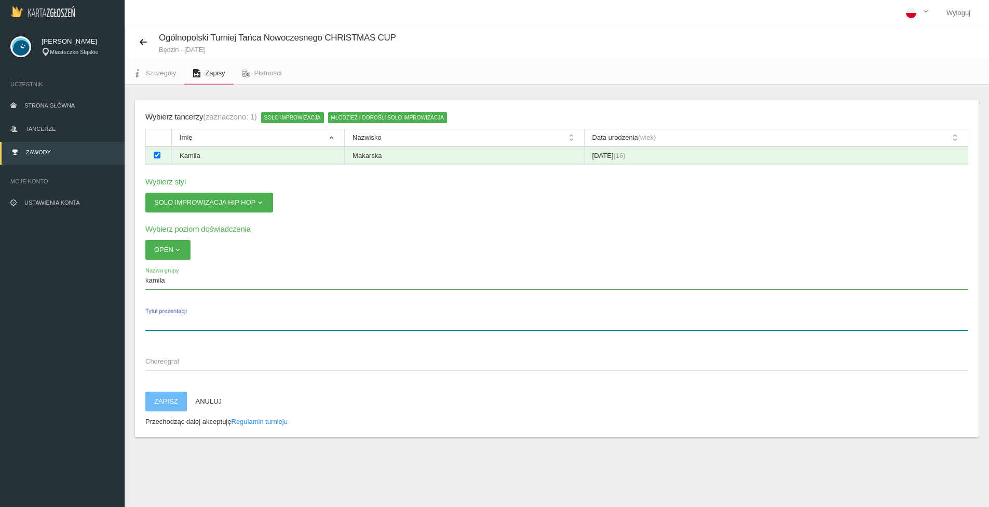
click at [156, 319] on input "Tytuł prezentacji" at bounding box center [556, 320] width 823 height 20
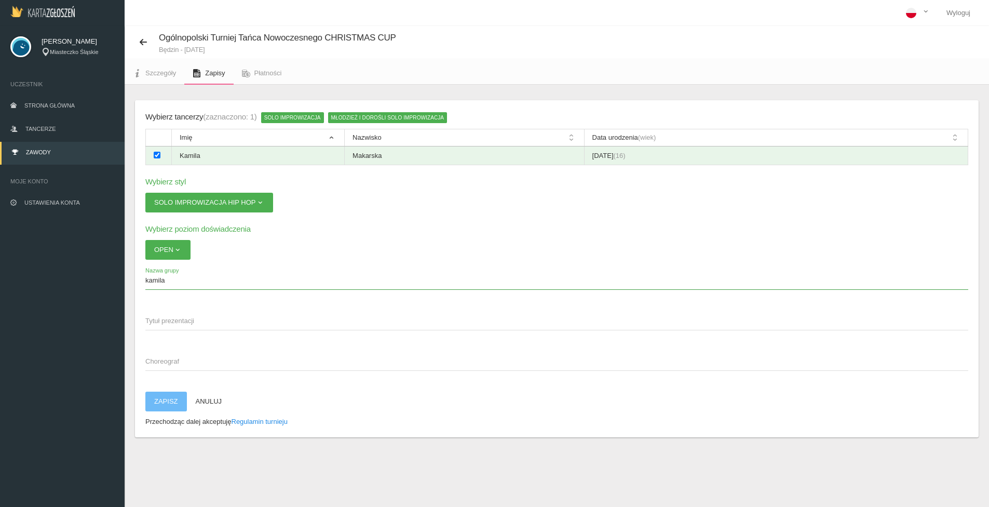
click at [185, 358] on span "Choreograf" at bounding box center [551, 361] width 812 height 10
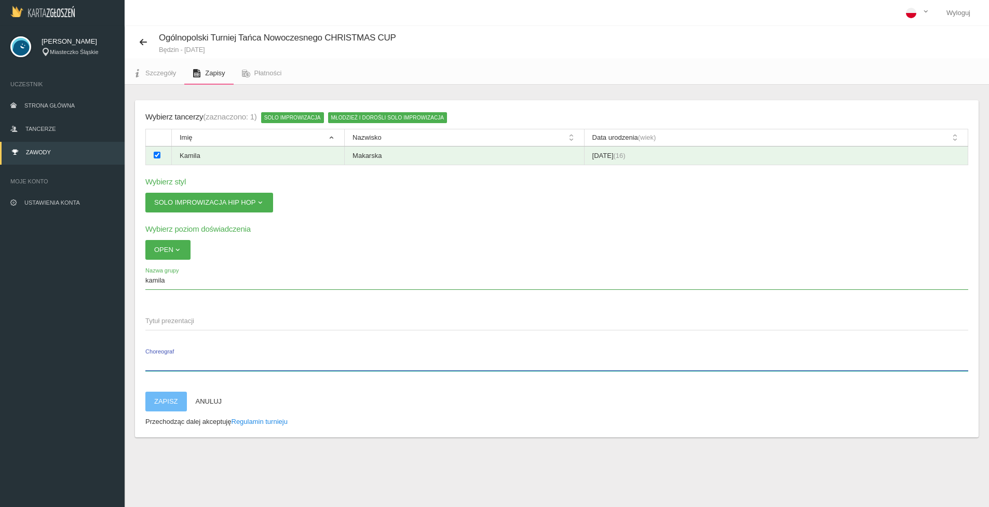
click at [185, 358] on input "Choreograf" at bounding box center [556, 361] width 823 height 20
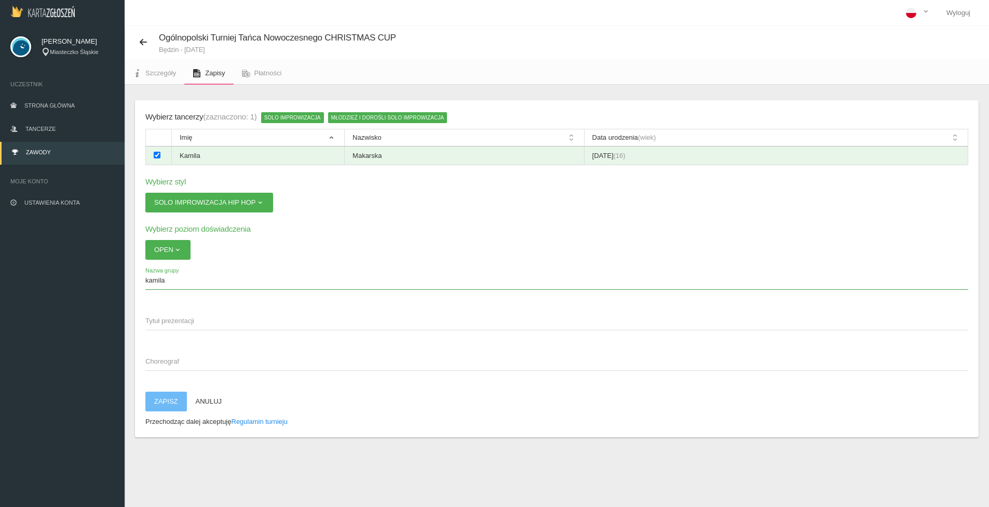
click at [183, 372] on app-labeled-field "Choreograf" at bounding box center [556, 366] width 823 height 30
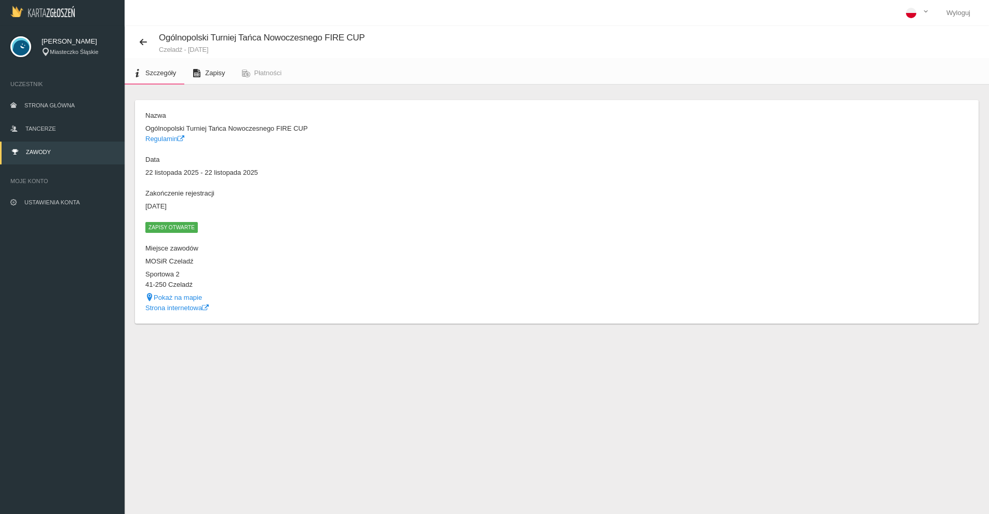
click at [196, 73] on icon at bounding box center [197, 73] width 8 height 8
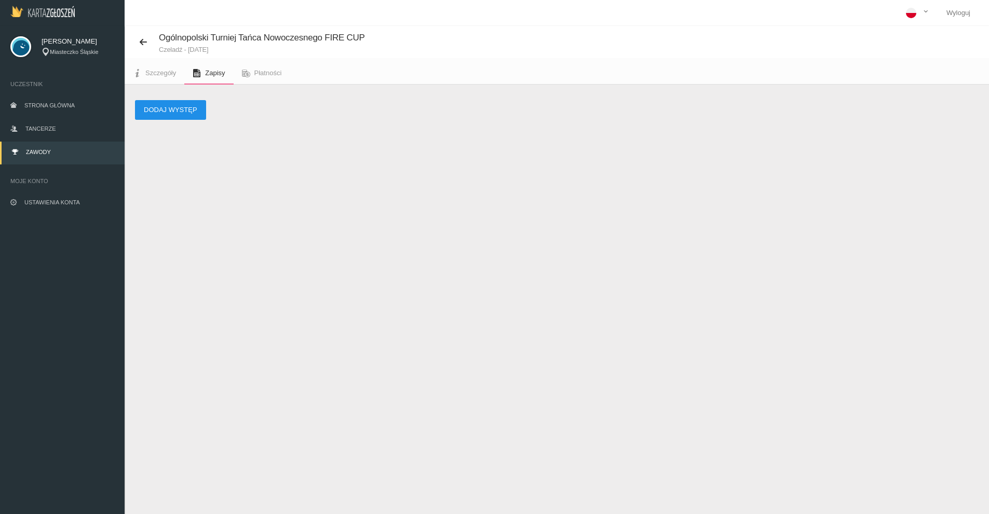
click at [175, 112] on button "Dodaj występ" at bounding box center [170, 110] width 71 height 20
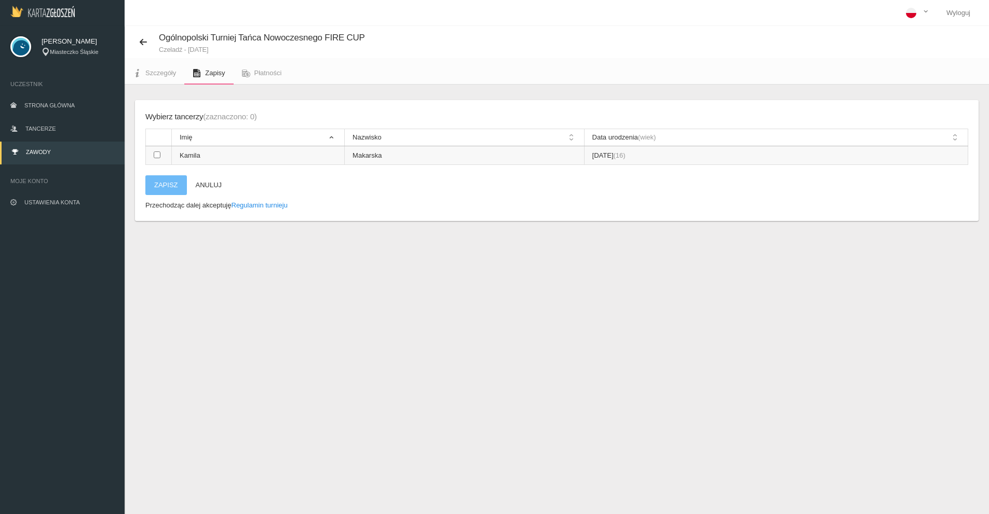
click at [165, 156] on td at bounding box center [159, 155] width 26 height 19
checkbox input "true"
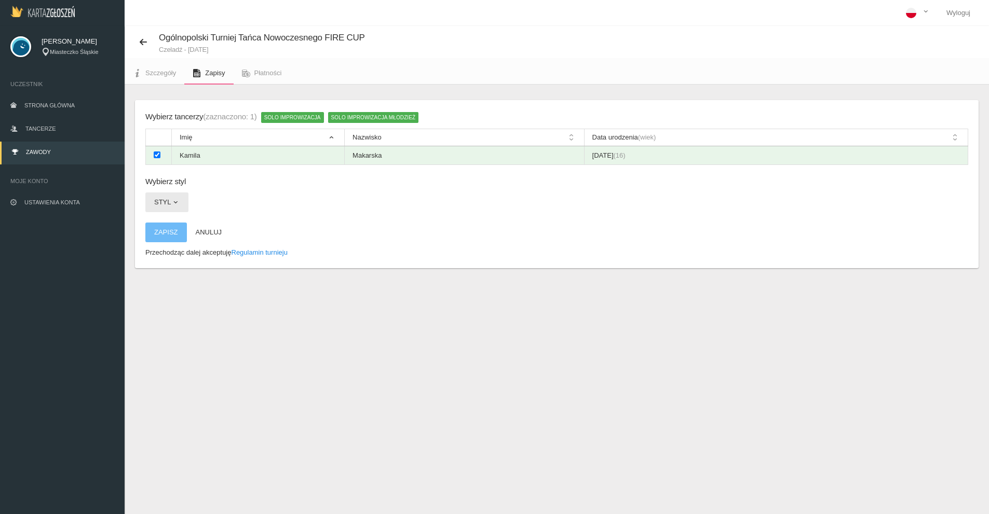
click at [162, 205] on button "Styl" at bounding box center [166, 203] width 43 height 20
click at [235, 246] on link "Solo Improwizacja Hip hop" at bounding box center [194, 246] width 99 height 19
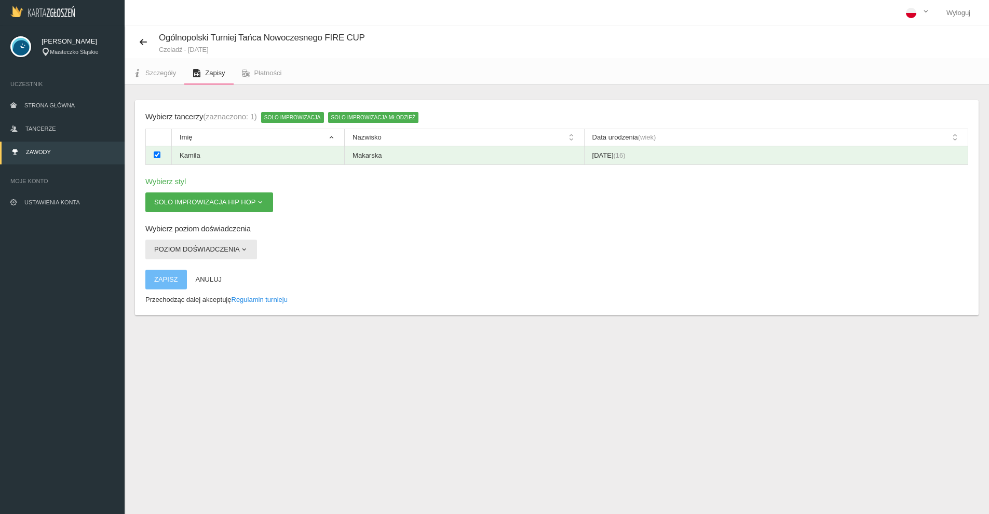
click at [218, 248] on button "Poziom doświadczenia" at bounding box center [201, 250] width 112 height 20
click at [165, 291] on link "Open" at bounding box center [191, 293] width 93 height 19
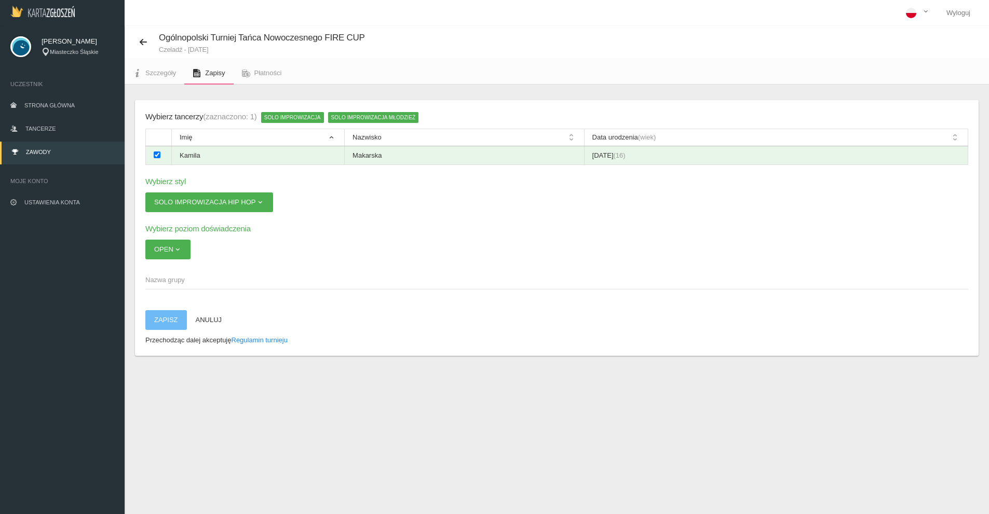
click at [207, 276] on span "Nazwa grupy" at bounding box center [551, 280] width 812 height 10
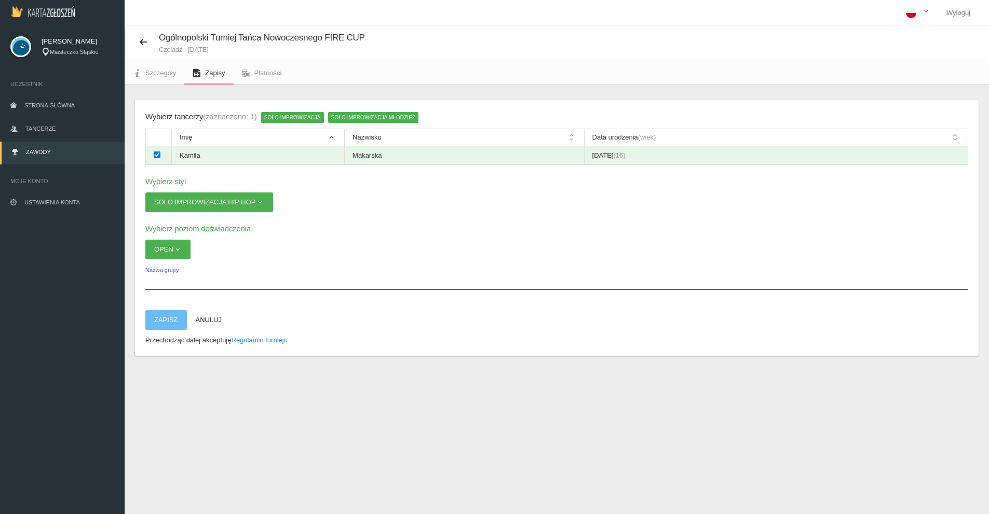
click at [207, 276] on input "Nazwa grupy" at bounding box center [556, 280] width 823 height 20
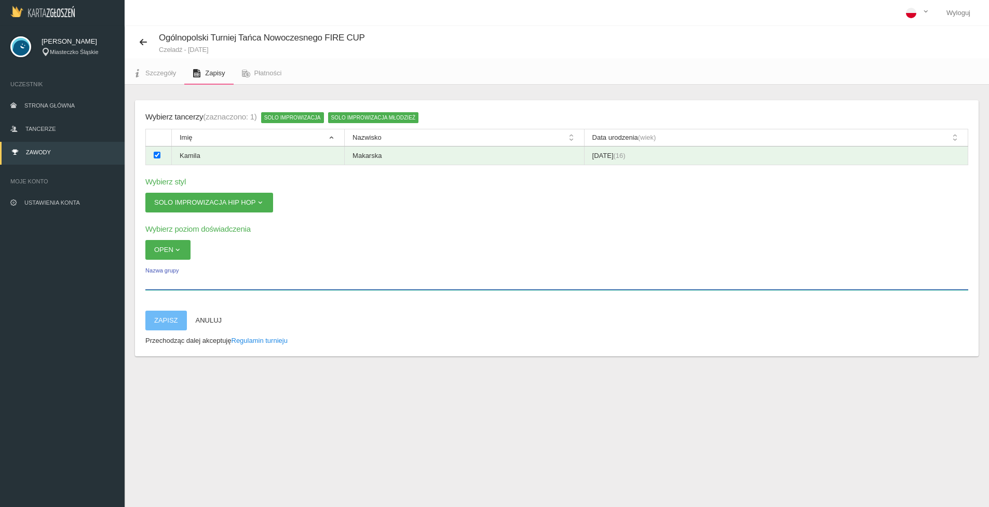
click at [171, 278] on input "Nazwa grupy" at bounding box center [556, 280] width 823 height 20
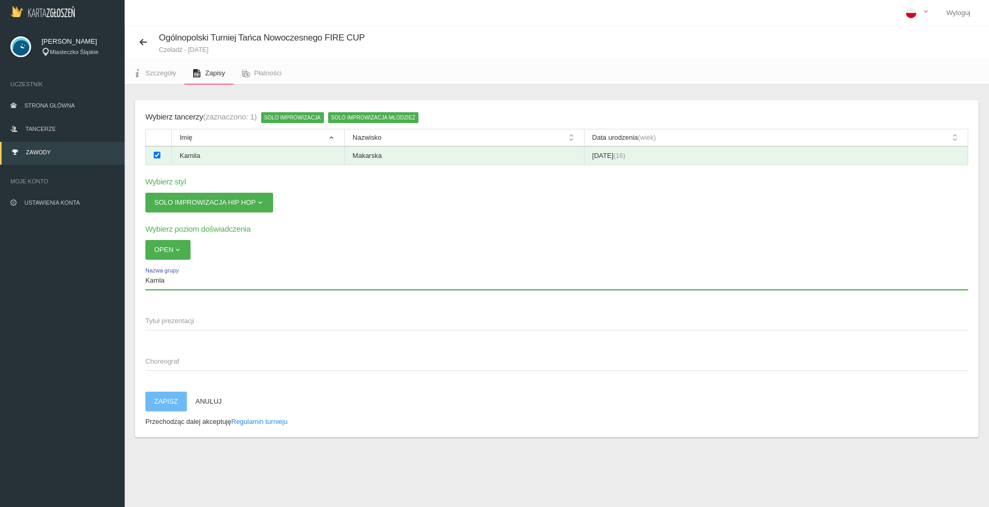
type input "Kamla"
click at [194, 301] on app-registration-form "Wybierz tancerzy (zaznaczono: 1) Solo Improwizacja Solo Improwizacja Młodzież I…" at bounding box center [556, 269] width 823 height 316
click at [188, 322] on span "Tytuł prezentacji" at bounding box center [551, 321] width 812 height 10
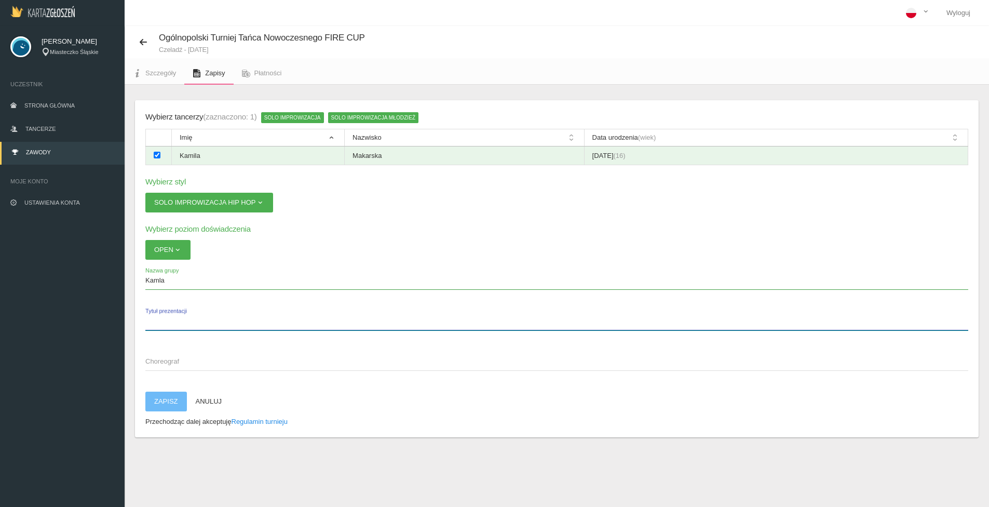
click at [188, 322] on input "Tytuł prezentacji" at bounding box center [556, 320] width 823 height 20
click at [164, 318] on input "Tytuł prezentacji" at bounding box center [556, 320] width 823 height 20
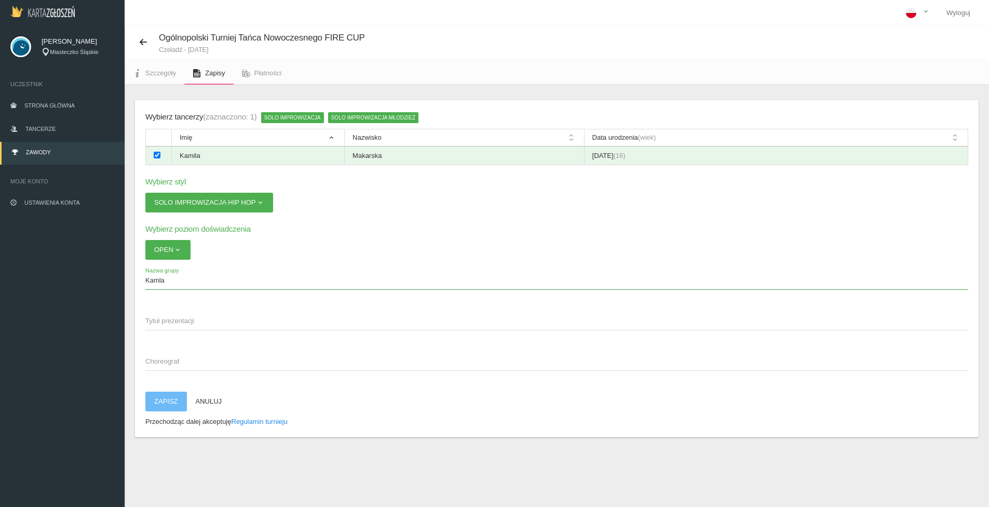
click at [206, 356] on span "Choreograf" at bounding box center [551, 361] width 812 height 10
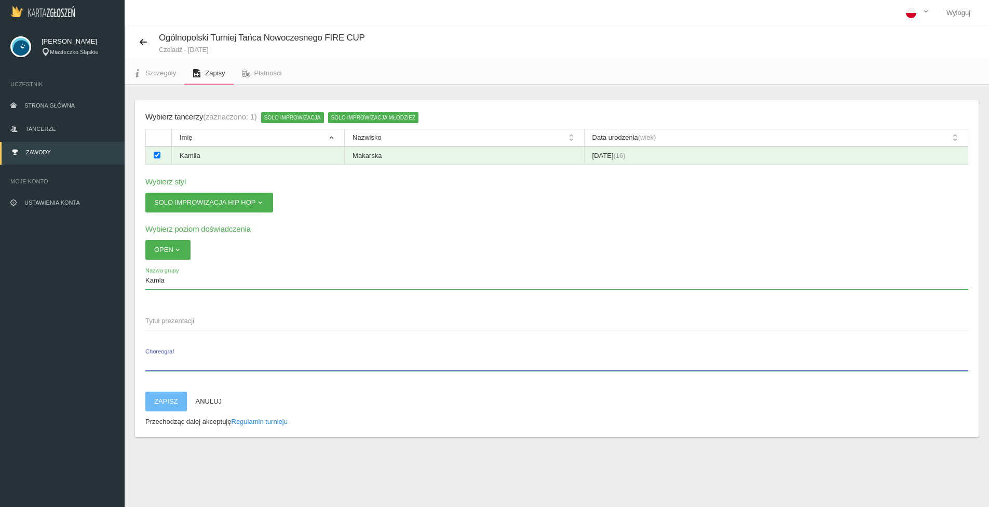
click at [206, 356] on input "Choreograf" at bounding box center [556, 361] width 823 height 20
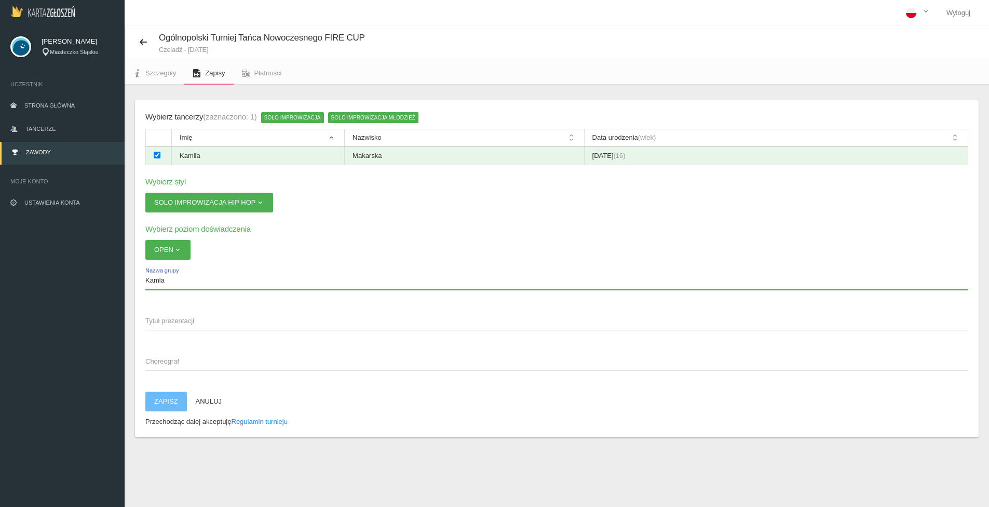
click at [200, 279] on input "Kamla" at bounding box center [556, 280] width 823 height 20
drag, startPoint x: 273, startPoint y: 120, endPoint x: 349, endPoint y: 122, distance: 76.9
click at [349, 122] on div "Solo Improwizacja Solo Improwizacja Młodzież" at bounding box center [340, 117] width 158 height 13
click at [369, 180] on h6 "Wybierz styl" at bounding box center [556, 181] width 823 height 12
click at [274, 71] on span "Płatności" at bounding box center [268, 73] width 28 height 8
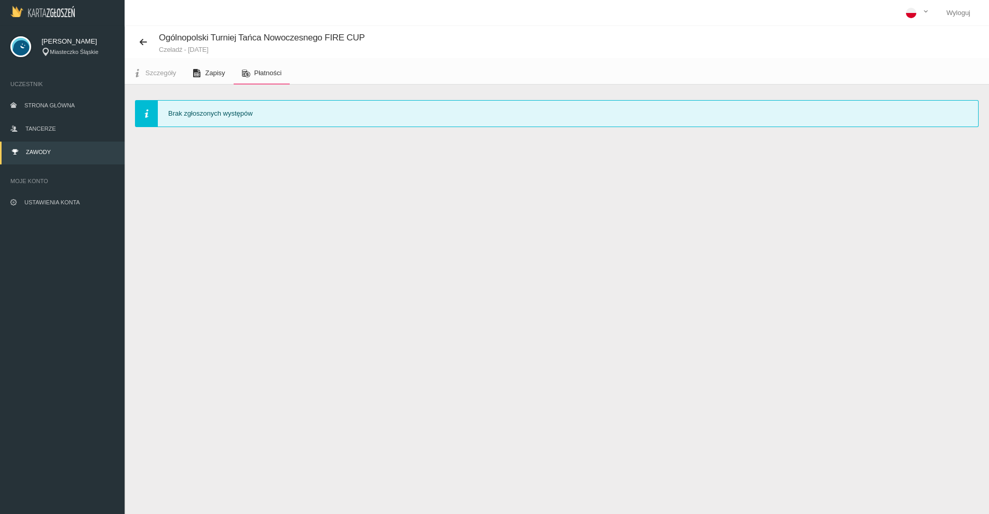
click at [200, 75] on icon at bounding box center [197, 73] width 8 height 8
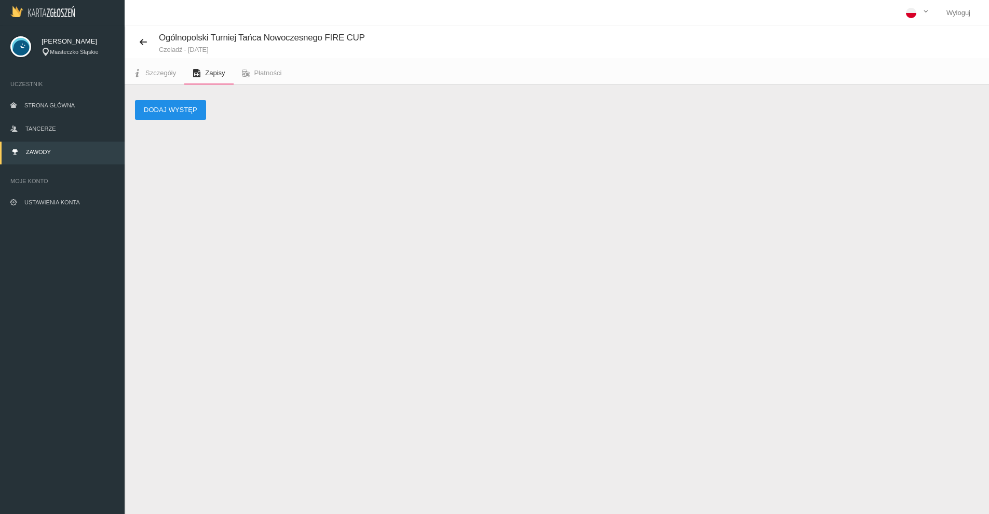
click at [168, 113] on button "Dodaj występ" at bounding box center [170, 110] width 71 height 20
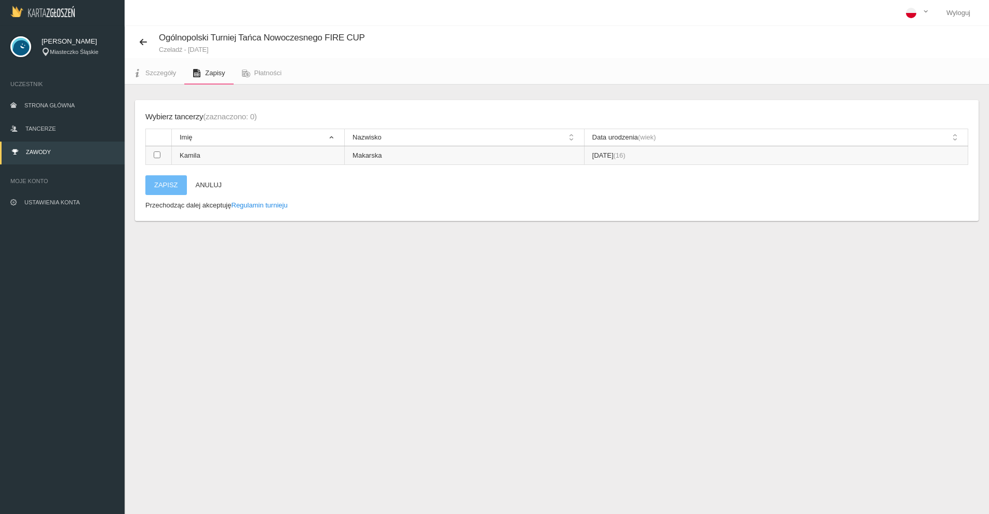
click at [150, 154] on td at bounding box center [159, 155] width 26 height 19
checkbox input "true"
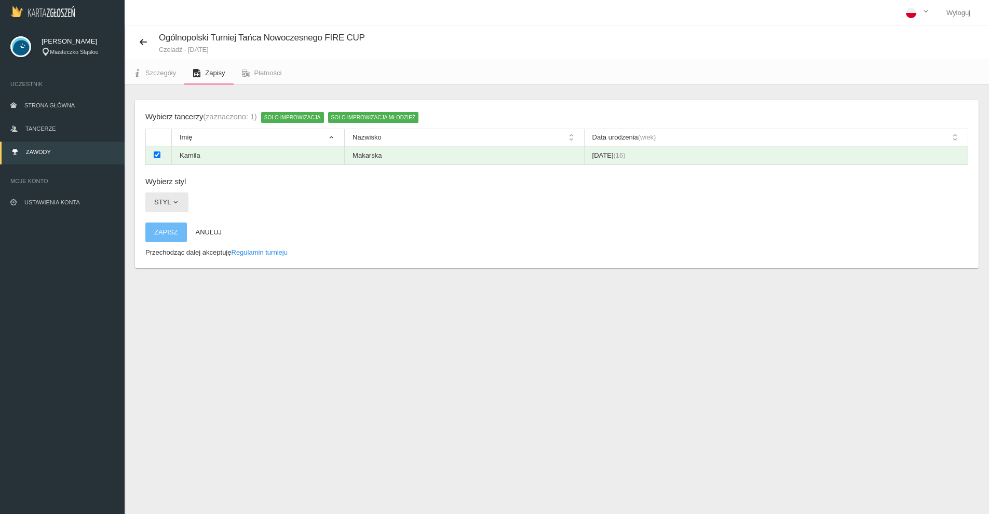
click at [181, 194] on button "Styl" at bounding box center [166, 203] width 43 height 20
click at [191, 242] on link "Solo Improwizacja Hip hop" at bounding box center [194, 246] width 99 height 19
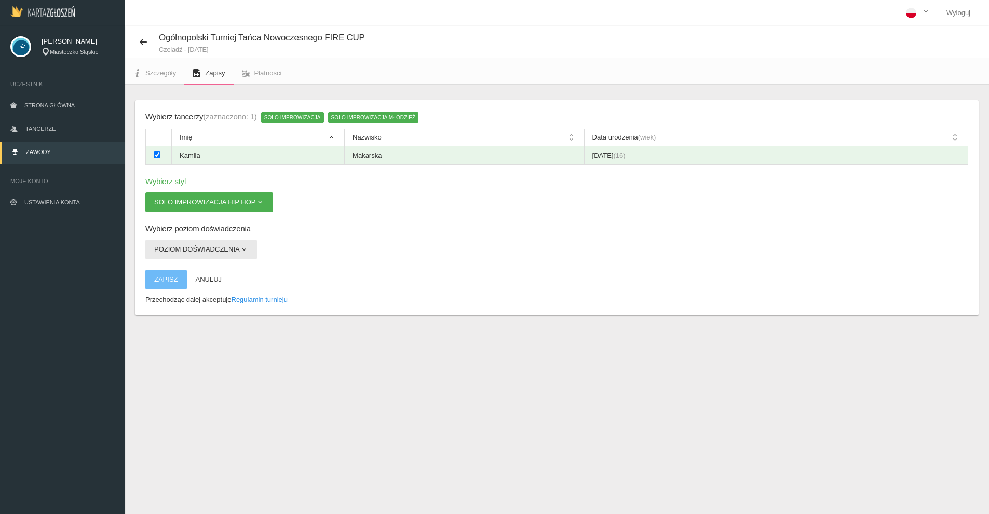
click at [192, 251] on button "Poziom doświadczenia" at bounding box center [201, 250] width 112 height 20
click at [217, 266] on link "Debiut" at bounding box center [191, 274] width 93 height 19
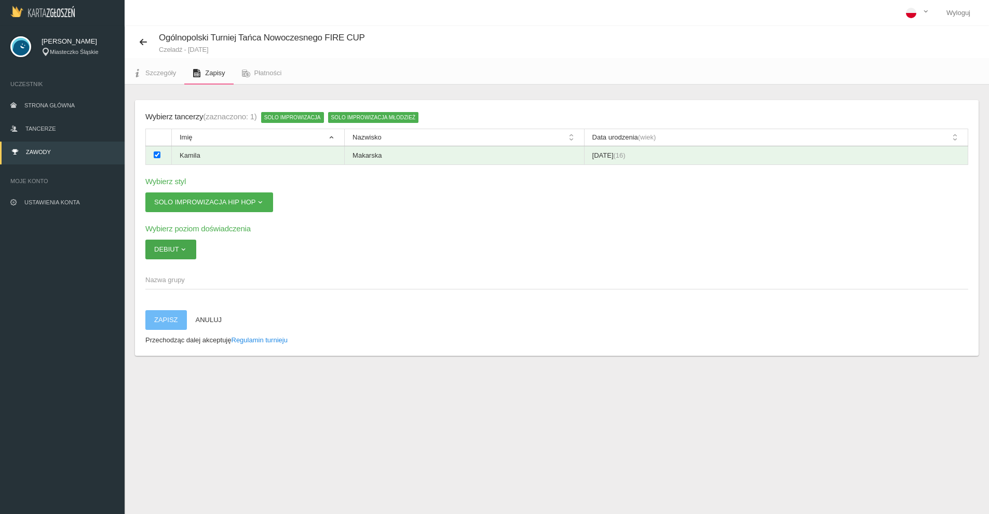
click at [179, 249] on span "button" at bounding box center [183, 250] width 8 height 8
click at [186, 293] on link "Open" at bounding box center [191, 293] width 93 height 19
click at [141, 41] on icon at bounding box center [143, 42] width 8 height 8
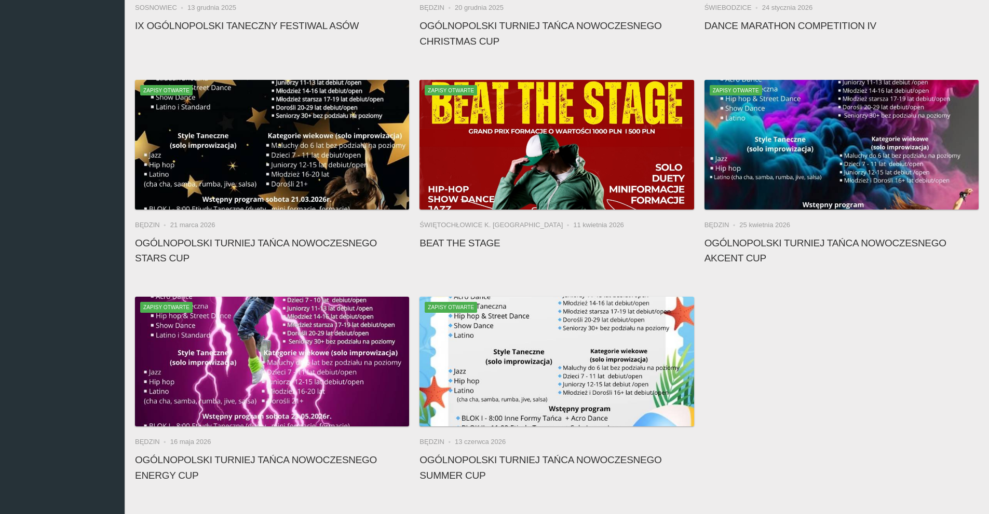
scroll to position [830, 0]
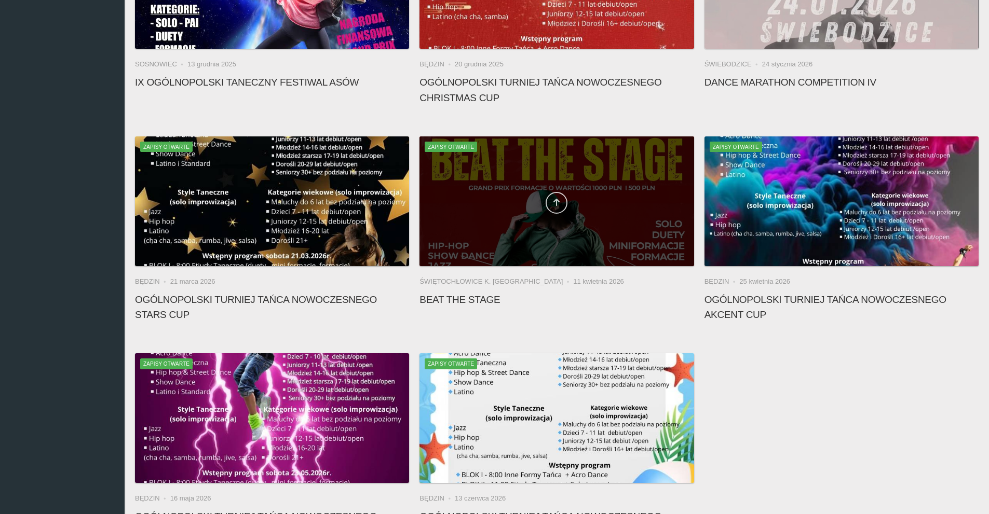
click at [562, 197] on link at bounding box center [557, 203] width 22 height 22
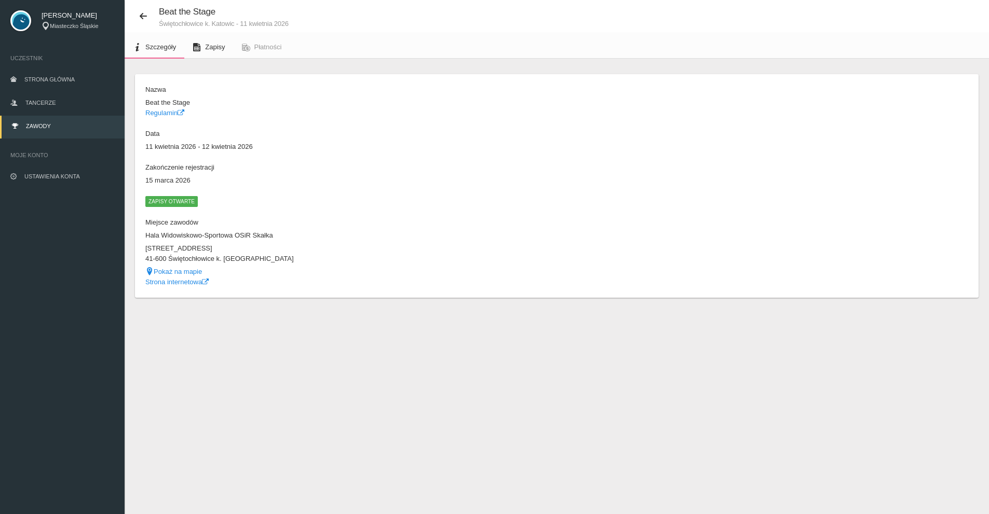
click at [198, 54] on link "Zapisy" at bounding box center [208, 47] width 49 height 23
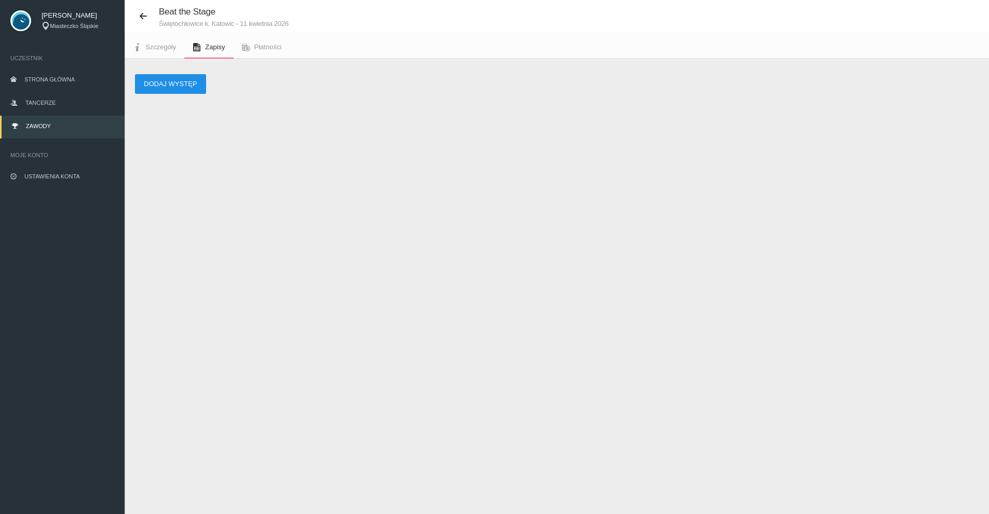
click at [162, 82] on button "Dodaj występ" at bounding box center [170, 84] width 71 height 20
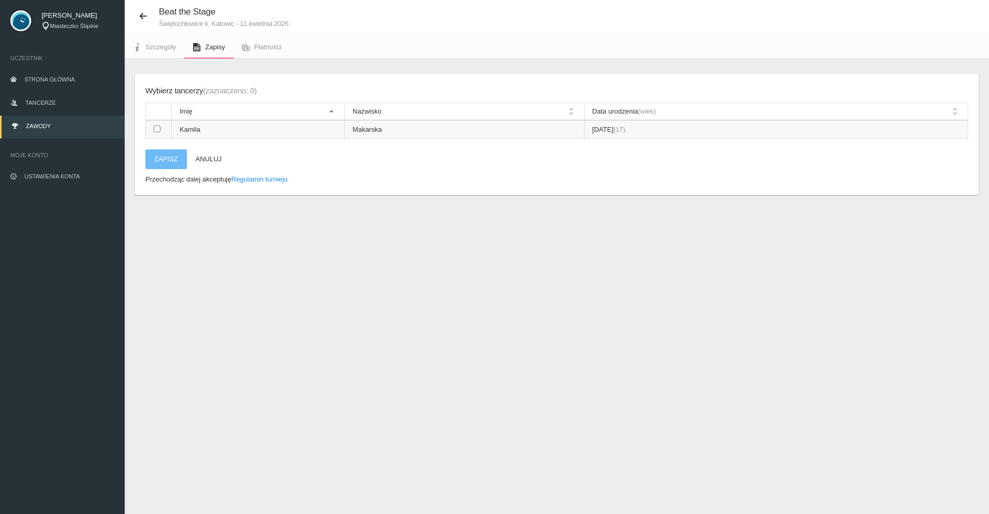
click at [158, 126] on input "checkbox" at bounding box center [157, 129] width 7 height 7
checkbox input "true"
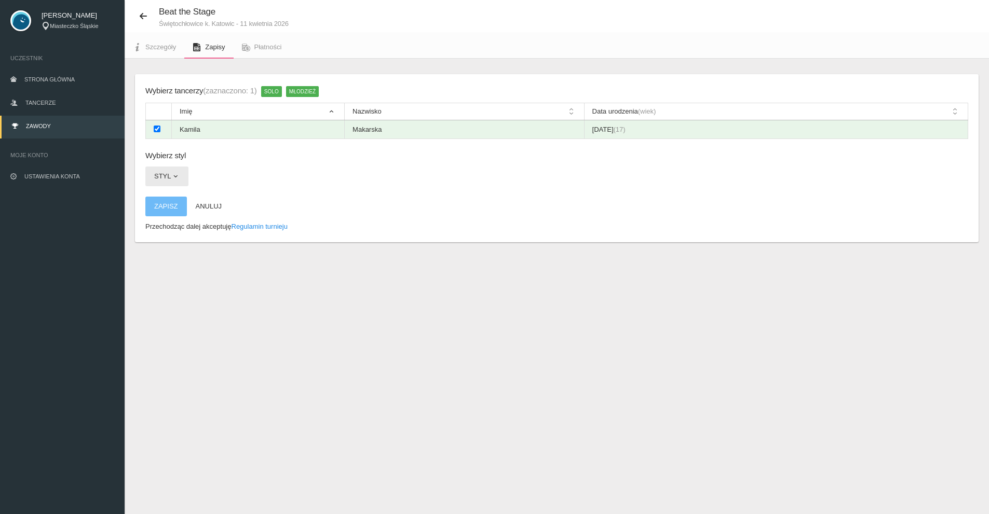
click at [167, 179] on button "Styl" at bounding box center [166, 177] width 43 height 20
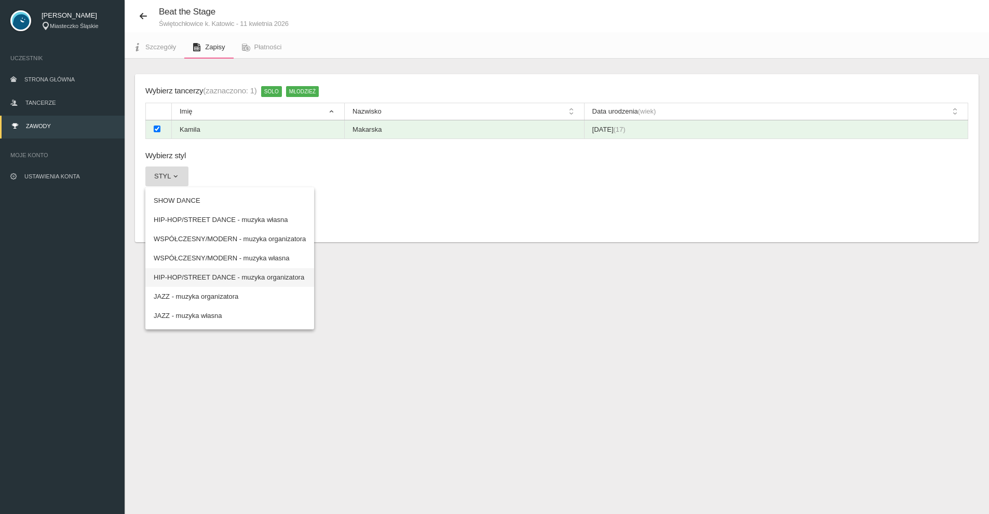
click at [243, 274] on link "HIP-HOP/STREET DANCE - muzyka organizatora" at bounding box center [229, 277] width 169 height 19
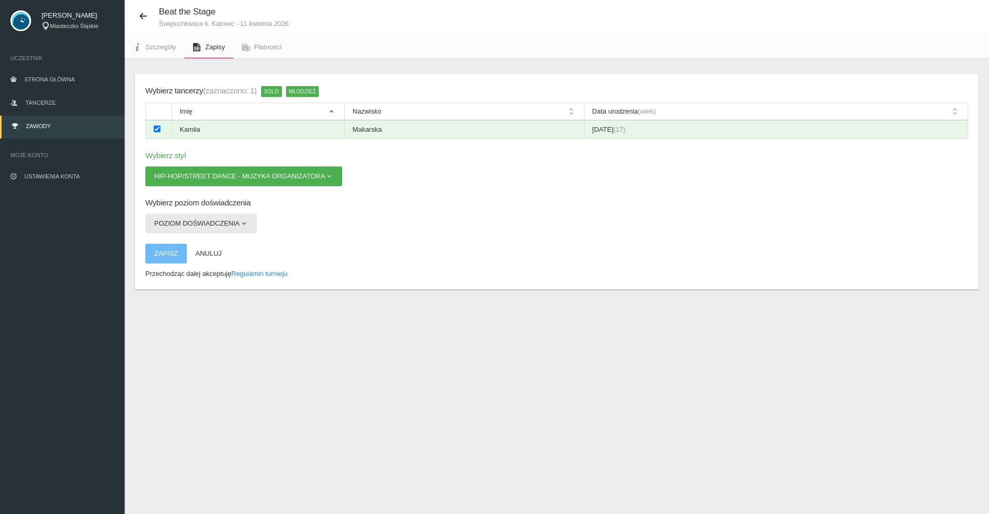
click at [240, 225] on span "button" at bounding box center [244, 224] width 8 height 8
click at [193, 267] on link "POZIOM OPEN" at bounding box center [193, 267] width 97 height 19
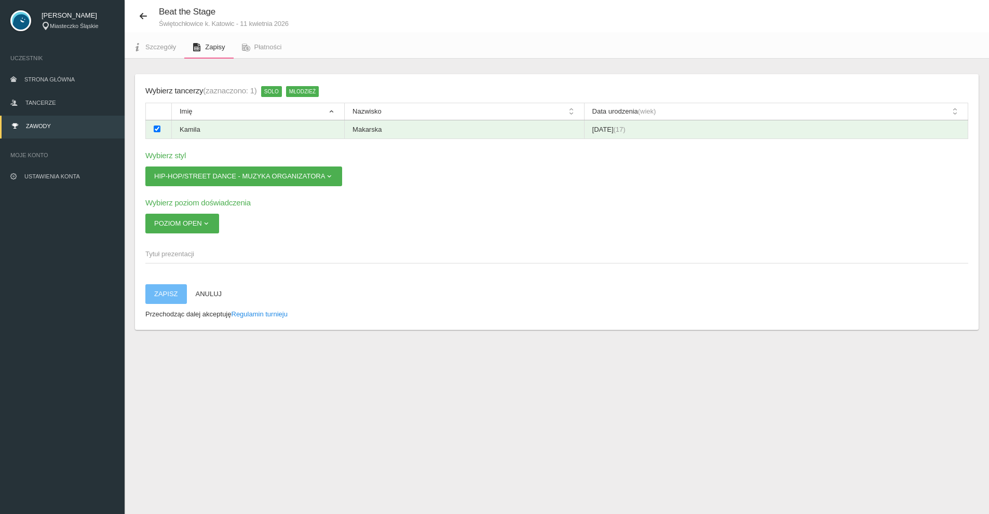
click at [203, 258] on span "Tytuł prezentacji" at bounding box center [551, 254] width 812 height 10
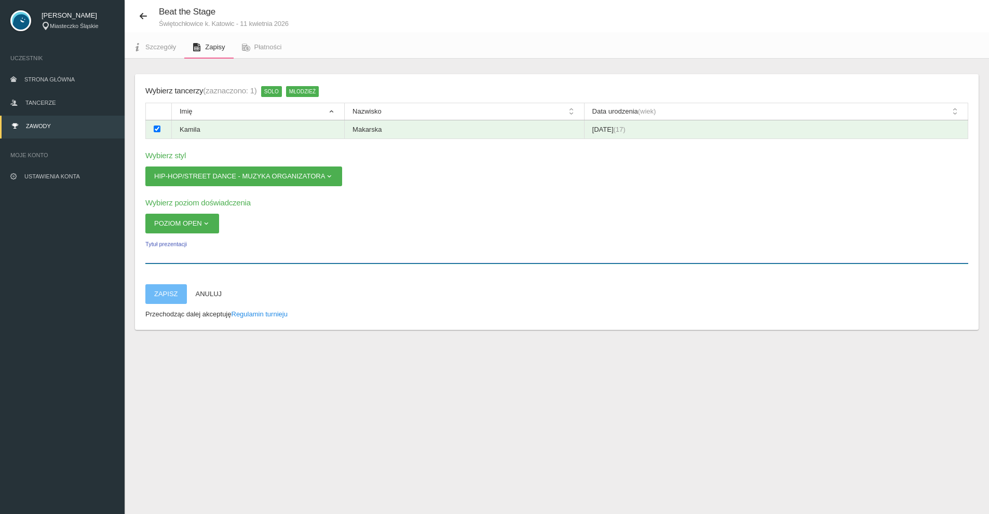
click at [203, 258] on input "Tytuł prezentacji" at bounding box center [556, 254] width 823 height 20
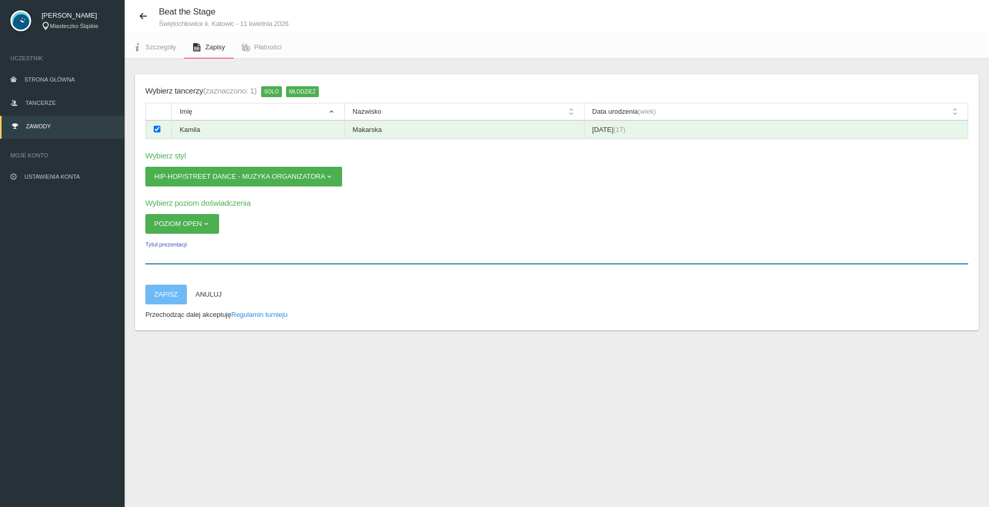
click at [181, 255] on input "Tytuł prezentacji" at bounding box center [556, 254] width 823 height 20
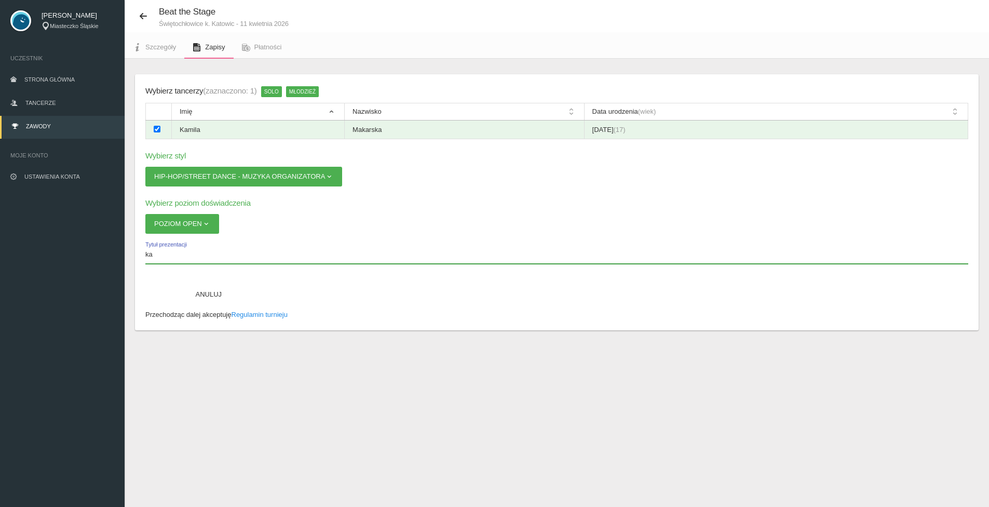
type input "k"
type input "Kamila"
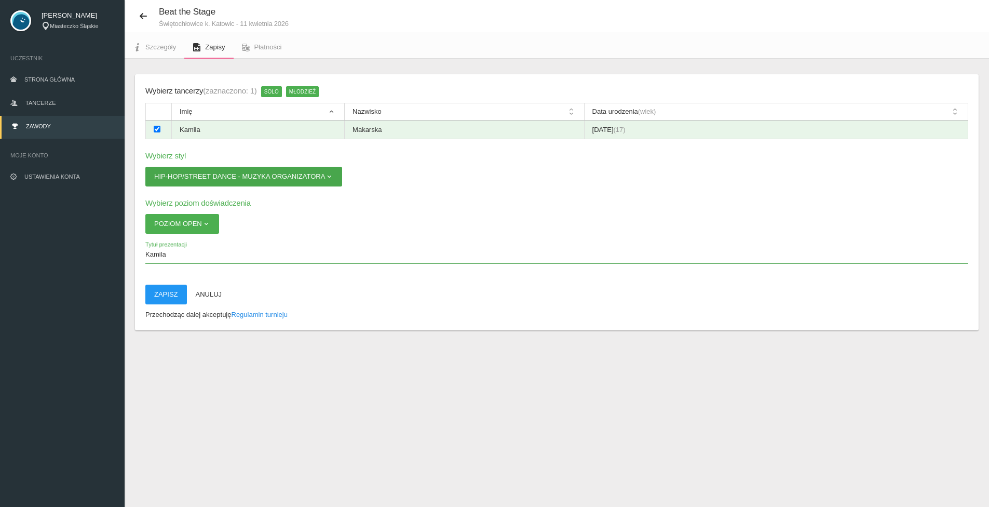
click at [230, 176] on button "HIP-HOP/STREET DANCE - muzyka organizatora" at bounding box center [243, 177] width 197 height 20
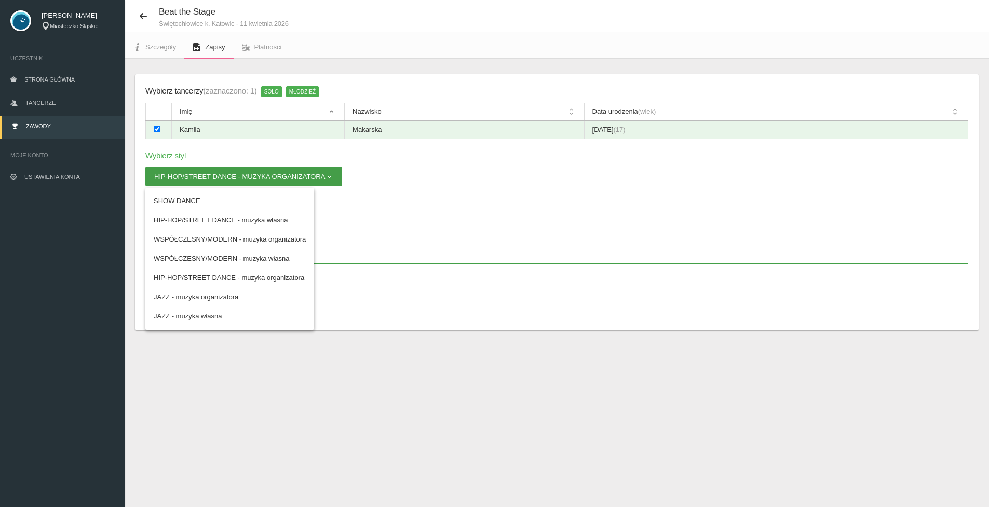
click at [230, 176] on button "HIP-HOP/STREET DANCE - muzyka organizatora" at bounding box center [243, 177] width 197 height 20
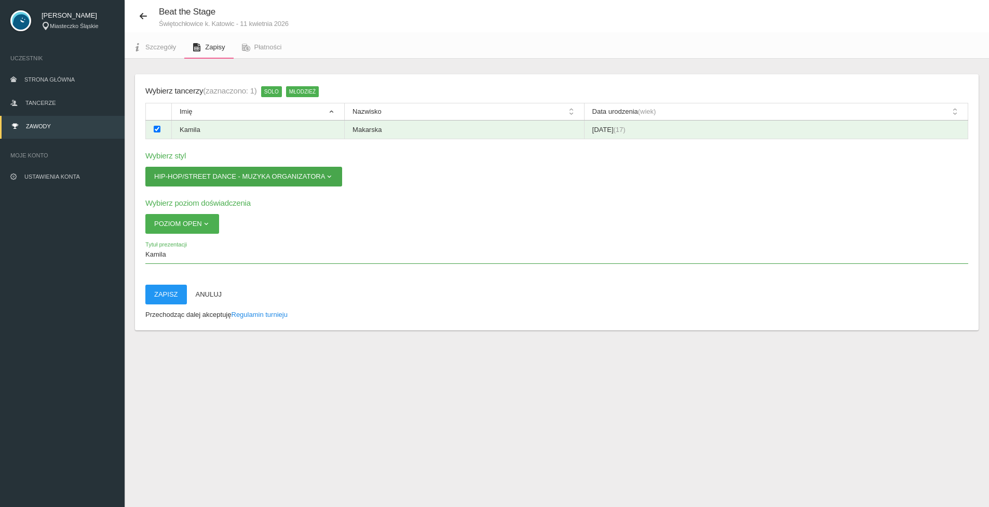
click at [230, 176] on button "HIP-HOP/STREET DANCE - muzyka organizatora" at bounding box center [243, 177] width 197 height 20
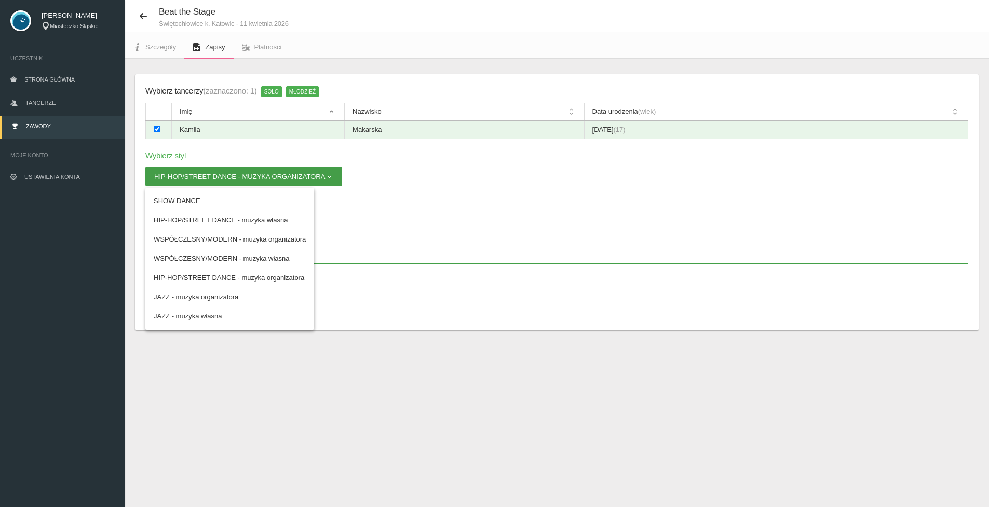
click at [229, 176] on button "HIP-HOP/STREET DANCE - muzyka organizatora" at bounding box center [243, 177] width 197 height 20
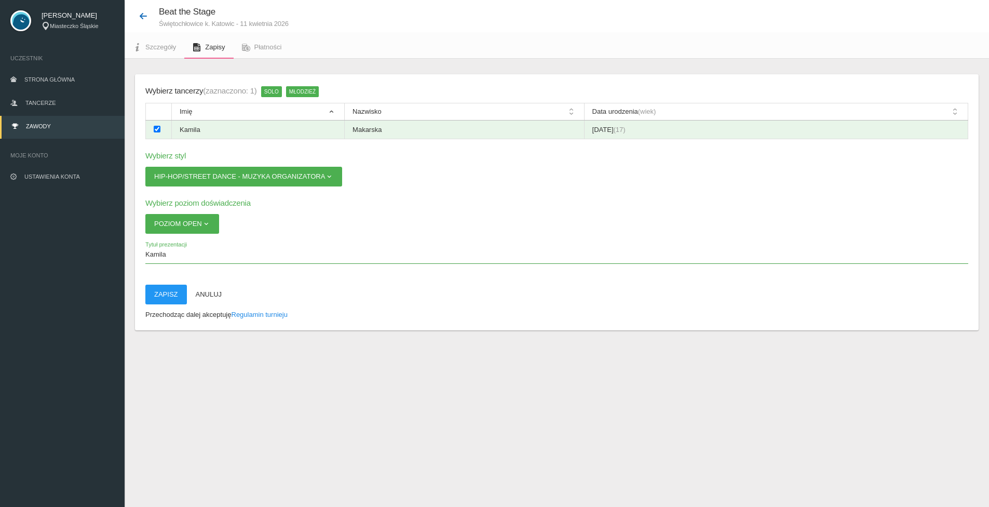
click at [144, 19] on icon at bounding box center [143, 16] width 8 height 8
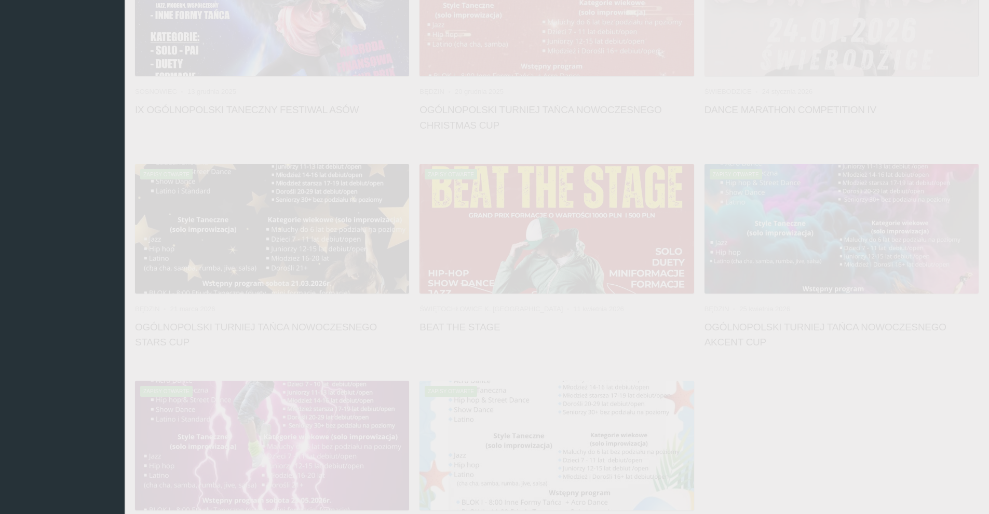
scroll to position [960, 0]
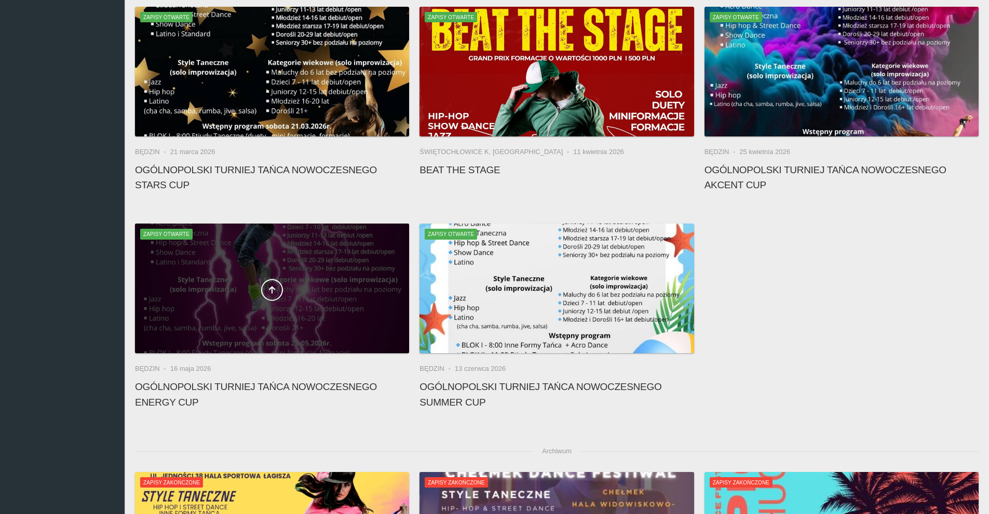
click at [283, 331] on div at bounding box center [272, 289] width 274 height 130
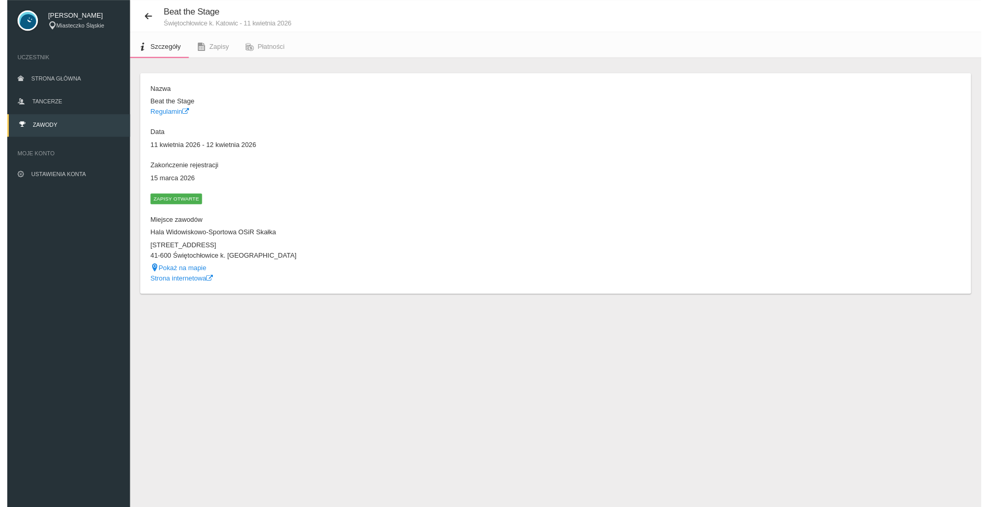
scroll to position [26, 0]
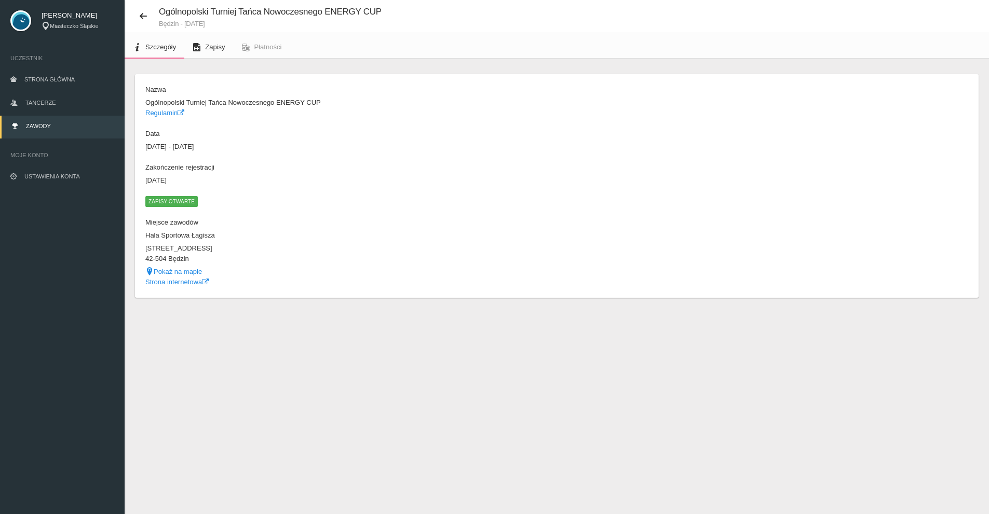
click at [218, 50] on span "Zapisy" at bounding box center [215, 47] width 20 height 8
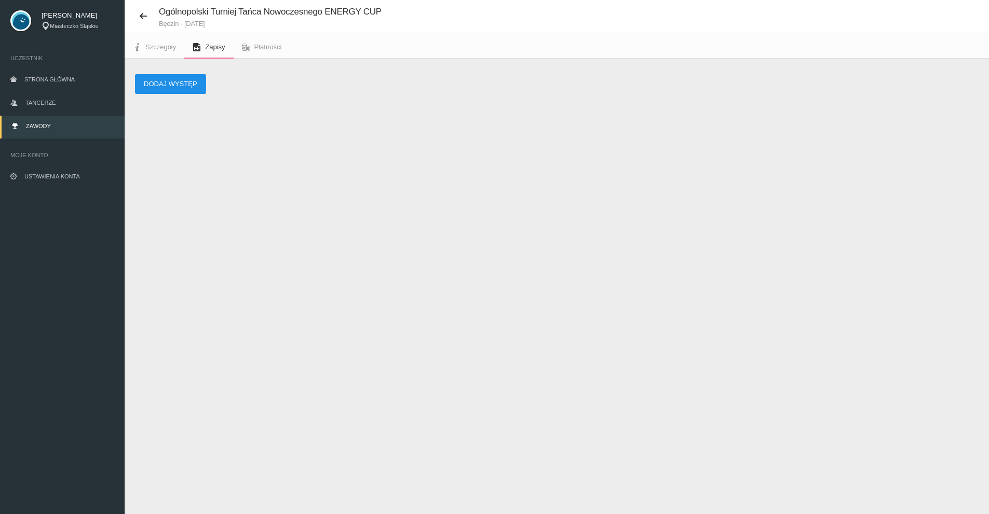
click at [189, 86] on button "Dodaj występ" at bounding box center [170, 84] width 71 height 20
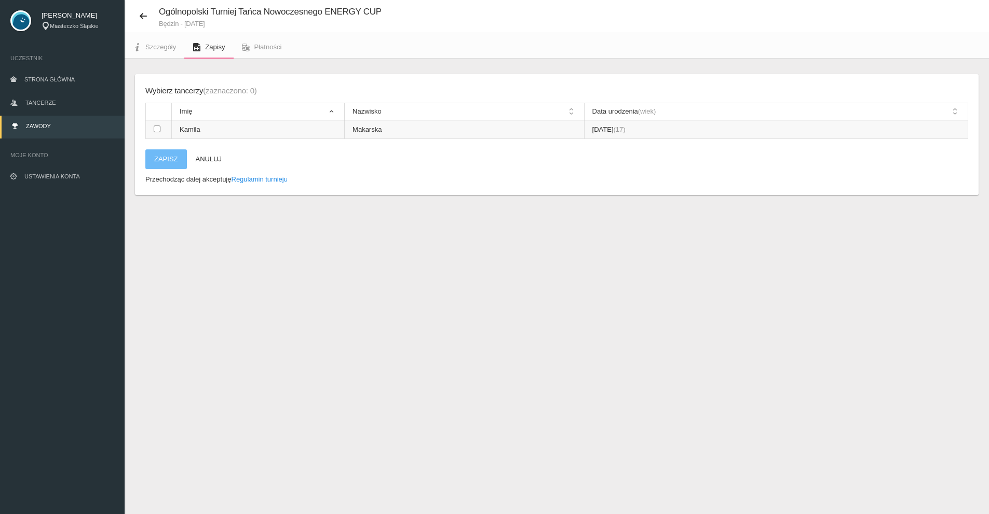
click at [162, 132] on td at bounding box center [159, 129] width 26 height 19
checkbox input "true"
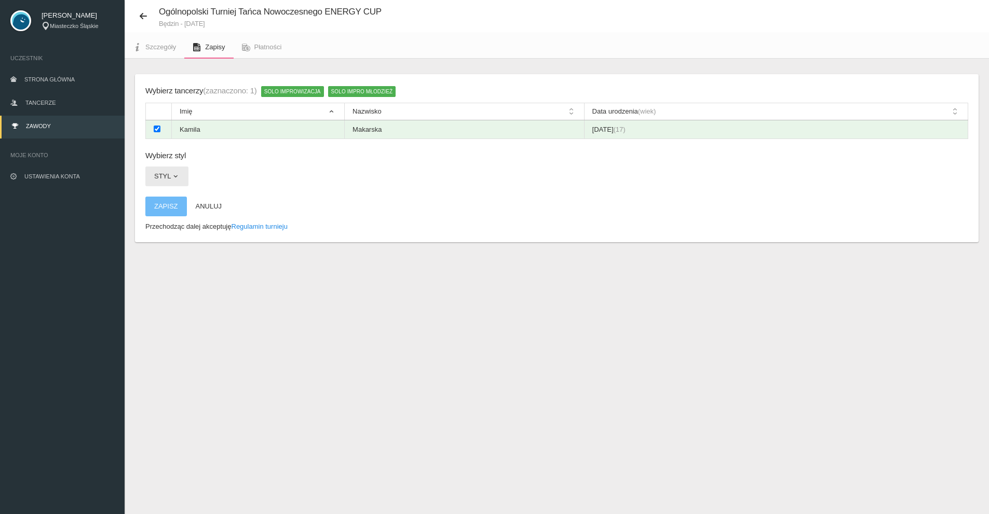
click at [166, 177] on button "Styl" at bounding box center [166, 177] width 43 height 20
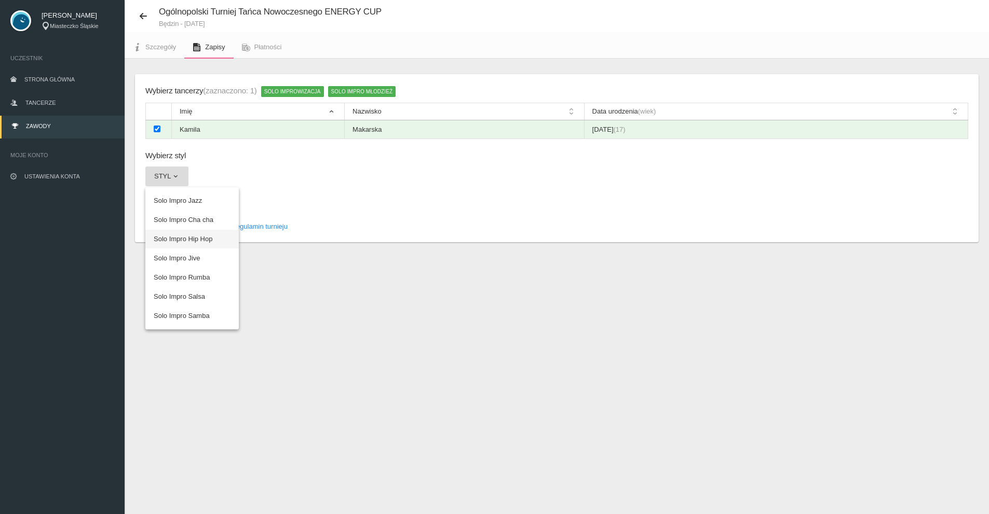
click at [209, 240] on link "Solo Impro Hip Hop" at bounding box center [191, 239] width 93 height 19
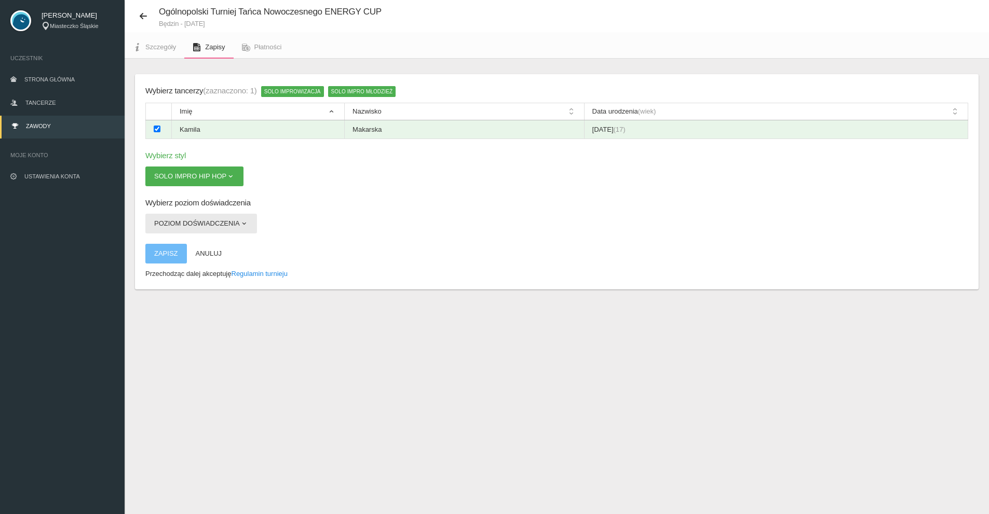
click at [214, 220] on button "Poziom doświadczenia" at bounding box center [201, 224] width 112 height 20
click at [183, 270] on link "Open" at bounding box center [191, 267] width 93 height 19
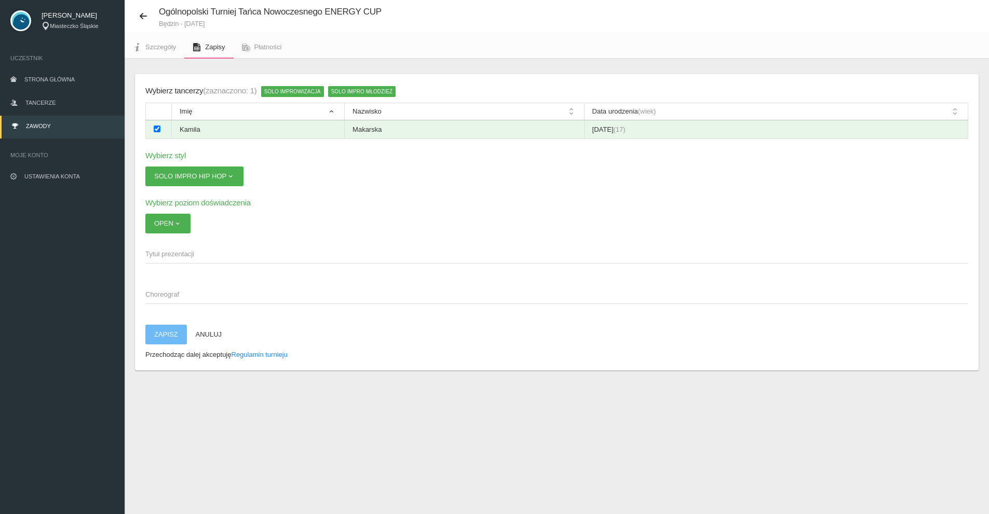
click at [200, 258] on span "Tytuł prezentacji" at bounding box center [551, 254] width 812 height 10
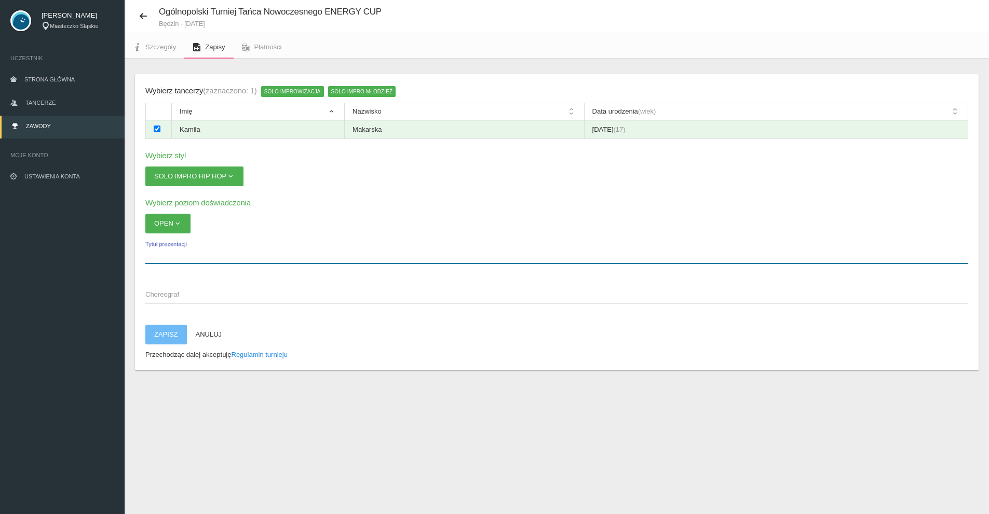
click at [200, 258] on input "Tytuł prezentacji" at bounding box center [556, 254] width 823 height 20
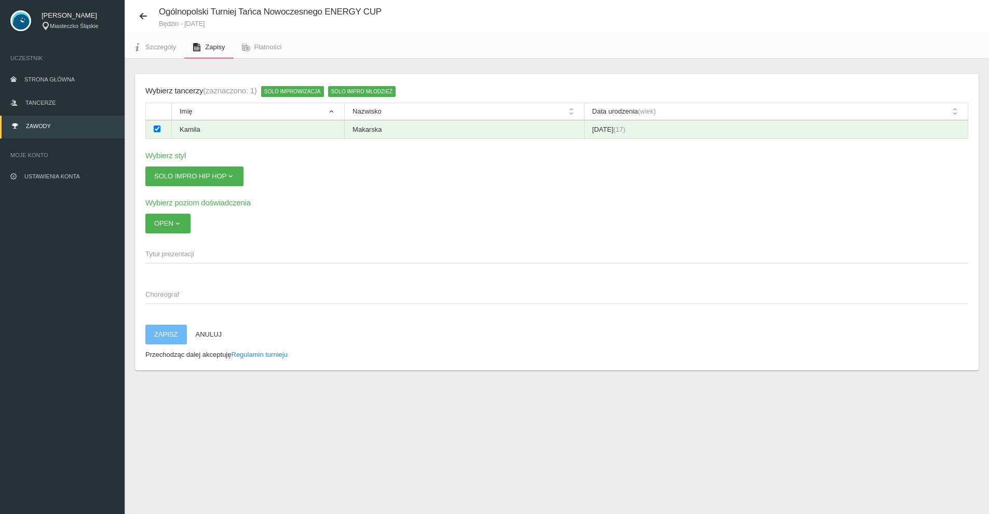
click at [198, 293] on span "Choreograf" at bounding box center [551, 295] width 812 height 10
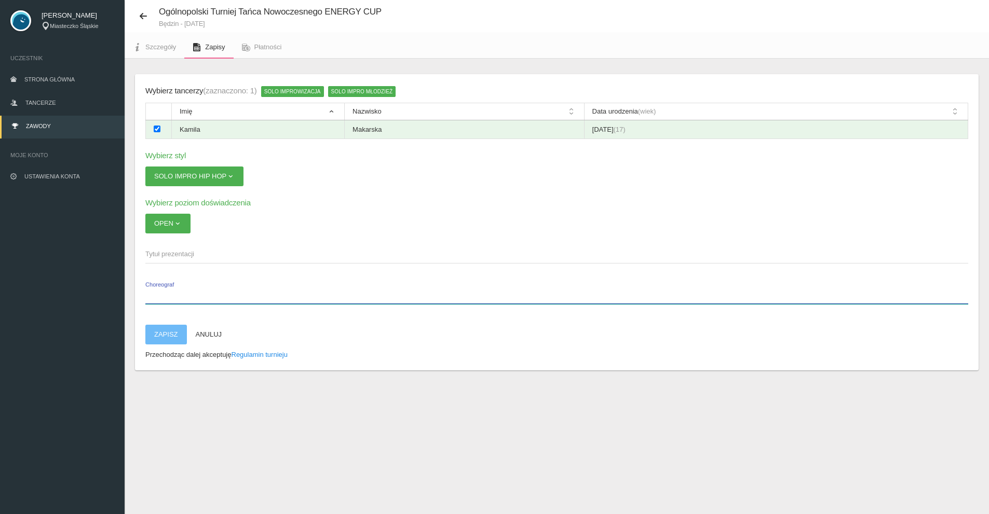
click at [198, 293] on input "Choreograf" at bounding box center [556, 294] width 823 height 20
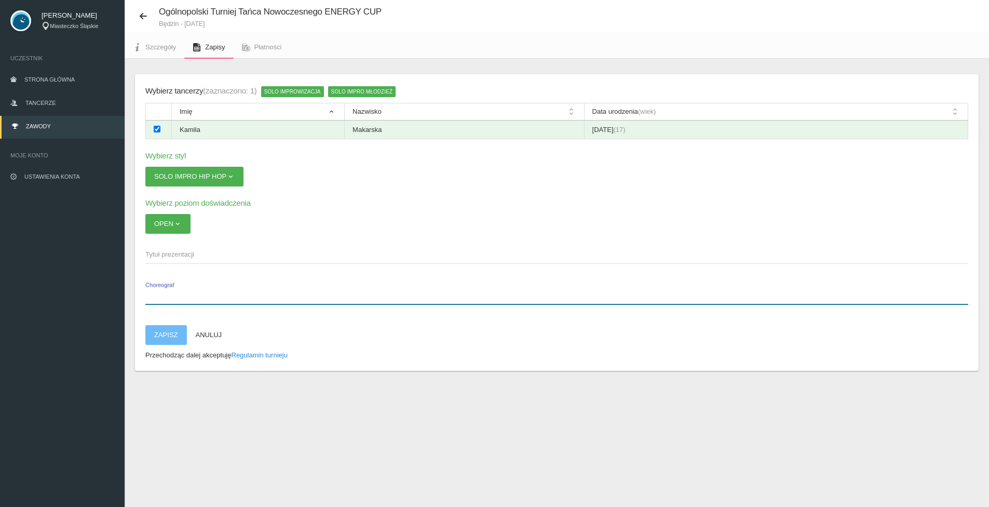
click at [185, 296] on input "Choreograf" at bounding box center [556, 294] width 823 height 20
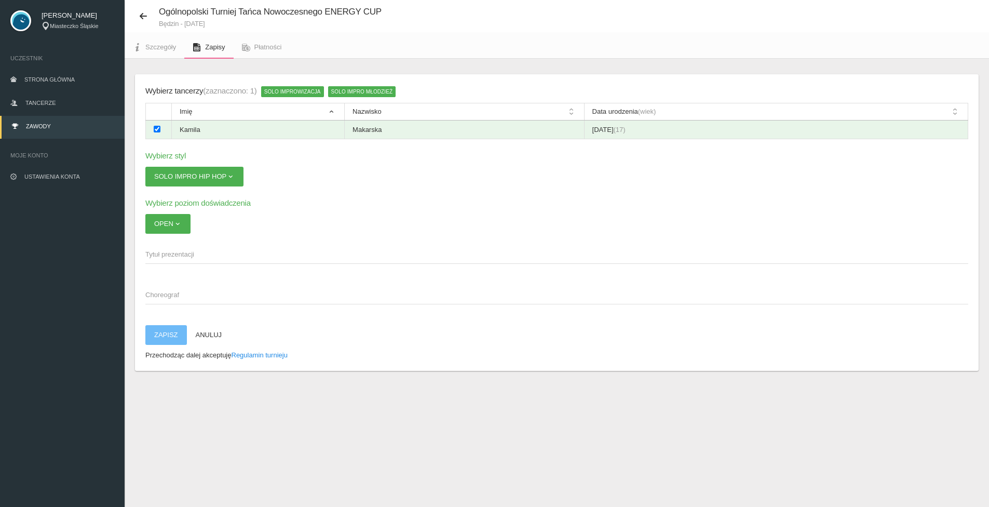
click at [160, 336] on button "Zapisz" at bounding box center [166, 335] width 42 height 20
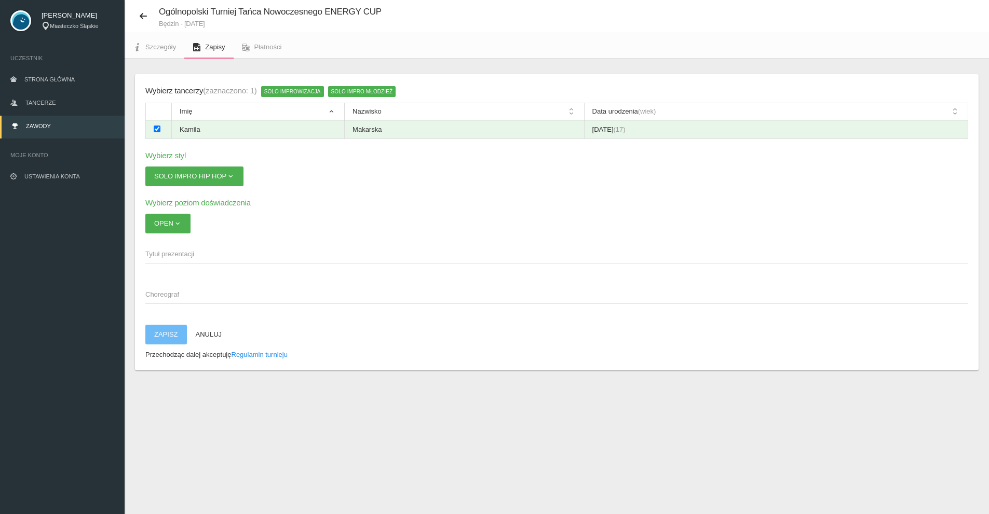
click at [191, 251] on span "Tytuł prezentacji" at bounding box center [551, 254] width 812 height 10
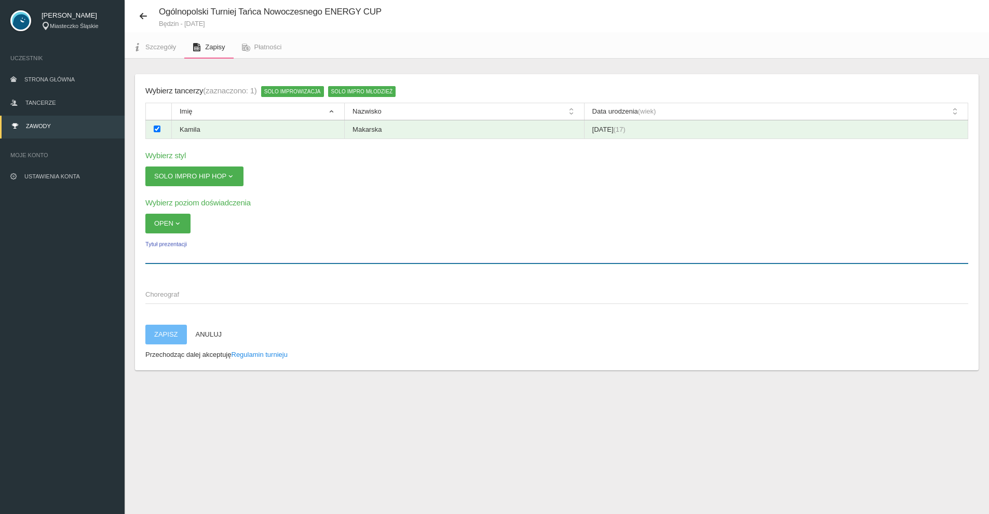
click at [191, 251] on input "Tytuł prezentacji" at bounding box center [556, 254] width 823 height 20
